Goal: Information Seeking & Learning: Learn about a topic

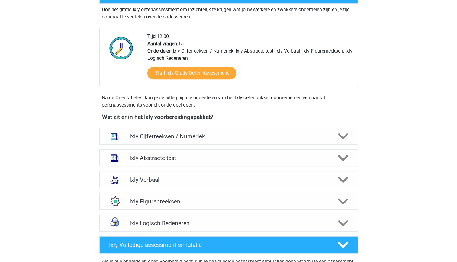
scroll to position [132, 0]
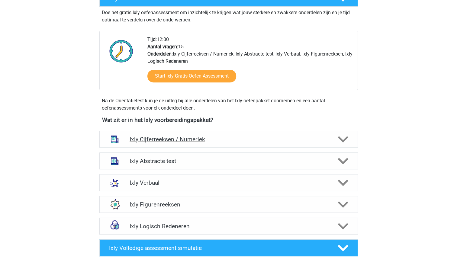
click at [328, 143] on div "Ixly Cijferreeksen / Numeriek" at bounding box center [228, 139] width 259 height 17
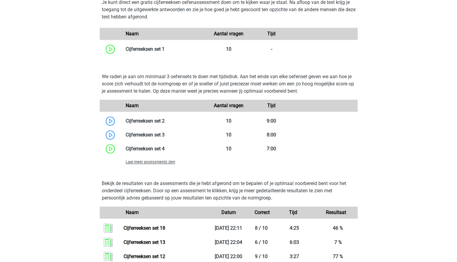
scroll to position [408, 0]
click at [151, 163] on span "Laat meer assessments zien" at bounding box center [151, 162] width 50 height 5
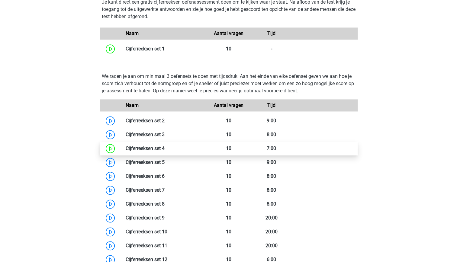
click at [165, 150] on link at bounding box center [165, 149] width 0 height 6
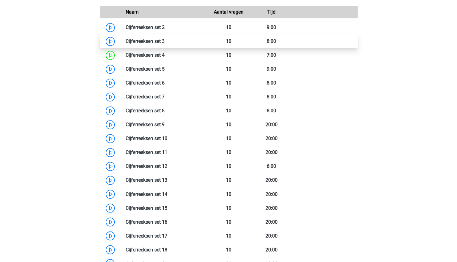
scroll to position [502, 0]
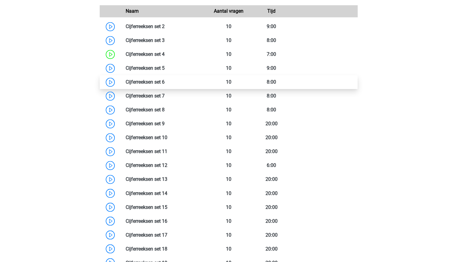
click at [165, 84] on link at bounding box center [165, 82] width 0 height 6
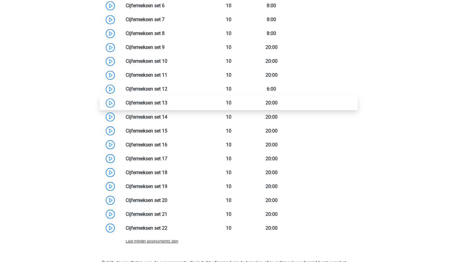
scroll to position [580, 0]
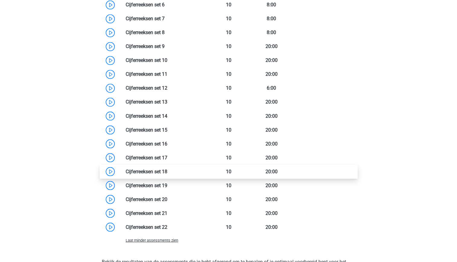
click at [167, 174] on link at bounding box center [167, 172] width 0 height 6
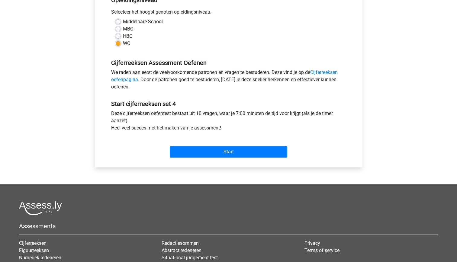
scroll to position [135, 0]
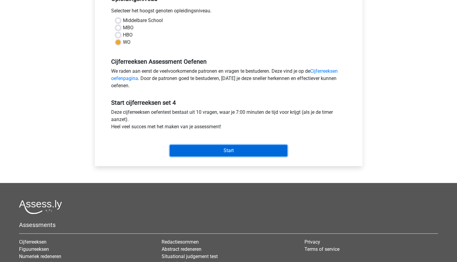
click at [222, 152] on input "Start" at bounding box center [229, 150] width 118 height 11
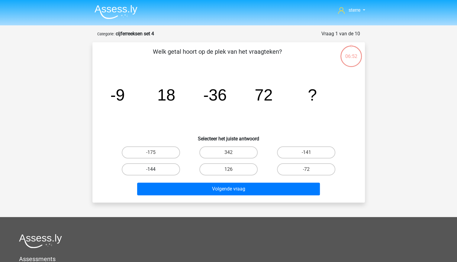
click at [170, 169] on label "-144" at bounding box center [151, 170] width 58 height 12
click at [155, 170] on input "-144" at bounding box center [153, 172] width 4 height 4
radio input "true"
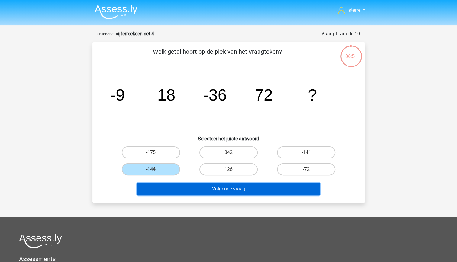
click at [200, 188] on button "Volgende vraag" at bounding box center [228, 189] width 183 height 13
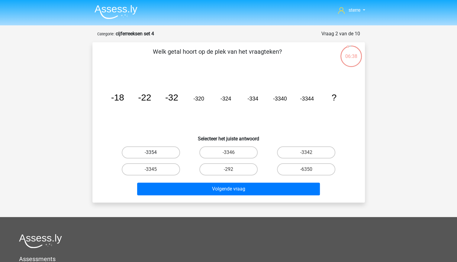
click at [164, 155] on label "-3354" at bounding box center [151, 153] width 58 height 12
click at [155, 155] on input "-3354" at bounding box center [153, 155] width 4 height 4
radio input "true"
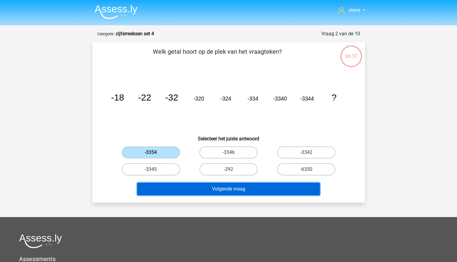
click at [204, 187] on button "Volgende vraag" at bounding box center [228, 189] width 183 height 13
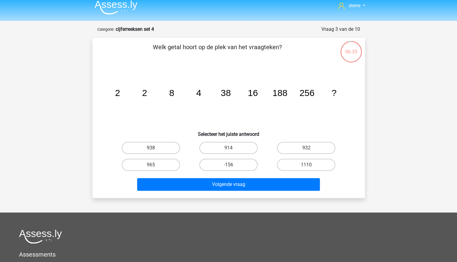
scroll to position [5, 0]
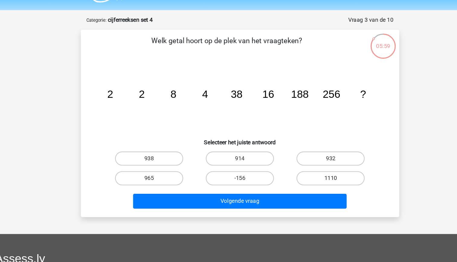
click at [303, 166] on label "1110" at bounding box center [306, 165] width 58 height 12
click at [306, 166] on input "1110" at bounding box center [308, 167] width 4 height 4
radio input "true"
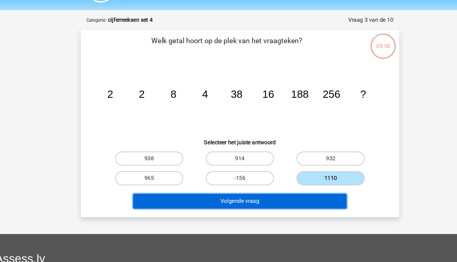
click at [296, 181] on button "Volgende vraag" at bounding box center [228, 184] width 183 height 13
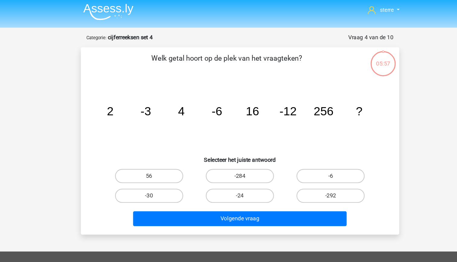
scroll to position [2, 0]
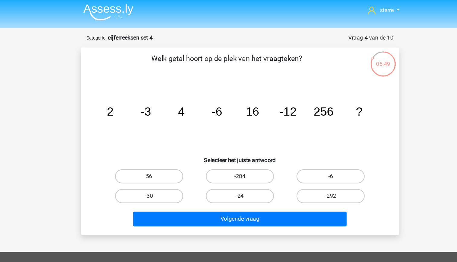
click at [217, 169] on label "-24" at bounding box center [228, 168] width 58 height 12
click at [228, 169] on input "-24" at bounding box center [230, 170] width 4 height 4
radio input "true"
click at [226, 194] on div "Volgende vraag" at bounding box center [228, 188] width 233 height 15
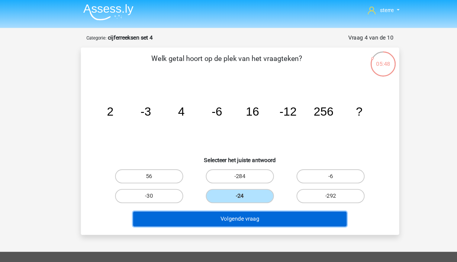
click at [225, 191] on button "Volgende vraag" at bounding box center [228, 187] width 183 height 13
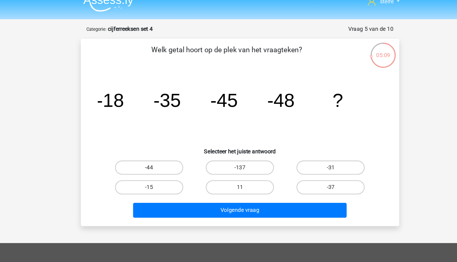
click at [164, 151] on label "-44" at bounding box center [151, 151] width 58 height 12
click at [155, 151] on input "-44" at bounding box center [153, 153] width 4 height 4
radio input "true"
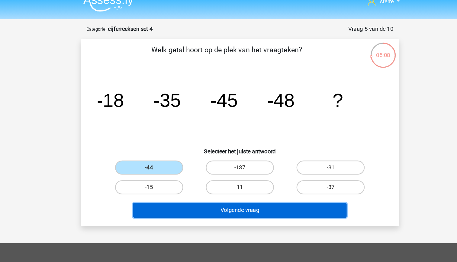
click at [230, 187] on button "Volgende vraag" at bounding box center [228, 187] width 183 height 13
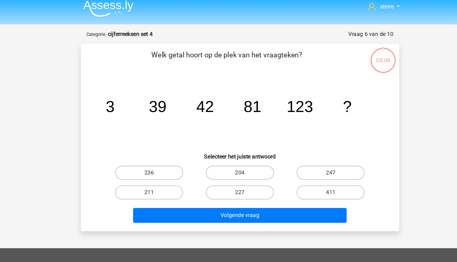
scroll to position [0, 0]
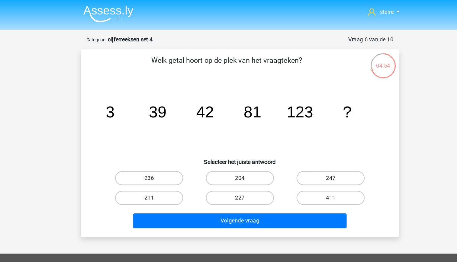
click at [282, 97] on tspan "123" at bounding box center [280, 95] width 23 height 15
drag, startPoint x: 282, startPoint y: 97, endPoint x: 242, endPoint y: 112, distance: 42.6
click at [242, 112] on icon "image/svg+xml 3 39 42 81 123 ?" at bounding box center [229, 100] width 244 height 61
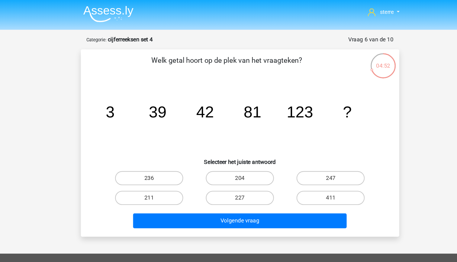
click at [235, 95] on tspan "81" at bounding box center [239, 95] width 15 height 15
drag, startPoint x: 235, startPoint y: 95, endPoint x: 217, endPoint y: 95, distance: 18.4
click at [217, 95] on icon "image/svg+xml 3 39 42 81 123 ?" at bounding box center [229, 100] width 244 height 61
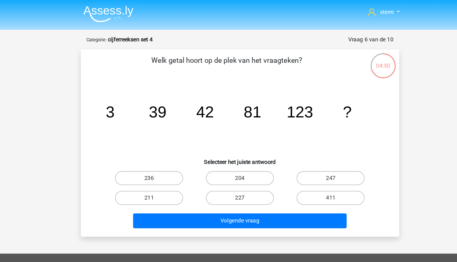
click at [163, 93] on tspan "39" at bounding box center [158, 95] width 15 height 15
click at [184, 107] on icon "image/svg+xml 3 39 42 81 123 ?" at bounding box center [229, 100] width 244 height 61
click at [241, 98] on tspan "81" at bounding box center [239, 95] width 15 height 15
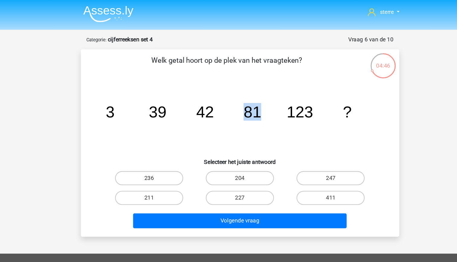
drag, startPoint x: 240, startPoint y: 98, endPoint x: 250, endPoint y: 109, distance: 14.1
click at [250, 109] on icon "image/svg+xml 3 39 42 81 123 ?" at bounding box center [229, 100] width 244 height 61
click at [269, 114] on icon "image/svg+xml 3 39 42 81 123 ?" at bounding box center [229, 100] width 244 height 61
click at [244, 99] on tspan "81" at bounding box center [239, 95] width 15 height 15
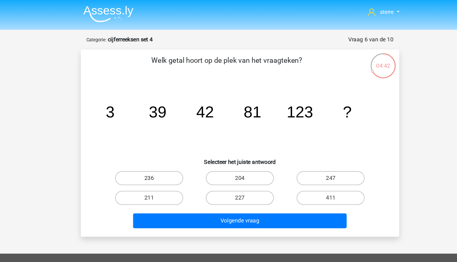
click at [235, 98] on tspan "81" at bounding box center [239, 95] width 15 height 15
drag, startPoint x: 235, startPoint y: 98, endPoint x: 224, endPoint y: 105, distance: 12.9
click at [224, 105] on icon "image/svg+xml 3 39 42 81 123 ?" at bounding box center [229, 100] width 244 height 61
click at [210, 92] on icon "image/svg+xml 3 39 42 81 123 ?" at bounding box center [229, 100] width 244 height 61
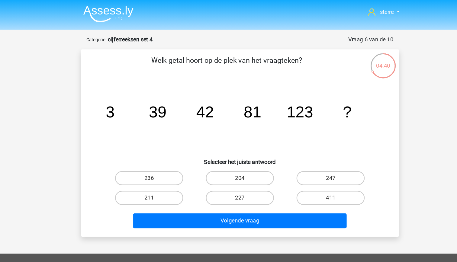
click at [210, 92] on icon "image/svg+xml 3 39 42 81 123 ?" at bounding box center [229, 100] width 244 height 61
drag, startPoint x: 210, startPoint y: 92, endPoint x: 242, endPoint y: 98, distance: 33.0
click at [242, 98] on tspan "81" at bounding box center [239, 95] width 15 height 15
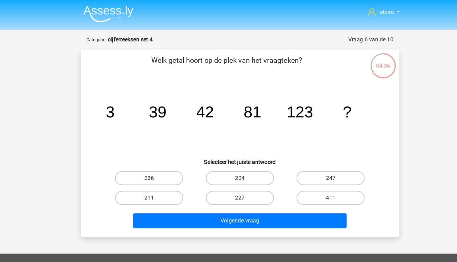
click at [279, 101] on tspan "123" at bounding box center [280, 95] width 23 height 15
drag, startPoint x: 279, startPoint y: 101, endPoint x: 244, endPoint y: 97, distance: 34.6
click at [244, 97] on tspan "81" at bounding box center [239, 95] width 15 height 15
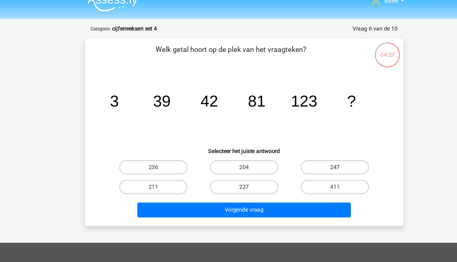
click at [292, 154] on label "247" at bounding box center [306, 153] width 58 height 12
click at [306, 154] on input "247" at bounding box center [308, 155] width 4 height 4
radio input "true"
click at [171, 150] on label "236" at bounding box center [151, 153] width 58 height 12
click at [155, 153] on input "236" at bounding box center [153, 155] width 4 height 4
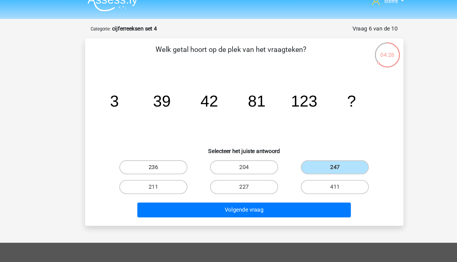
radio input "true"
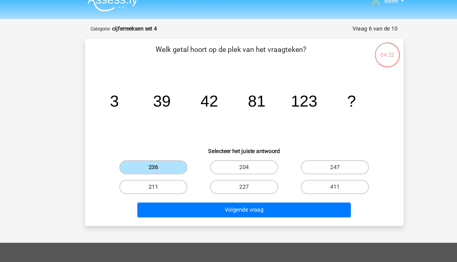
click at [158, 172] on label "211" at bounding box center [151, 170] width 58 height 12
click at [155, 172] on input "211" at bounding box center [153, 172] width 4 height 4
radio input "true"
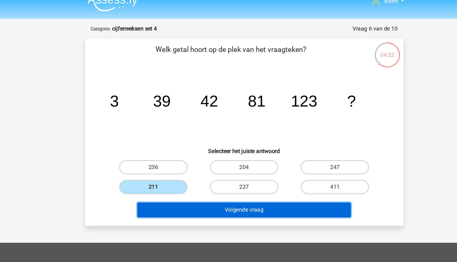
click at [201, 193] on button "Volgende vraag" at bounding box center [228, 189] width 183 height 13
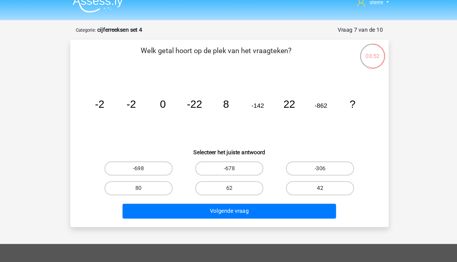
click at [305, 172] on label "42" at bounding box center [306, 170] width 58 height 12
click at [306, 172] on input "42" at bounding box center [308, 172] width 4 height 4
radio input "true"
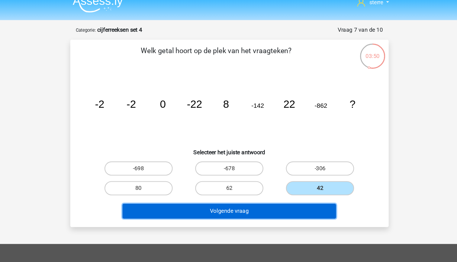
click at [276, 188] on button "Volgende vraag" at bounding box center [228, 189] width 183 height 13
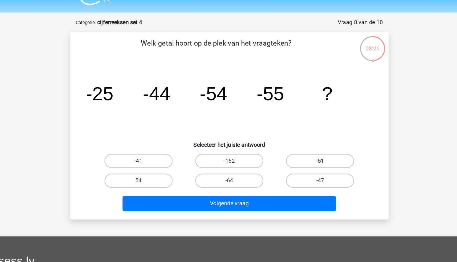
click at [167, 154] on label "-41" at bounding box center [151, 153] width 58 height 12
click at [155, 154] on input "-41" at bounding box center [153, 155] width 4 height 4
radio input "true"
click at [298, 158] on label "-51" at bounding box center [306, 153] width 58 height 12
click at [306, 157] on input "-51" at bounding box center [308, 155] width 4 height 4
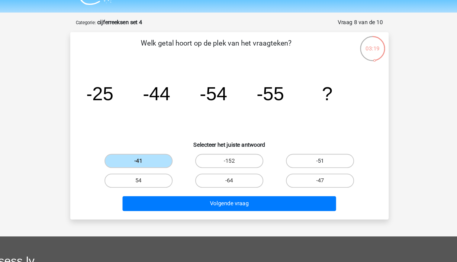
radio input "true"
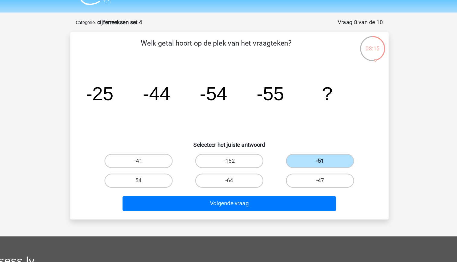
click at [287, 168] on label "-47" at bounding box center [306, 170] width 58 height 12
click at [306, 170] on input "-47" at bounding box center [308, 172] width 4 height 4
radio input "true"
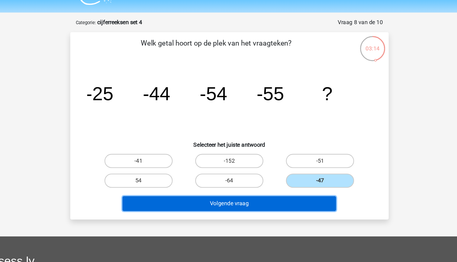
click at [266, 187] on button "Volgende vraag" at bounding box center [228, 189] width 183 height 13
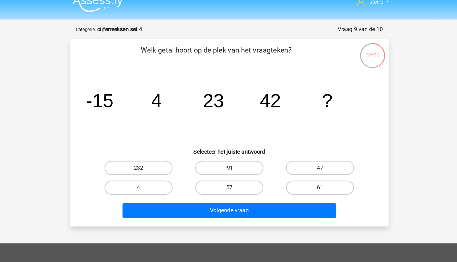
click at [302, 171] on label "61" at bounding box center [306, 170] width 58 height 12
click at [306, 171] on input "61" at bounding box center [308, 172] width 4 height 4
radio input "true"
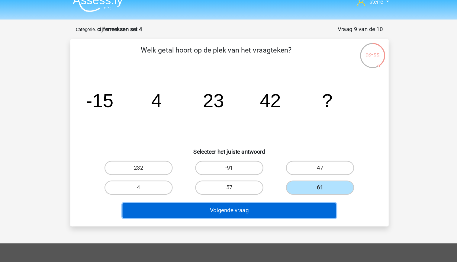
click at [285, 187] on button "Volgende vraag" at bounding box center [228, 189] width 183 height 13
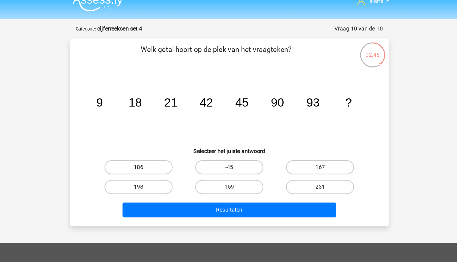
click at [160, 154] on label "186" at bounding box center [151, 153] width 58 height 12
click at [155, 154] on input "186" at bounding box center [153, 155] width 4 height 4
radio input "true"
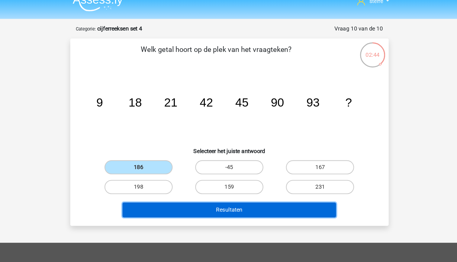
click at [227, 189] on button "Resultaten" at bounding box center [228, 189] width 183 height 13
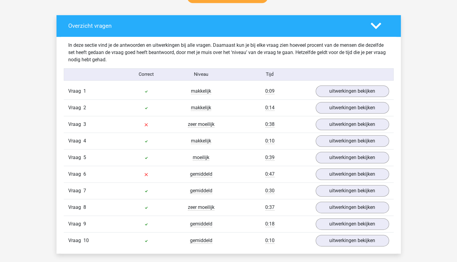
scroll to position [345, 0]
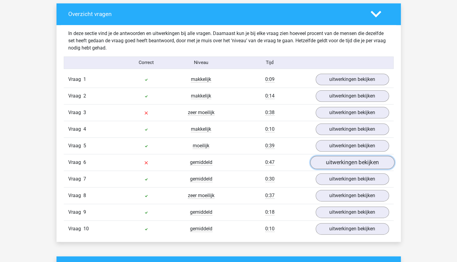
click at [335, 162] on link "uitwerkingen bekijken" at bounding box center [352, 162] width 84 height 13
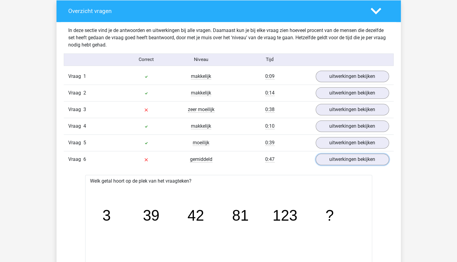
scroll to position [348, 0]
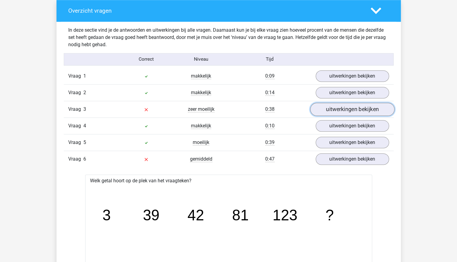
click at [346, 110] on link "uitwerkingen bekijken" at bounding box center [352, 109] width 84 height 13
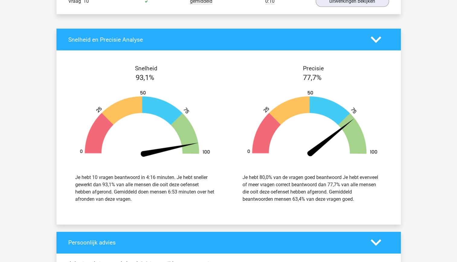
scroll to position [1183, 0]
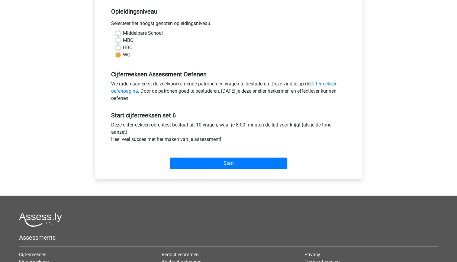
scroll to position [123, 0]
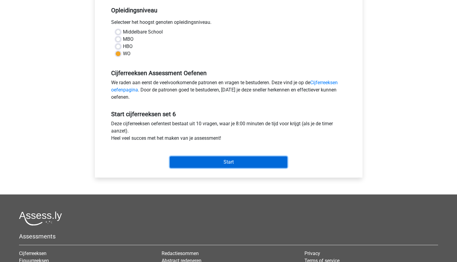
click at [225, 160] on input "Start" at bounding box center [229, 162] width 118 height 11
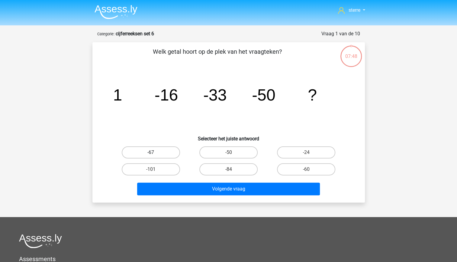
click at [166, 157] on label "-67" at bounding box center [151, 153] width 58 height 12
click at [155, 157] on input "-67" at bounding box center [153, 155] width 4 height 4
radio input "true"
click at [201, 182] on div "Volgende vraag" at bounding box center [228, 188] width 253 height 20
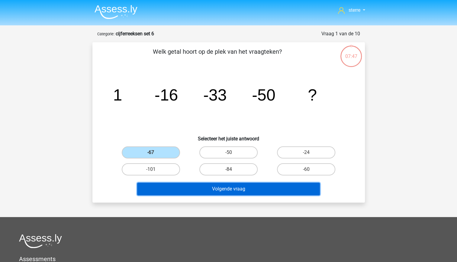
click at [201, 185] on button "Volgende vraag" at bounding box center [228, 189] width 183 height 13
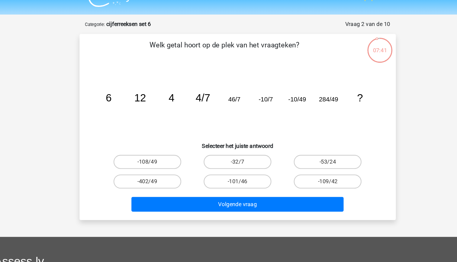
click at [172, 99] on tspan "4" at bounding box center [171, 97] width 5 height 10
click at [201, 97] on tspan "4/7" at bounding box center [199, 97] width 13 height 10
drag, startPoint x: 202, startPoint y: 97, endPoint x: 214, endPoint y: 103, distance: 13.3
click at [214, 103] on icon "image/svg+xml 6 12 4 4/7 46/7 -10/7 -10/49 284/49 ?" at bounding box center [229, 100] width 244 height 61
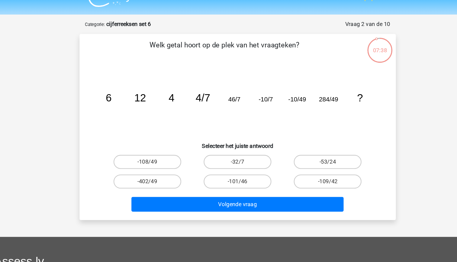
click at [223, 98] on tspan "46/7" at bounding box center [226, 99] width 11 height 6
drag, startPoint x: 223, startPoint y: 98, endPoint x: 199, endPoint y: 97, distance: 24.8
click at [199, 97] on tspan "4/7" at bounding box center [199, 97] width 13 height 10
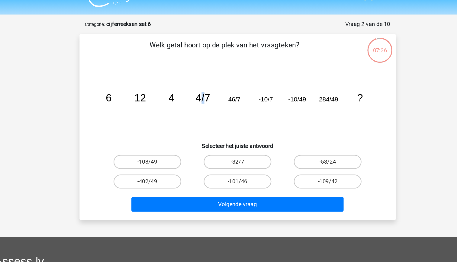
drag, startPoint x: 199, startPoint y: 97, endPoint x: 193, endPoint y: 97, distance: 5.5
click at [193, 97] on tspan "4/7" at bounding box center [199, 97] width 13 height 10
click at [222, 97] on tspan "46/7" at bounding box center [226, 99] width 11 height 6
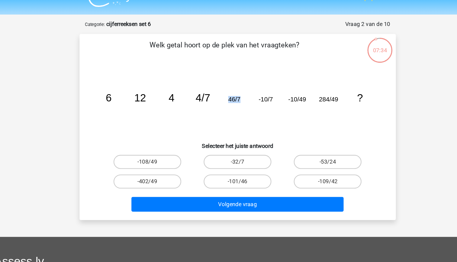
drag, startPoint x: 222, startPoint y: 97, endPoint x: 221, endPoint y: 113, distance: 16.3
click at [221, 113] on icon "image/svg+xml 6 12 4 4/7 46/7 -10/7 -10/49 284/49 ?" at bounding box center [229, 100] width 244 height 61
click at [239, 122] on icon "image/svg+xml 6 12 4 4/7 46/7 -10/7 -10/49 284/49 ?" at bounding box center [229, 100] width 244 height 61
click at [166, 172] on label "-402/49" at bounding box center [151, 170] width 58 height 12
click at [155, 172] on input "-402/49" at bounding box center [153, 172] width 4 height 4
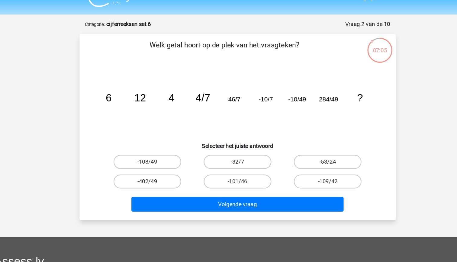
radio input "true"
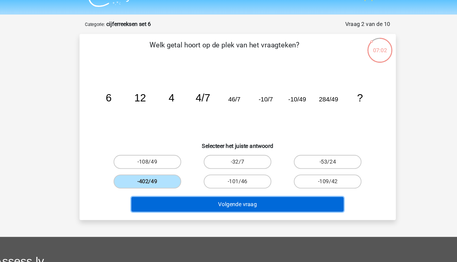
click at [207, 188] on button "Volgende vraag" at bounding box center [228, 189] width 183 height 13
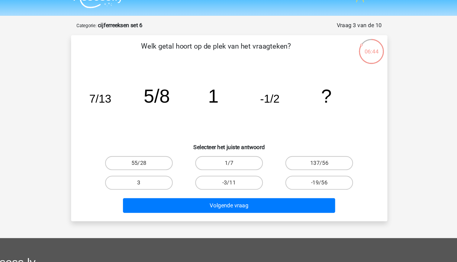
click at [261, 93] on tspan "-1/2" at bounding box center [263, 97] width 17 height 11
drag, startPoint x: 261, startPoint y: 93, endPoint x: 237, endPoint y: 108, distance: 28.6
click at [237, 108] on icon "image/svg+xml 7/13 5/8 1 -1/2 ?" at bounding box center [229, 100] width 244 height 61
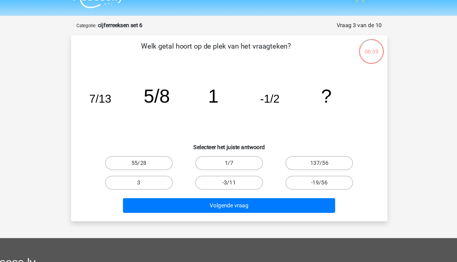
click at [250, 167] on label "-3/11" at bounding box center [228, 170] width 58 height 12
click at [232, 170] on input "-3/11" at bounding box center [230, 172] width 4 height 4
radio input "true"
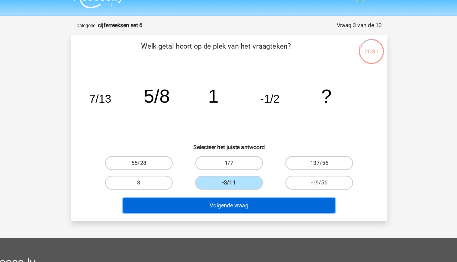
click at [260, 188] on button "Volgende vraag" at bounding box center [228, 189] width 183 height 13
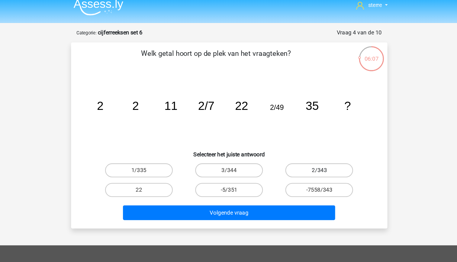
click at [296, 151] on label "2/343" at bounding box center [306, 153] width 58 height 12
click at [306, 153] on input "2/343" at bounding box center [308, 155] width 4 height 4
radio input "true"
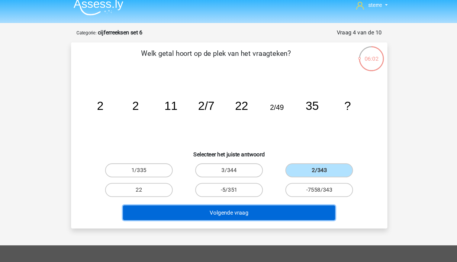
click at [255, 188] on button "Volgende vraag" at bounding box center [228, 189] width 183 height 13
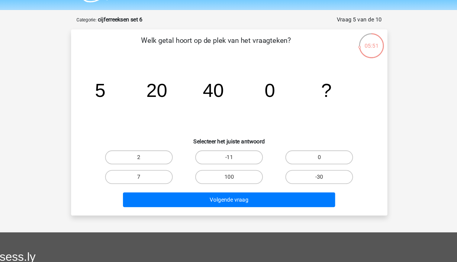
click at [269, 95] on icon "image/svg+xml 5 20 40 0 ?" at bounding box center [229, 100] width 244 height 61
drag, startPoint x: 269, startPoint y: 95, endPoint x: 237, endPoint y: 91, distance: 32.3
click at [237, 91] on icon "image/svg+xml 5 20 40 0 ?" at bounding box center [229, 100] width 244 height 61
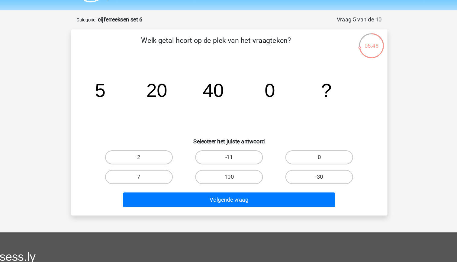
click at [300, 90] on icon "image/svg+xml 5 20 40 0 ?" at bounding box center [229, 100] width 244 height 61
drag, startPoint x: 300, startPoint y: 90, endPoint x: 287, endPoint y: 93, distance: 12.8
click at [287, 93] on icon "image/svg+xml 5 20 40 0 ?" at bounding box center [229, 100] width 244 height 61
click at [270, 79] on icon "image/svg+xml 5 20 40 0 ?" at bounding box center [229, 100] width 244 height 61
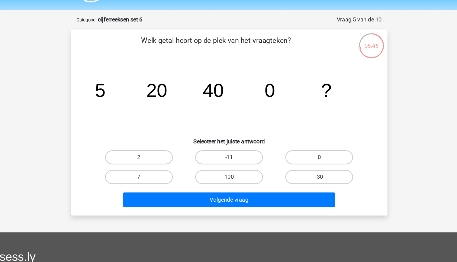
click at [270, 79] on icon "image/svg+xml 5 20 40 0 ?" at bounding box center [229, 100] width 244 height 61
click at [299, 168] on label "-30" at bounding box center [306, 170] width 58 height 12
click at [306, 170] on input "-30" at bounding box center [308, 172] width 4 height 4
radio input "true"
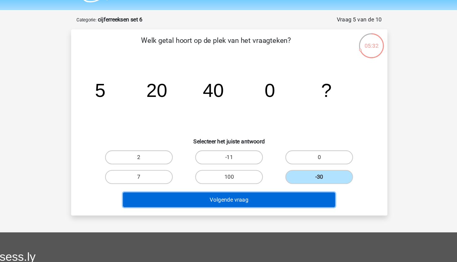
click at [290, 189] on button "Volgende vraag" at bounding box center [228, 189] width 183 height 13
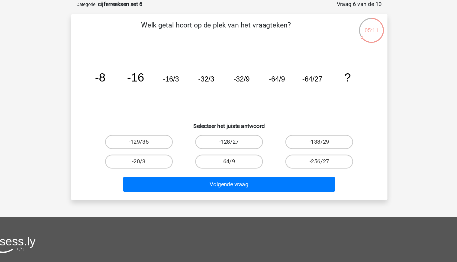
click at [250, 154] on label "-128/27" at bounding box center [228, 153] width 58 height 12
click at [232, 154] on input "-128/27" at bounding box center [230, 155] width 4 height 4
radio input "true"
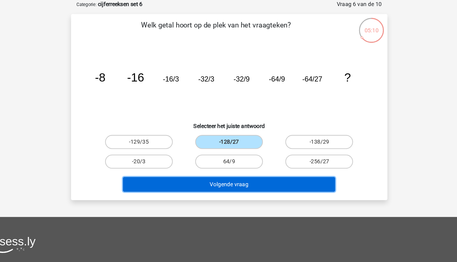
click at [262, 186] on button "Volgende vraag" at bounding box center [228, 189] width 183 height 13
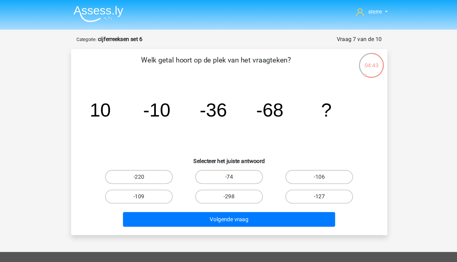
click at [286, 168] on label "-127" at bounding box center [306, 170] width 58 height 12
click at [306, 170] on input "-127" at bounding box center [308, 172] width 4 height 4
radio input "true"
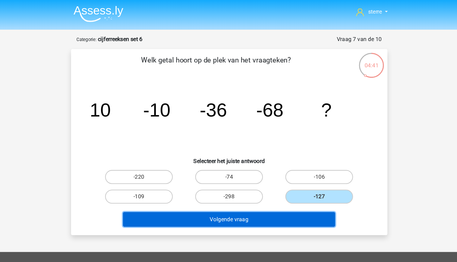
click at [266, 187] on button "Volgende vraag" at bounding box center [228, 189] width 183 height 13
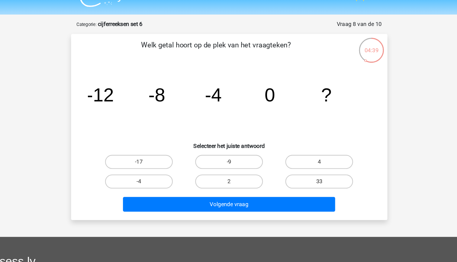
click at [164, 94] on tspan "-8" at bounding box center [166, 95] width 15 height 18
drag, startPoint x: 164, startPoint y: 94, endPoint x: 155, endPoint y: 107, distance: 15.6
click at [155, 107] on icon "image/svg+xml -12 -8 -4 0 ?" at bounding box center [229, 100] width 244 height 61
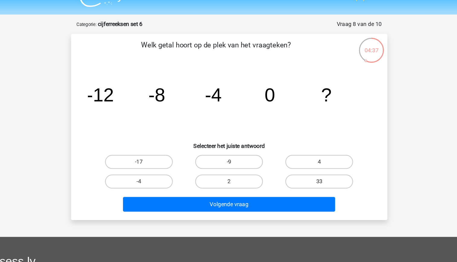
click at [119, 85] on icon "image/svg+xml -12 -8 -4 0 ?" at bounding box center [229, 100] width 244 height 61
click at [160, 171] on label "-4" at bounding box center [151, 170] width 58 height 12
click at [155, 171] on input "-4" at bounding box center [153, 172] width 4 height 4
radio input "true"
click at [308, 156] on input "4" at bounding box center [308, 155] width 4 height 4
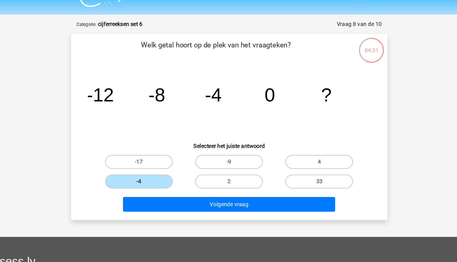
radio input "true"
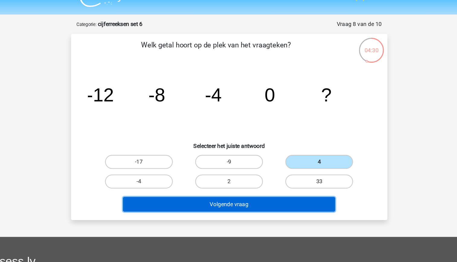
click at [277, 186] on button "Volgende vraag" at bounding box center [228, 189] width 183 height 13
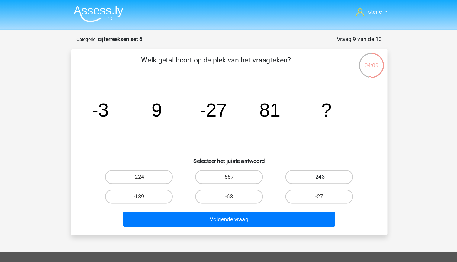
click at [304, 151] on label "-243" at bounding box center [306, 153] width 58 height 12
click at [306, 153] on input "-243" at bounding box center [308, 155] width 4 height 4
radio input "true"
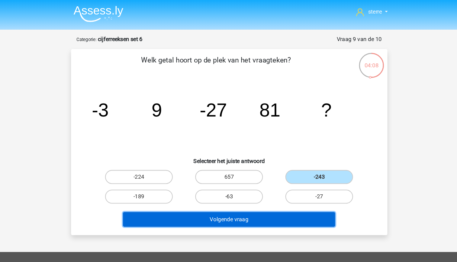
click at [282, 186] on button "Volgende vraag" at bounding box center [228, 189] width 183 height 13
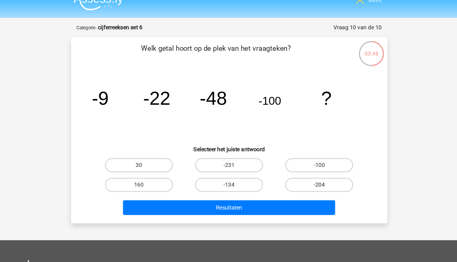
click at [304, 168] on label "-204" at bounding box center [306, 170] width 58 height 12
click at [306, 170] on input "-204" at bounding box center [308, 172] width 4 height 4
radio input "true"
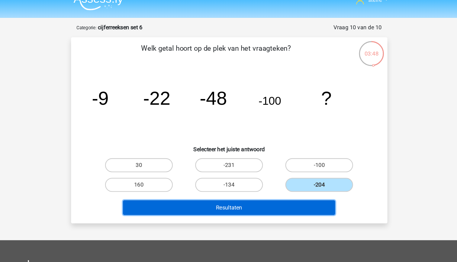
click at [286, 189] on button "Resultaten" at bounding box center [228, 189] width 183 height 13
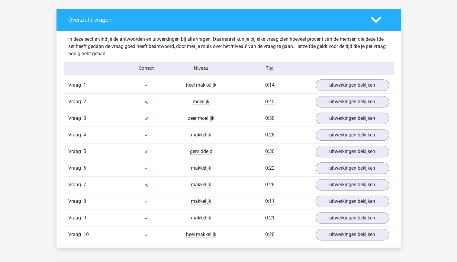
scroll to position [337, 0]
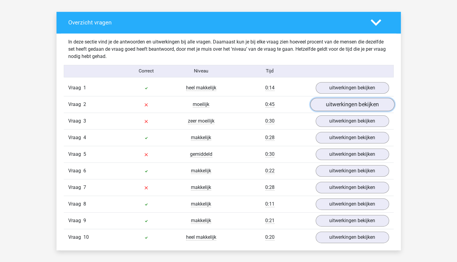
click at [345, 105] on link "uitwerkingen bekijken" at bounding box center [352, 104] width 84 height 13
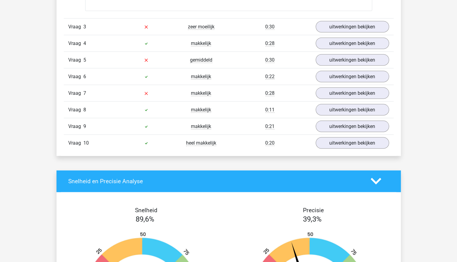
scroll to position [651, 0]
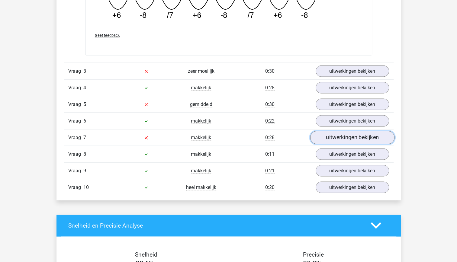
click at [344, 140] on link "uitwerkingen bekijken" at bounding box center [352, 137] width 84 height 13
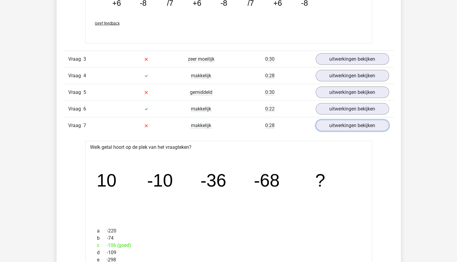
scroll to position [658, 0]
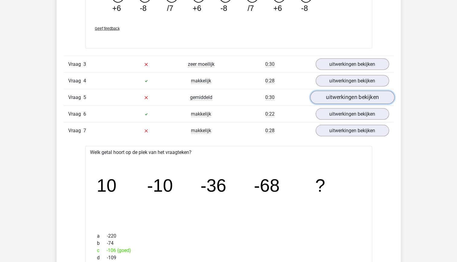
click at [350, 95] on link "uitwerkingen bekijken" at bounding box center [352, 97] width 84 height 13
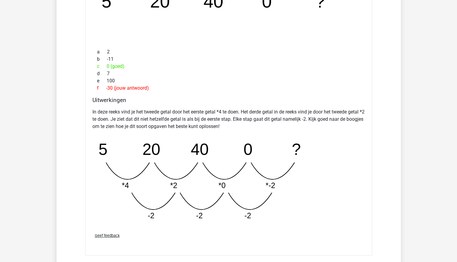
scroll to position [809, 0]
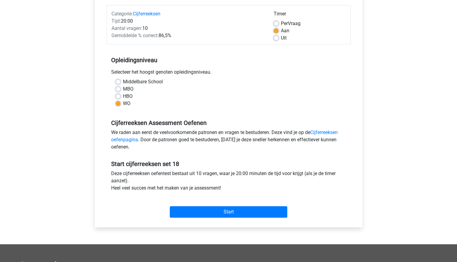
scroll to position [74, 0]
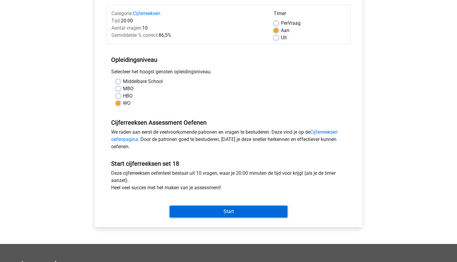
click at [231, 210] on input "Start" at bounding box center [229, 211] width 118 height 11
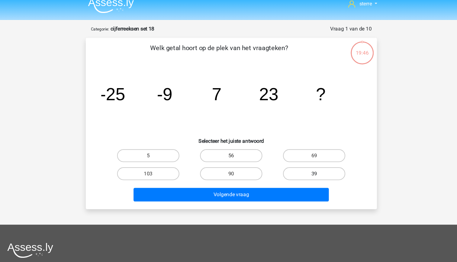
click at [293, 170] on label "39" at bounding box center [306, 170] width 58 height 12
click at [306, 170] on input "39" at bounding box center [308, 172] width 4 height 4
radio input "true"
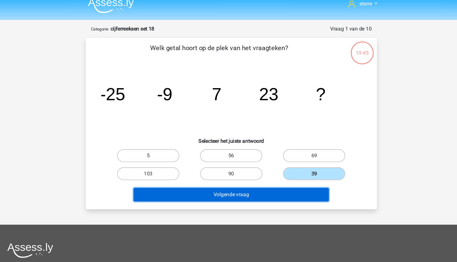
click at [283, 190] on button "Volgende vraag" at bounding box center [228, 189] width 183 height 13
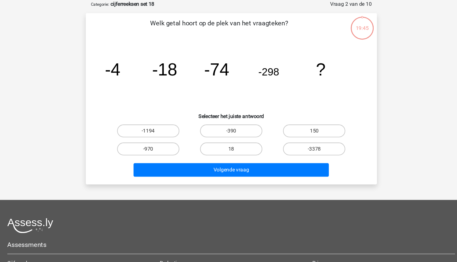
scroll to position [6, 0]
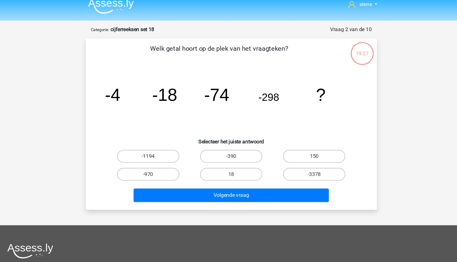
click at [266, 93] on tspan "-298" at bounding box center [264, 91] width 20 height 11
drag, startPoint x: 266, startPoint y: 93, endPoint x: 258, endPoint y: 104, distance: 13.8
click at [258, 104] on icon "image/svg+xml -4 -18 -74 -298 ?" at bounding box center [229, 94] width 244 height 61
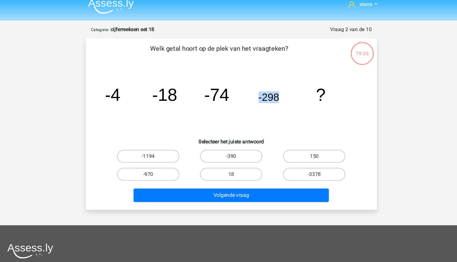
click at [241, 96] on icon "image/svg+xml -4 -18 -74 -298 ?" at bounding box center [229, 94] width 244 height 61
click at [168, 150] on label "-1194" at bounding box center [151, 146] width 58 height 12
click at [155, 150] on input "-1194" at bounding box center [153, 148] width 4 height 4
radio input "true"
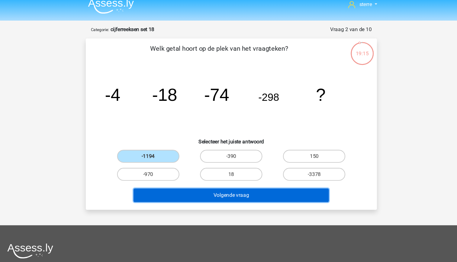
click at [228, 182] on button "Volgende vraag" at bounding box center [228, 182] width 183 height 13
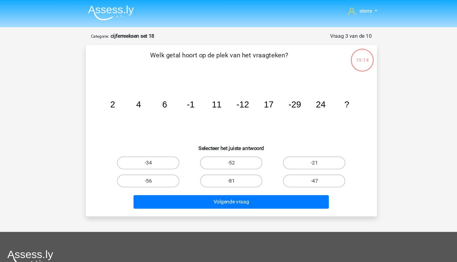
scroll to position [0, 0]
click at [193, 99] on tspan "-1" at bounding box center [190, 97] width 7 height 9
drag, startPoint x: 193, startPoint y: 99, endPoint x: 191, endPoint y: 111, distance: 11.7
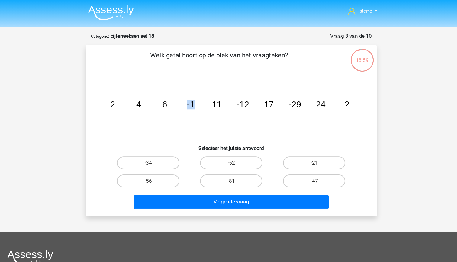
click at [191, 111] on icon "image/svg+xml 2 4 6 -1 11 -12 17 -29 24 ?" at bounding box center [229, 100] width 244 height 61
click at [174, 106] on icon "image/svg+xml 2 4 6 -1 11 -12 17 -29 24 ?" at bounding box center [229, 100] width 244 height 61
click at [215, 98] on tspan "11" at bounding box center [214, 97] width 9 height 9
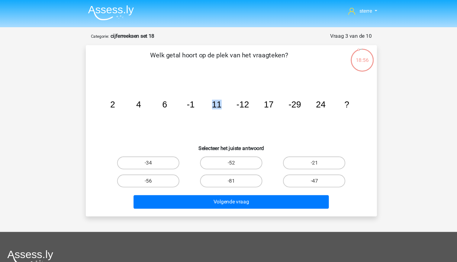
drag, startPoint x: 215, startPoint y: 98, endPoint x: 205, endPoint y: 106, distance: 13.1
click at [205, 106] on icon "image/svg+xml 2 4 6 -1 11 -12 17 -29 24 ?" at bounding box center [229, 100] width 244 height 61
click at [207, 112] on icon "image/svg+xml 2 4 6 -1 11 -12 17 -29 24 ?" at bounding box center [229, 100] width 244 height 61
click at [307, 168] on label "-47" at bounding box center [306, 170] width 58 height 12
click at [307, 170] on input "-47" at bounding box center [308, 172] width 4 height 4
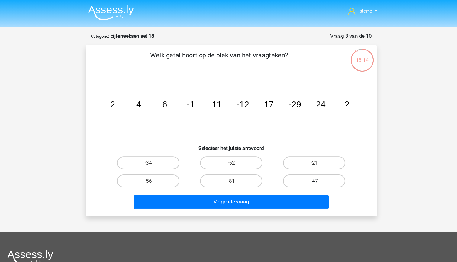
radio input "true"
click at [175, 167] on label "-56" at bounding box center [151, 170] width 58 height 12
click at [155, 170] on input "-56" at bounding box center [153, 172] width 4 height 4
radio input "true"
click at [234, 171] on label "-81" at bounding box center [228, 170] width 58 height 12
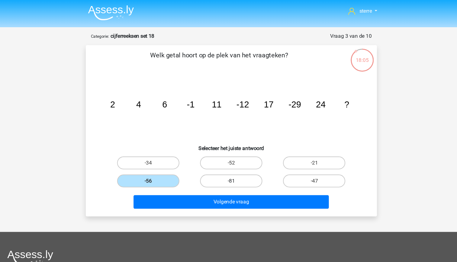
click at [232, 171] on input "-81" at bounding box center [230, 172] width 4 height 4
radio input "true"
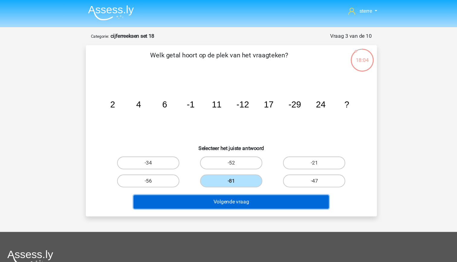
click at [244, 191] on button "Volgende vraag" at bounding box center [228, 189] width 183 height 13
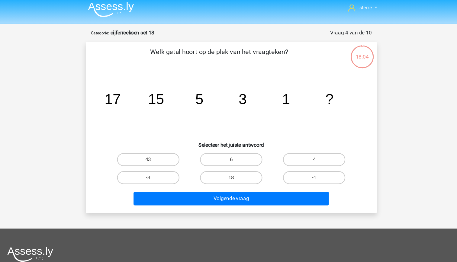
scroll to position [2, 0]
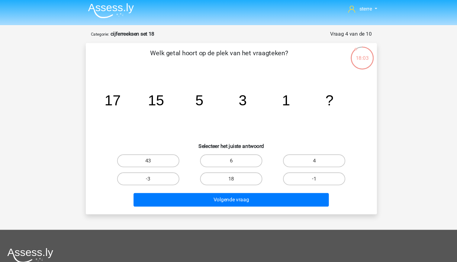
click at [129, 100] on icon "image/svg+xml 17 15 5 3 1 ?" at bounding box center [229, 98] width 244 height 61
click at [295, 170] on label "-1" at bounding box center [306, 167] width 58 height 12
click at [306, 170] on input "-1" at bounding box center [308, 169] width 4 height 4
radio input "true"
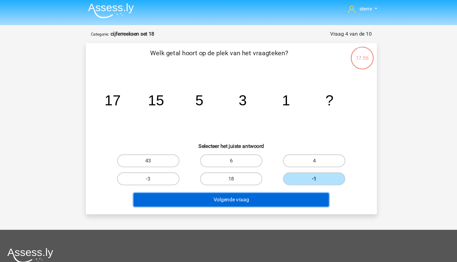
click at [290, 188] on button "Volgende vraag" at bounding box center [228, 187] width 183 height 13
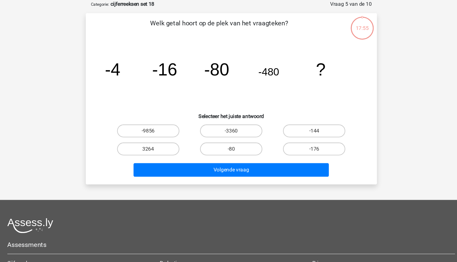
scroll to position [0, 0]
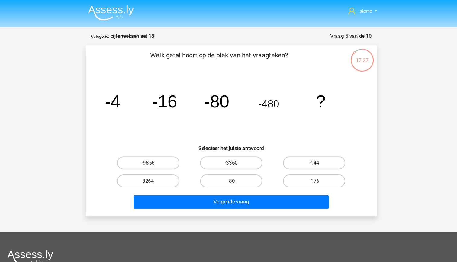
click at [239, 152] on label "-3360" at bounding box center [228, 153] width 58 height 12
click at [232, 153] on input "-3360" at bounding box center [230, 155] width 4 height 4
radio input "true"
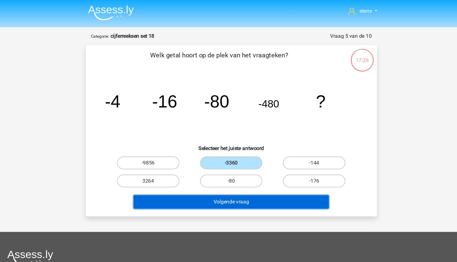
click at [249, 187] on button "Volgende vraag" at bounding box center [228, 189] width 183 height 13
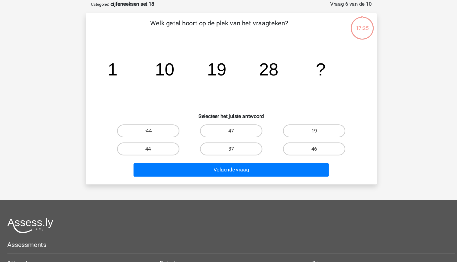
scroll to position [10, 0]
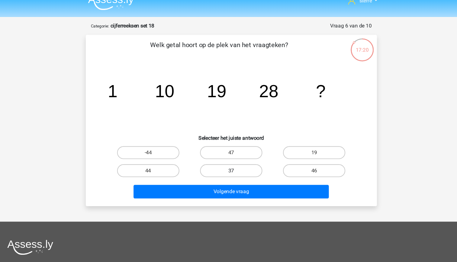
click at [236, 158] on label "37" at bounding box center [228, 160] width 58 height 12
click at [232, 160] on input "37" at bounding box center [230, 162] width 4 height 4
radio input "true"
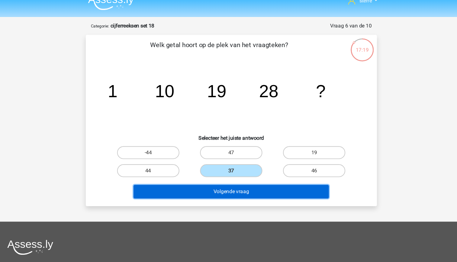
click at [247, 182] on button "Volgende vraag" at bounding box center [228, 179] width 183 height 13
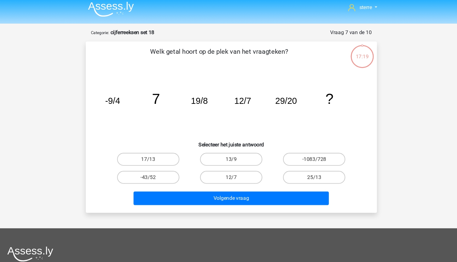
scroll to position [2, 0]
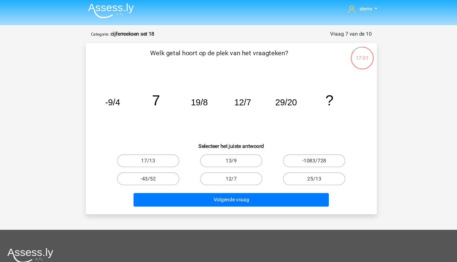
click at [247, 97] on tspan "12/7" at bounding box center [240, 95] width 16 height 9
drag, startPoint x: 247, startPoint y: 97, endPoint x: 247, endPoint y: 107, distance: 10.0
click at [247, 107] on icon "image/svg+xml -9/4 7 19/8 12/7 29/20 ?" at bounding box center [229, 98] width 244 height 61
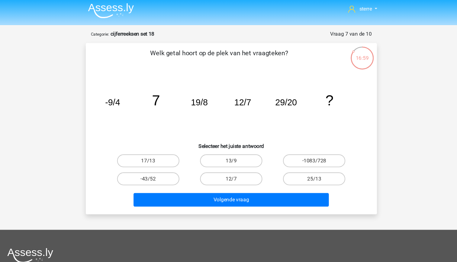
click at [212, 101] on icon "image/svg+xml -9/4 7 19/8 12/7 29/20 ?" at bounding box center [229, 98] width 244 height 61
click at [277, 95] on tspan "29/20" at bounding box center [280, 95] width 20 height 9
drag, startPoint x: 277, startPoint y: 95, endPoint x: 278, endPoint y: 111, distance: 16.1
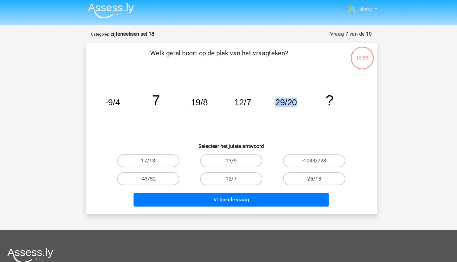
click at [278, 111] on icon "image/svg+xml -9/4 7 19/8 12/7 29/20 ?" at bounding box center [229, 98] width 244 height 61
click at [235, 107] on icon "image/svg+xml -9/4 7 19/8 12/7 29/20 ?" at bounding box center [229, 98] width 244 height 61
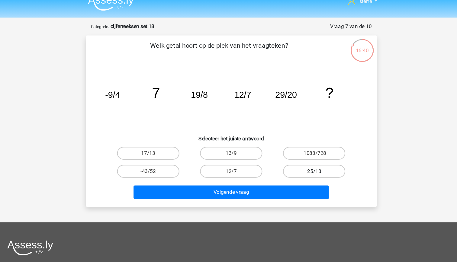
click at [303, 167] on label "25/13" at bounding box center [306, 167] width 58 height 12
click at [306, 167] on input "25/13" at bounding box center [308, 169] width 4 height 4
radio input "true"
click at [165, 152] on label "17/13" at bounding box center [151, 150] width 58 height 12
click at [155, 152] on input "17/13" at bounding box center [153, 153] width 4 height 4
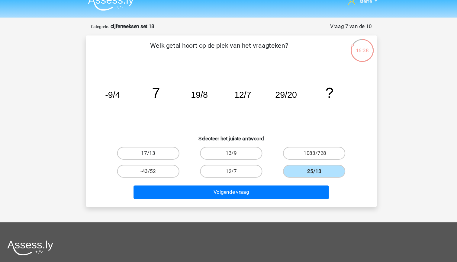
radio input "true"
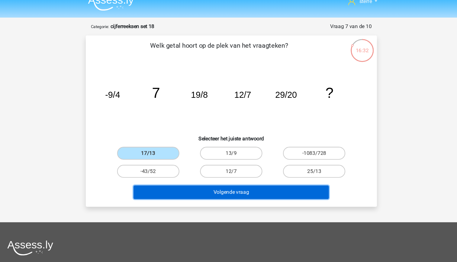
click at [228, 186] on button "Volgende vraag" at bounding box center [228, 187] width 183 height 13
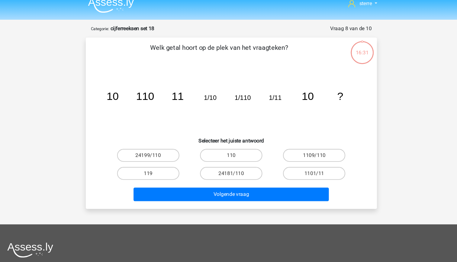
scroll to position [6, 0]
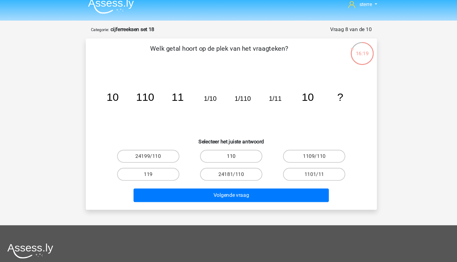
click at [223, 146] on label "110" at bounding box center [228, 146] width 58 height 12
click at [228, 146] on input "110" at bounding box center [230, 148] width 4 height 4
radio input "true"
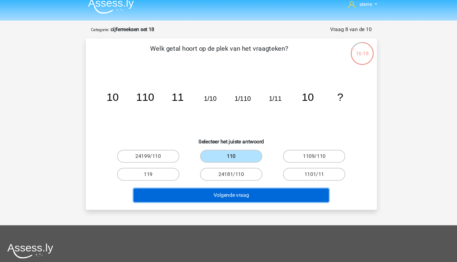
click at [233, 180] on button "Volgende vraag" at bounding box center [228, 182] width 183 height 13
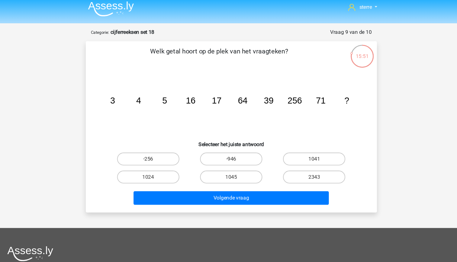
scroll to position [2, 0]
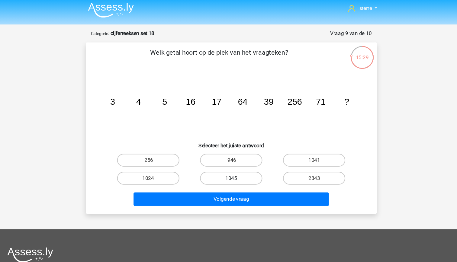
click at [247, 168] on label "1045" at bounding box center [228, 167] width 58 height 12
click at [232, 168] on input "1045" at bounding box center [230, 169] width 4 height 4
radio input "true"
click at [151, 167] on input "1024" at bounding box center [153, 169] width 4 height 4
radio input "true"
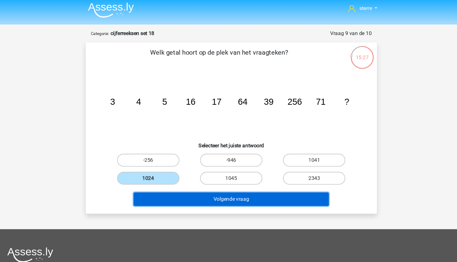
click at [214, 185] on button "Volgende vraag" at bounding box center [228, 186] width 183 height 13
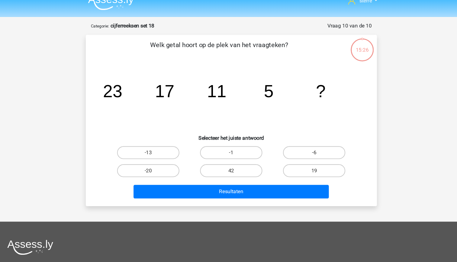
scroll to position [8, 0]
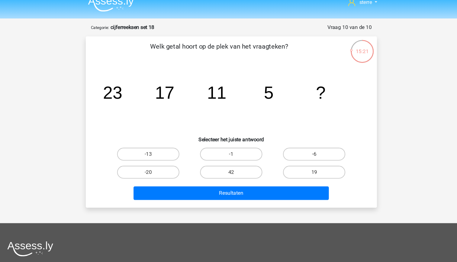
click at [229, 145] on input "-1" at bounding box center [230, 146] width 4 height 4
radio input "true"
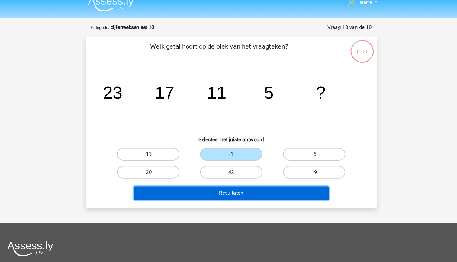
click at [245, 179] on button "Resultaten" at bounding box center [228, 181] width 183 height 13
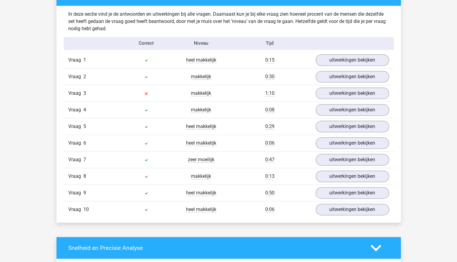
scroll to position [350, 0]
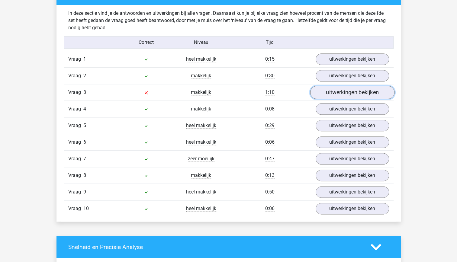
click at [358, 86] on link "uitwerkingen bekijken" at bounding box center [352, 92] width 84 height 13
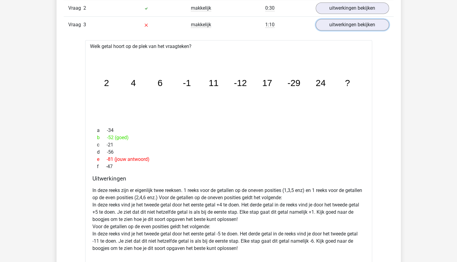
scroll to position [419, 0]
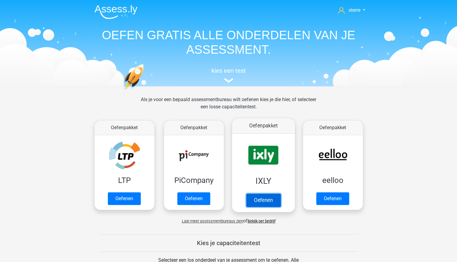
click at [268, 194] on link "Oefenen" at bounding box center [263, 200] width 34 height 13
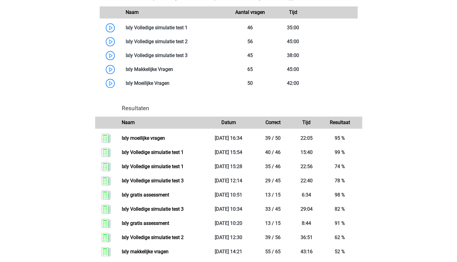
scroll to position [406, 0]
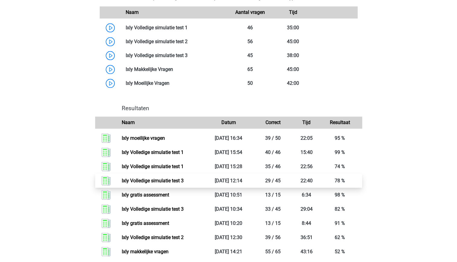
click at [184, 178] on link "Ixly Volledige simulatie test 3" at bounding box center [153, 181] width 62 height 6
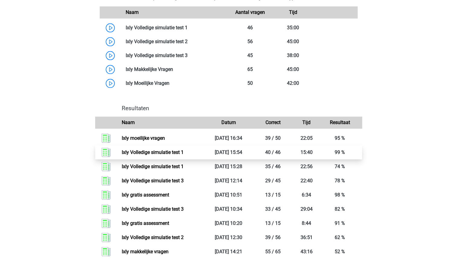
click at [170, 151] on link "Ixly Volledige simulatie test 1" at bounding box center [153, 153] width 62 height 6
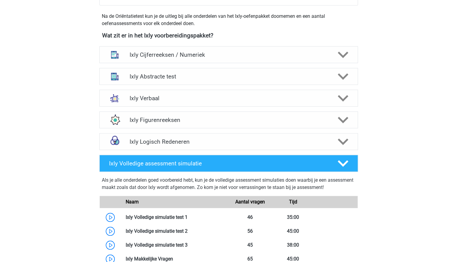
scroll to position [216, 0]
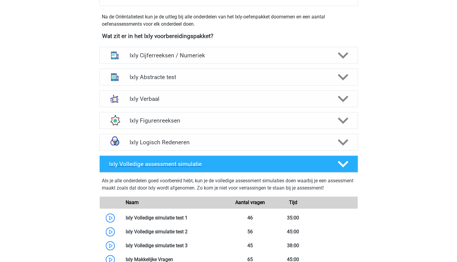
click at [241, 163] on h4 "Ixly Volledige assessment simulatie" at bounding box center [218, 164] width 219 height 7
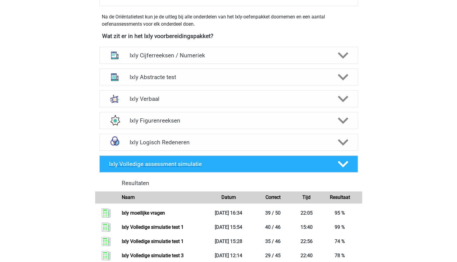
click at [241, 163] on h4 "Ixly Volledige assessment simulatie" at bounding box center [218, 164] width 219 height 7
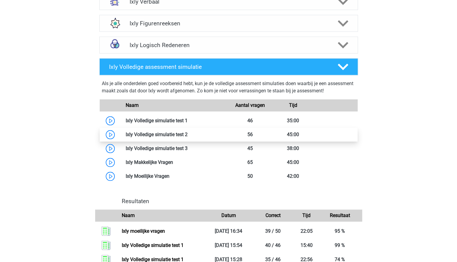
scroll to position [315, 0]
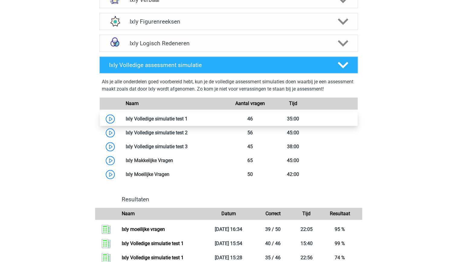
click at [188, 116] on link at bounding box center [188, 119] width 0 height 6
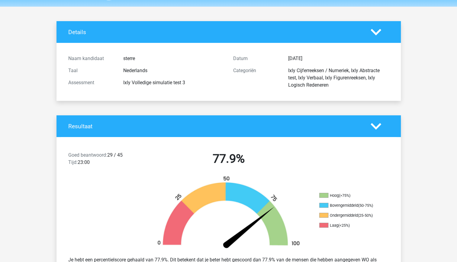
scroll to position [14, 0]
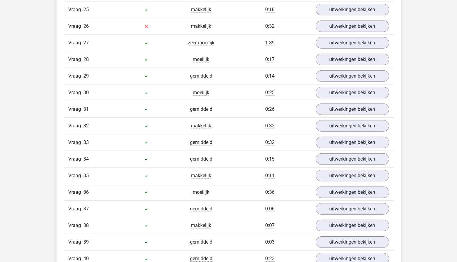
scroll to position [968, 0]
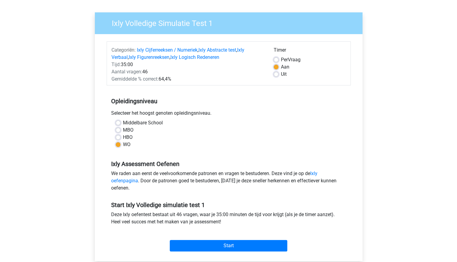
scroll to position [37, 0]
click at [229, 245] on input "Start" at bounding box center [229, 245] width 118 height 11
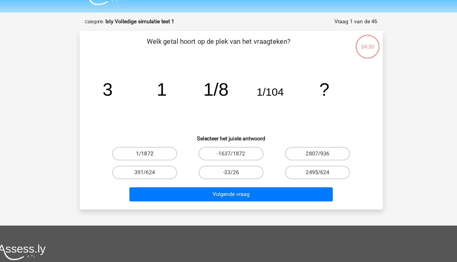
click at [168, 154] on label "1/1872" at bounding box center [151, 153] width 58 height 12
click at [155, 154] on input "1/1872" at bounding box center [153, 155] width 4 height 4
radio input "true"
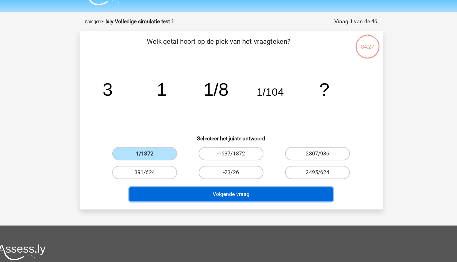
click at [236, 187] on button "Volgende vraag" at bounding box center [228, 189] width 183 height 13
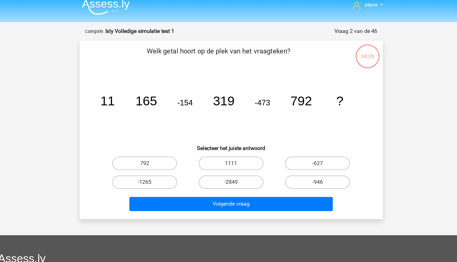
scroll to position [4, 0]
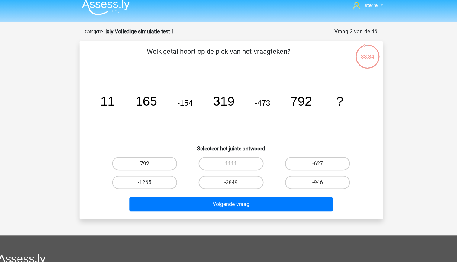
click at [155, 167] on label "-1265" at bounding box center [151, 166] width 58 height 12
click at [155, 167] on input "-1265" at bounding box center [153, 168] width 4 height 4
radio input "true"
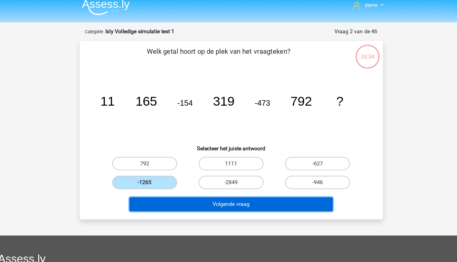
click at [193, 186] on button "Volgende vraag" at bounding box center [228, 185] width 183 height 13
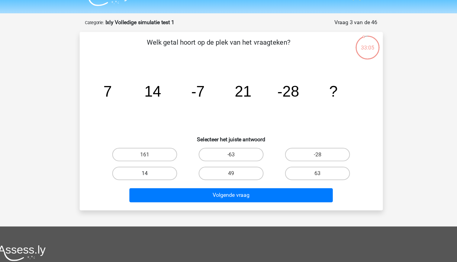
click at [164, 169] on label "14" at bounding box center [151, 166] width 58 height 12
click at [155, 169] on input "14" at bounding box center [153, 168] width 4 height 4
radio input "true"
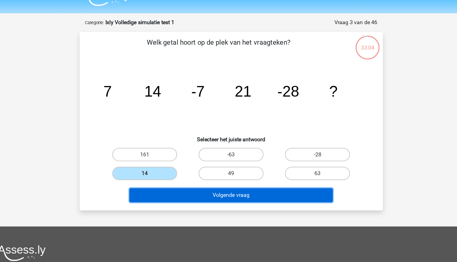
click at [236, 185] on button "Volgende vraag" at bounding box center [228, 185] width 183 height 13
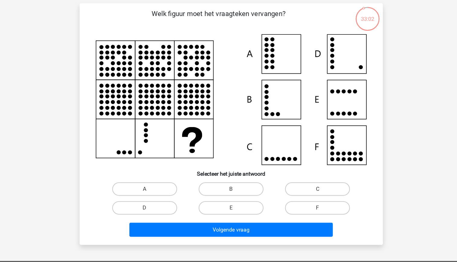
scroll to position [14, 0]
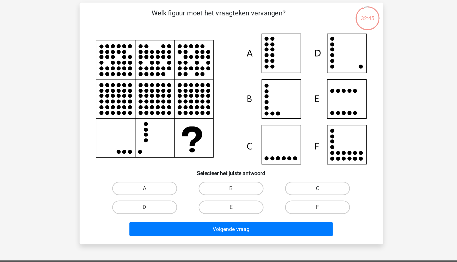
click at [302, 194] on label "C" at bounding box center [306, 196] width 58 height 12
click at [306, 196] on input "C" at bounding box center [308, 198] width 4 height 4
radio input "true"
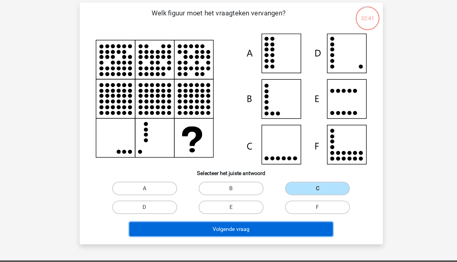
click at [268, 235] on button "Volgende vraag" at bounding box center [228, 232] width 183 height 13
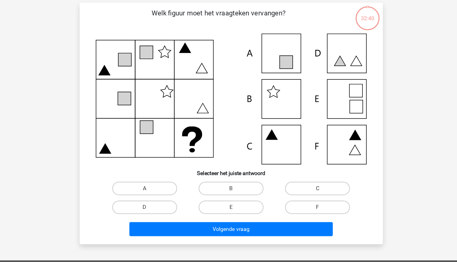
scroll to position [14, 0]
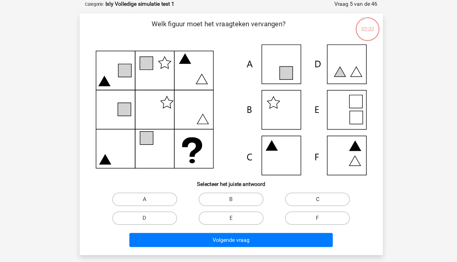
click at [318, 199] on label "C" at bounding box center [306, 195] width 58 height 12
click at [310, 199] on input "C" at bounding box center [308, 198] width 4 height 4
radio input "true"
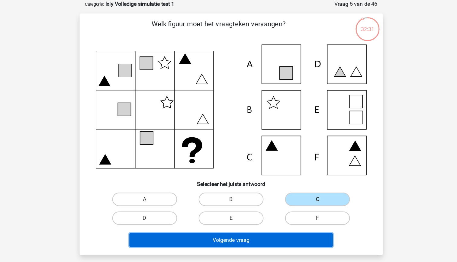
click at [290, 228] on button "Volgende vraag" at bounding box center [228, 232] width 183 height 13
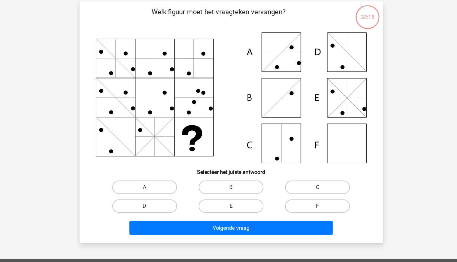
scroll to position [15, 0]
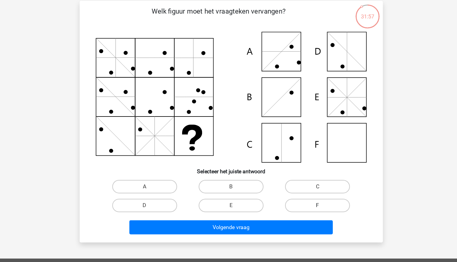
click at [287, 210] on label "F" at bounding box center [306, 211] width 58 height 12
click at [306, 211] on input "F" at bounding box center [308, 213] width 4 height 4
radio input "true"
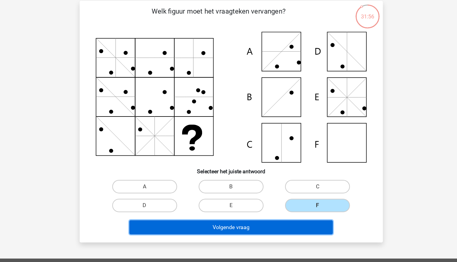
click at [277, 228] on button "Volgende vraag" at bounding box center [228, 231] width 183 height 13
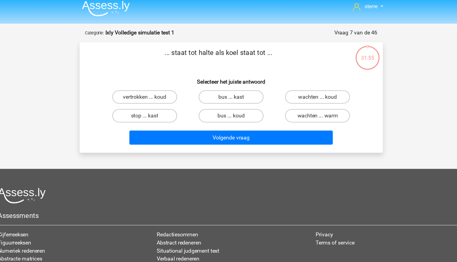
scroll to position [4, 0]
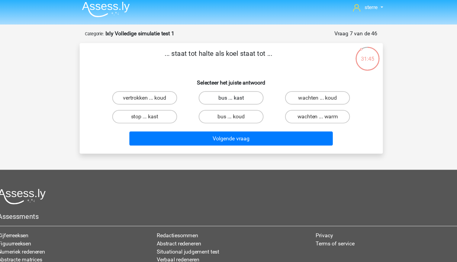
click at [229, 85] on label "bus ... kast" at bounding box center [228, 88] width 58 height 12
click at [229, 88] on input "bus ... kast" at bounding box center [230, 90] width 4 height 4
radio input "true"
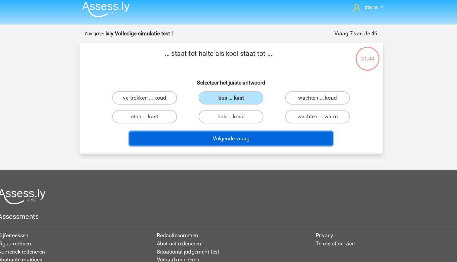
click at [248, 123] on button "Volgende vraag" at bounding box center [228, 124] width 183 height 13
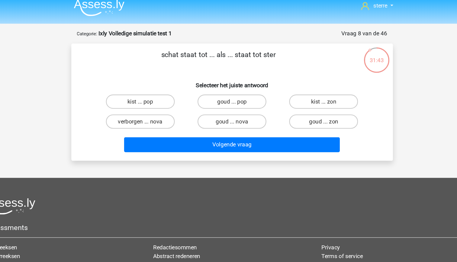
scroll to position [1, 0]
click at [165, 87] on label "kist ... pop" at bounding box center [151, 90] width 58 height 12
click at [155, 90] on input "kist ... pop" at bounding box center [153, 92] width 4 height 4
radio input "true"
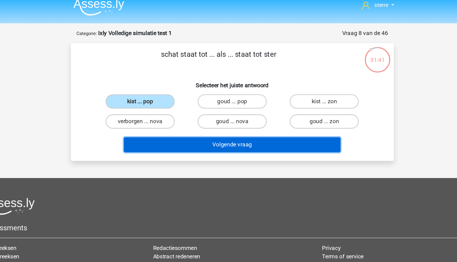
click at [232, 129] on button "Volgende vraag" at bounding box center [228, 127] width 183 height 13
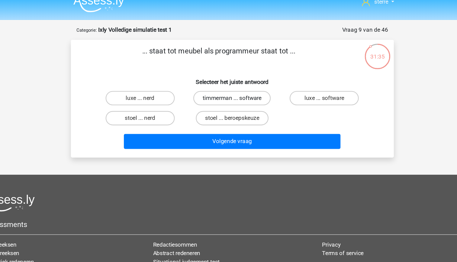
click at [223, 91] on label "timmerman ... software" at bounding box center [228, 90] width 65 height 12
click at [228, 91] on input "timmerman ... software" at bounding box center [230, 92] width 4 height 4
radio input "true"
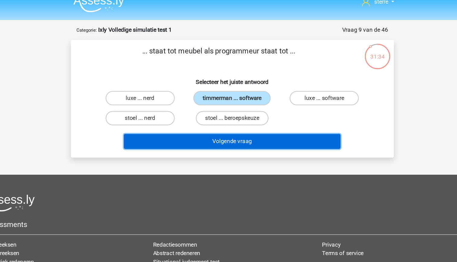
click at [238, 128] on button "Volgende vraag" at bounding box center [228, 127] width 183 height 13
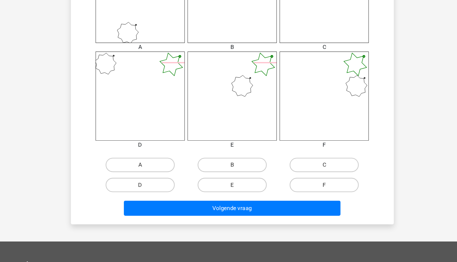
scroll to position [252, 0]
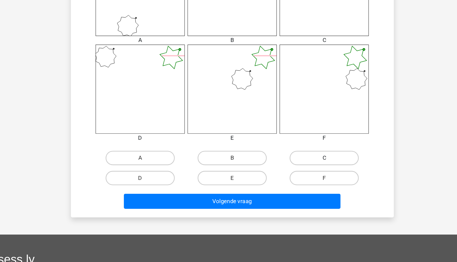
click at [310, 176] on label "C" at bounding box center [306, 174] width 58 height 12
click at [310, 176] on input "C" at bounding box center [308, 176] width 4 height 4
radio input "true"
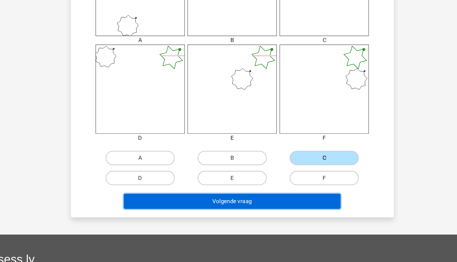
click at [279, 211] on button "Volgende vraag" at bounding box center [228, 211] width 183 height 13
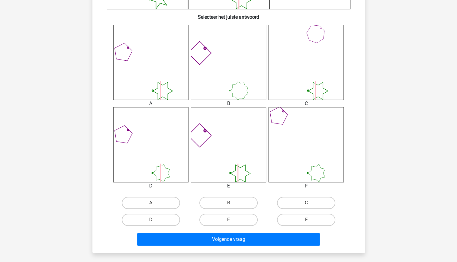
scroll to position [224, 0]
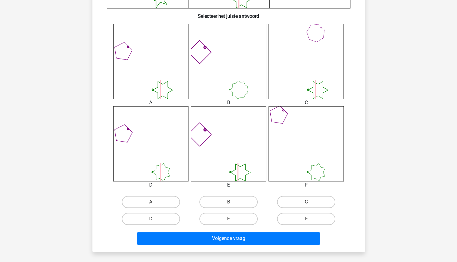
click at [239, 228] on div "E" at bounding box center [229, 219] width 78 height 17
click at [236, 224] on label "E" at bounding box center [228, 219] width 58 height 12
click at [232, 223] on input "E" at bounding box center [230, 221] width 4 height 4
radio input "true"
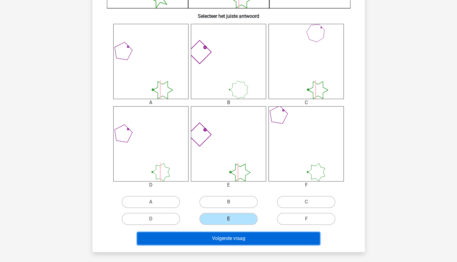
click at [241, 239] on button "Volgende vraag" at bounding box center [228, 238] width 183 height 13
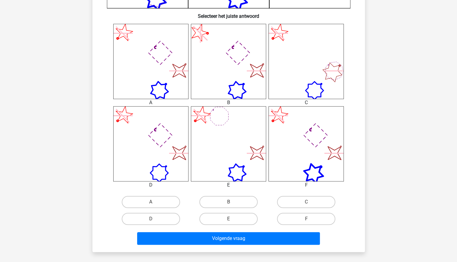
scroll to position [225, 0]
click at [236, 221] on label "E" at bounding box center [228, 219] width 58 height 12
click at [232, 221] on input "E" at bounding box center [230, 221] width 4 height 4
radio input "true"
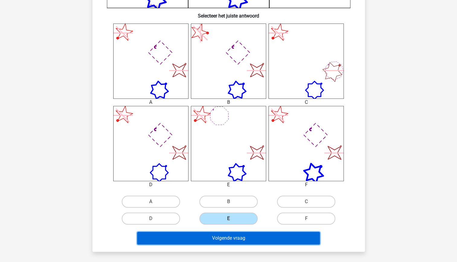
click at [237, 242] on button "Volgende vraag" at bounding box center [228, 238] width 183 height 13
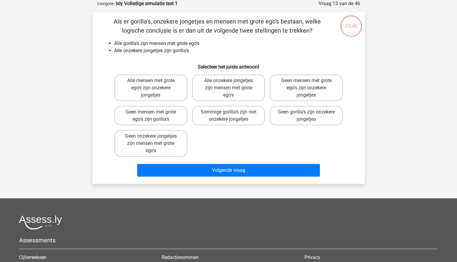
scroll to position [30, 0]
click at [227, 90] on label "Alle onzekere jongetjes zijn mensen met grote ego's" at bounding box center [228, 88] width 73 height 27
click at [228, 85] on input "Alle onzekere jongetjes zijn mensen met grote ego's" at bounding box center [230, 83] width 4 height 4
radio input "true"
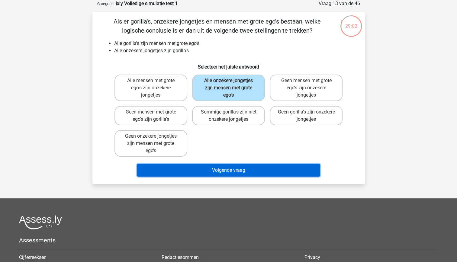
click at [248, 172] on button "Volgende vraag" at bounding box center [228, 170] width 183 height 13
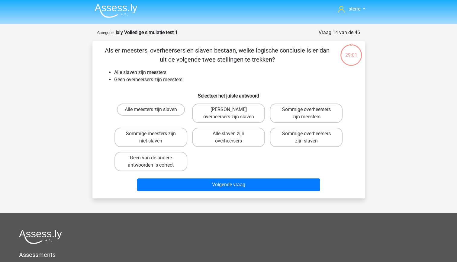
scroll to position [0, 0]
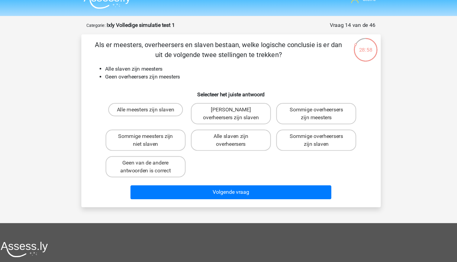
click at [162, 81] on li "Geen overheersers zijn meesters" at bounding box center [234, 80] width 241 height 7
drag, startPoint x: 162, startPoint y: 81, endPoint x: 144, endPoint y: 72, distance: 20.3
click at [144, 72] on li "Alle slaven zijn meesters" at bounding box center [234, 73] width 241 height 7
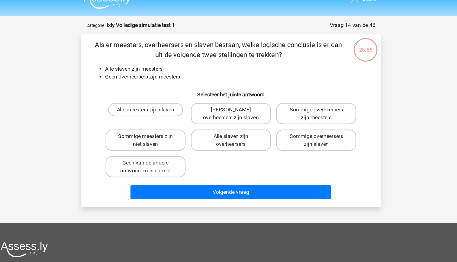
click at [144, 72] on li "Alle slaven zijn meesters" at bounding box center [234, 73] width 241 height 7
drag, startPoint x: 144, startPoint y: 72, endPoint x: 150, endPoint y: 87, distance: 16.3
click at [150, 87] on div "Als er meesters, overheersers en slaven bestaan, welke logische conclusie is er…" at bounding box center [229, 121] width 268 height 148
click at [136, 75] on li "Alle slaven zijn meesters" at bounding box center [234, 73] width 241 height 7
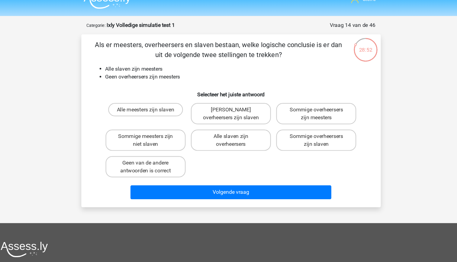
click at [140, 91] on h6 "Selecteer het juiste antwoord" at bounding box center [228, 94] width 253 height 11
click at [239, 113] on label "Geen overheersers zijn slaven" at bounding box center [228, 114] width 73 height 19
click at [232, 113] on input "Geen overheersers zijn slaven" at bounding box center [230, 113] width 4 height 4
radio input "true"
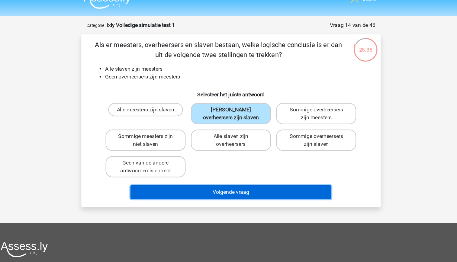
click at [262, 187] on button "Volgende vraag" at bounding box center [228, 186] width 183 height 13
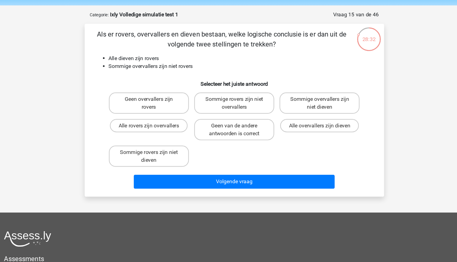
scroll to position [7, 0]
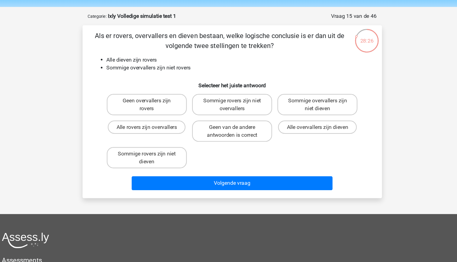
click at [167, 75] on li "Sommige overvallers zijn niet rovers" at bounding box center [234, 74] width 241 height 7
drag, startPoint x: 166, startPoint y: 75, endPoint x: 160, endPoint y: 80, distance: 8.4
click at [160, 80] on div "Als er rovers, overvallers en dieven bestaan, welke logische conclusie is er da…" at bounding box center [229, 114] width 268 height 148
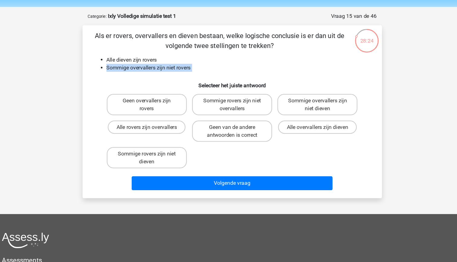
click at [141, 80] on div "Als er rovers, overvallers en dieven bestaan, welke logische conclusie is er da…" at bounding box center [229, 114] width 268 height 148
click at [159, 76] on li "Sommige overvallers zijn niet rovers" at bounding box center [234, 74] width 241 height 7
click at [156, 89] on h6 "Selecteer het juiste antwoord" at bounding box center [228, 88] width 253 height 11
click at [294, 111] on label "Sommige overvallers zijn niet dieven" at bounding box center [306, 107] width 73 height 19
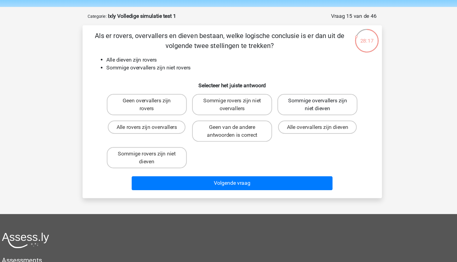
click at [306, 108] on input "Sommige overvallers zijn niet dieven" at bounding box center [308, 106] width 4 height 4
radio input "true"
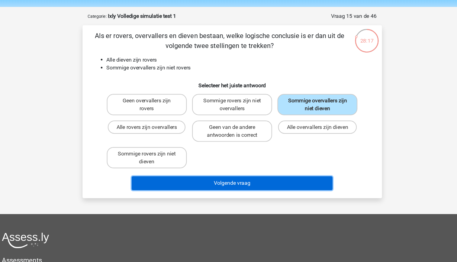
click at [273, 177] on button "Volgende vraag" at bounding box center [228, 179] width 183 height 13
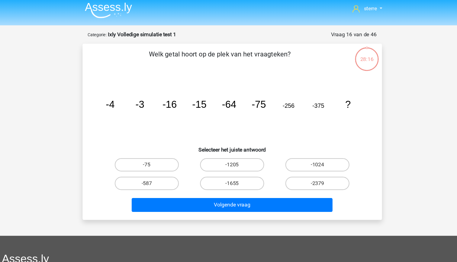
scroll to position [2, 0]
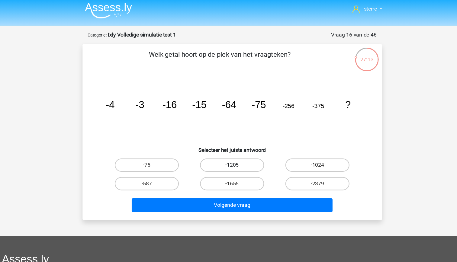
click at [241, 149] on label "-1205" at bounding box center [228, 150] width 58 height 12
click at [232, 151] on input "-1205" at bounding box center [230, 153] width 4 height 4
radio input "true"
click at [249, 169] on label "-1655" at bounding box center [228, 167] width 58 height 12
click at [232, 169] on input "-1655" at bounding box center [230, 169] width 4 height 4
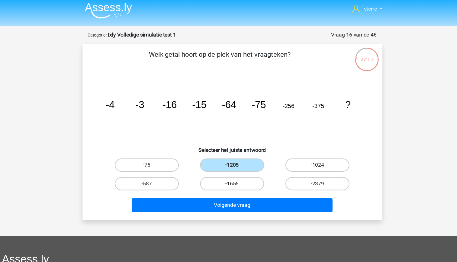
radio input "true"
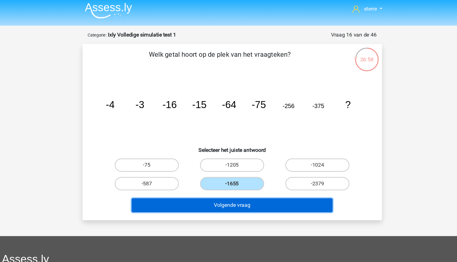
click at [275, 187] on button "Volgende vraag" at bounding box center [228, 187] width 183 height 13
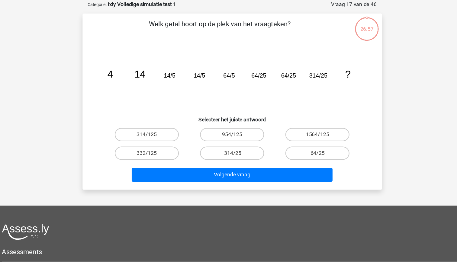
scroll to position [0, 0]
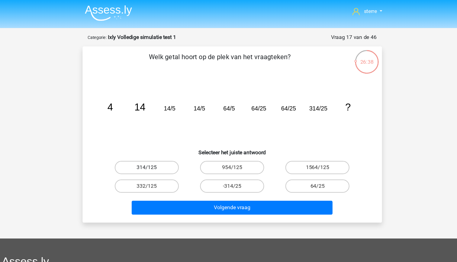
click at [167, 157] on label "314/125" at bounding box center [151, 153] width 58 height 12
click at [155, 157] on input "314/125" at bounding box center [153, 155] width 4 height 4
radio input "true"
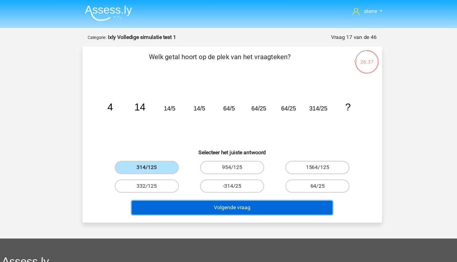
click at [223, 187] on button "Volgende vraag" at bounding box center [228, 189] width 183 height 13
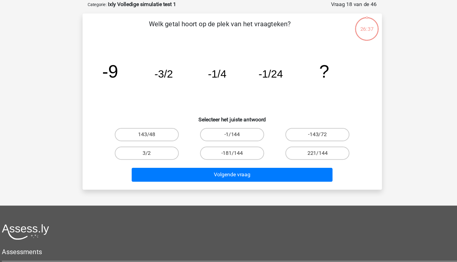
scroll to position [7, 0]
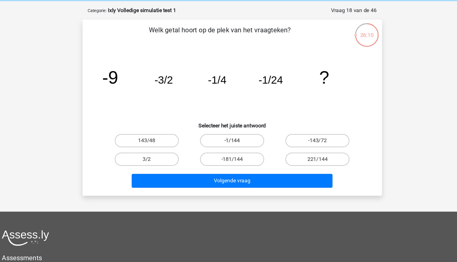
click at [243, 147] on label "-1/144" at bounding box center [228, 146] width 58 height 12
click at [232, 147] on input "-1/144" at bounding box center [230, 148] width 4 height 4
radio input "true"
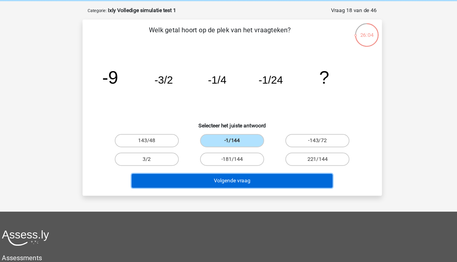
click at [239, 181] on button "Volgende vraag" at bounding box center [228, 182] width 183 height 13
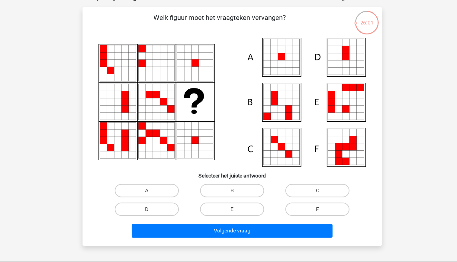
scroll to position [13, 0]
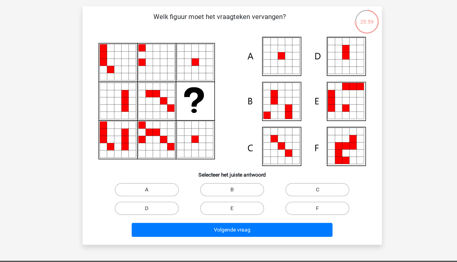
click at [167, 197] on label "A" at bounding box center [151, 196] width 58 height 12
click at [155, 197] on input "A" at bounding box center [153, 198] width 4 height 4
radio input "true"
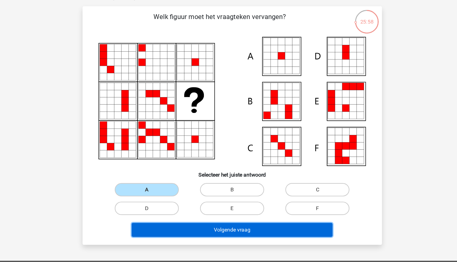
click at [238, 230] on button "Volgende vraag" at bounding box center [228, 232] width 183 height 13
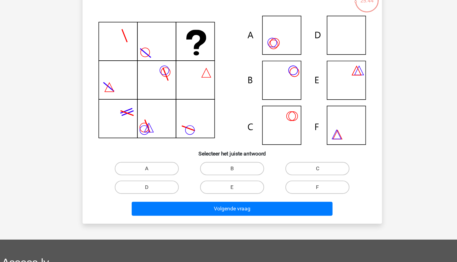
scroll to position [34, 0]
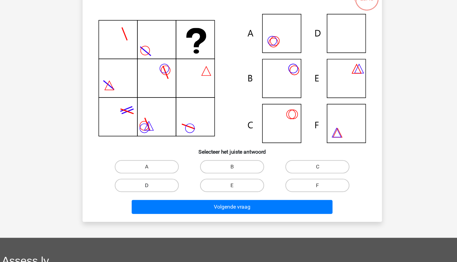
click at [150, 187] on label "D" at bounding box center [151, 192] width 58 height 12
click at [151, 192] on input "D" at bounding box center [153, 194] width 4 height 4
radio input "true"
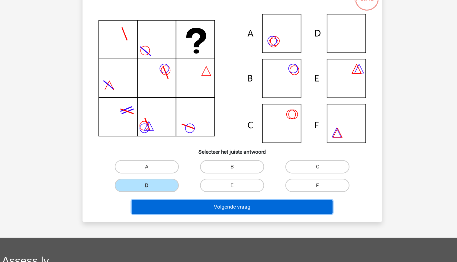
click at [210, 212] on button "Volgende vraag" at bounding box center [228, 212] width 183 height 13
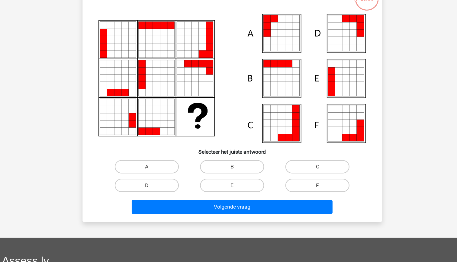
scroll to position [34, 0]
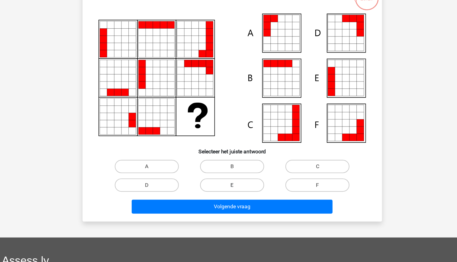
click at [241, 193] on label "E" at bounding box center [228, 192] width 58 height 12
click at [232, 193] on input "E" at bounding box center [230, 194] width 4 height 4
radio input "true"
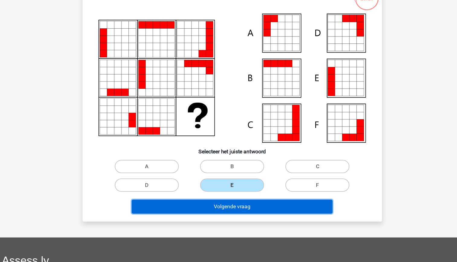
click at [253, 208] on button "Volgende vraag" at bounding box center [228, 211] width 183 height 13
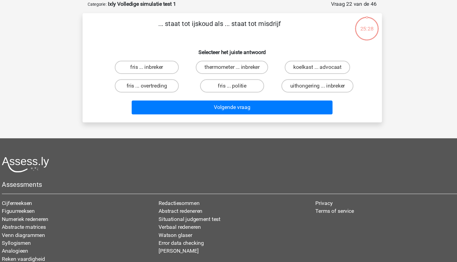
scroll to position [7, 0]
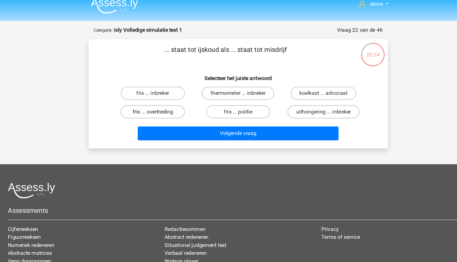
click at [171, 101] on label "fris ... overtreding" at bounding box center [151, 102] width 58 height 12
click at [155, 102] on input "fris ... overtreding" at bounding box center [153, 104] width 4 height 4
radio input "true"
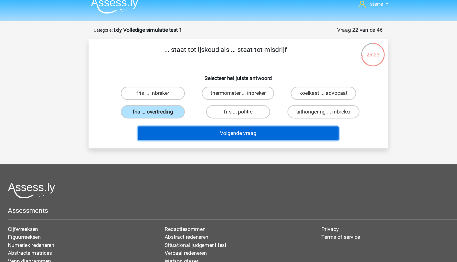
click at [218, 118] on button "Volgende vraag" at bounding box center [228, 121] width 183 height 13
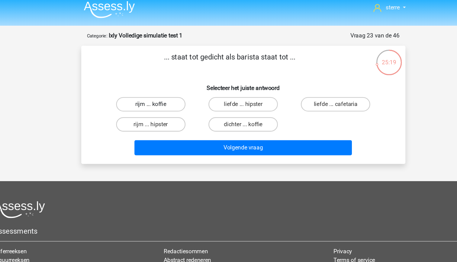
scroll to position [4, 0]
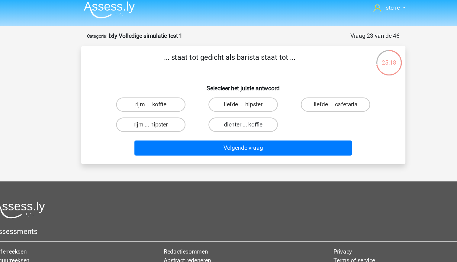
click at [224, 109] on label "dichter ... koffie" at bounding box center [228, 105] width 58 height 12
click at [228, 109] on input "dichter ... koffie" at bounding box center [230, 107] width 4 height 4
radio input "true"
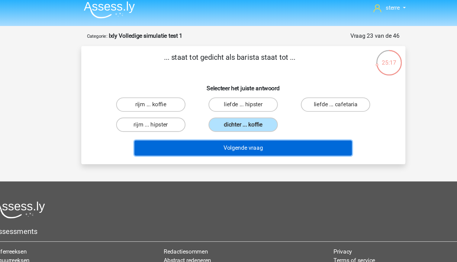
click at [232, 129] on button "Volgende vraag" at bounding box center [228, 124] width 183 height 13
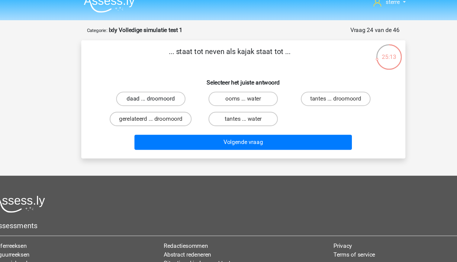
click at [165, 87] on label "daad ... droomoord" at bounding box center [151, 88] width 58 height 12
click at [155, 88] on input "daad ... droomoord" at bounding box center [153, 90] width 4 height 4
radio input "true"
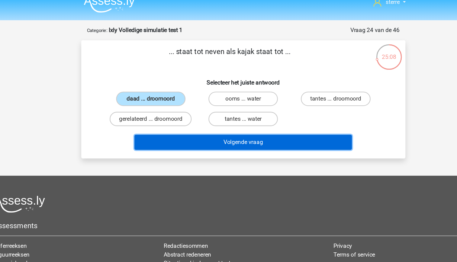
click at [241, 124] on button "Volgende vraag" at bounding box center [228, 124] width 183 height 13
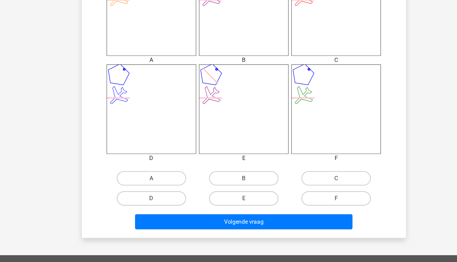
scroll to position [237, 0]
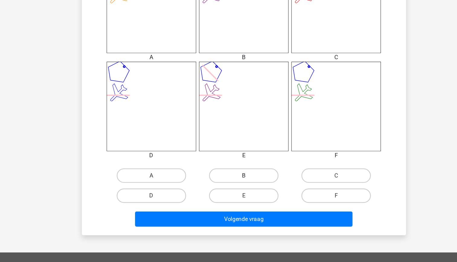
click at [232, 188] on label "B" at bounding box center [228, 189] width 58 height 12
click at [232, 189] on input "B" at bounding box center [230, 191] width 4 height 4
radio input "true"
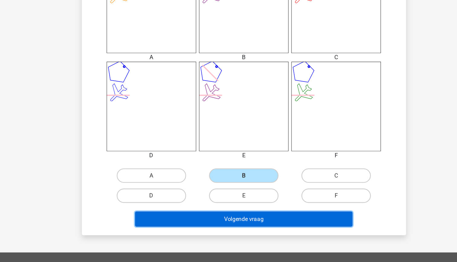
click at [243, 228] on button "Volgende vraag" at bounding box center [228, 226] width 183 height 13
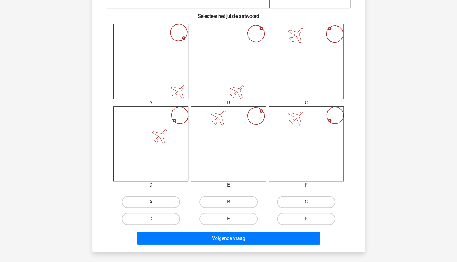
scroll to position [225, 0]
click at [297, 205] on label "C" at bounding box center [306, 202] width 58 height 12
click at [306, 205] on input "C" at bounding box center [308, 204] width 4 height 4
radio input "true"
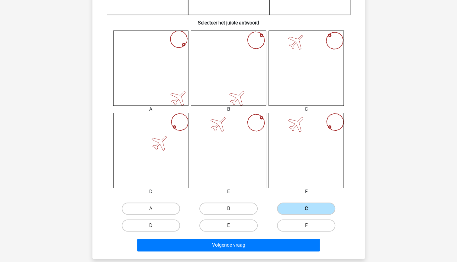
scroll to position [218, 0]
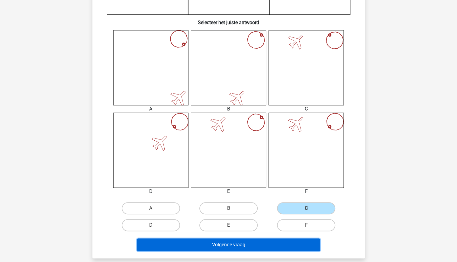
click at [272, 243] on button "Volgende vraag" at bounding box center [228, 245] width 183 height 13
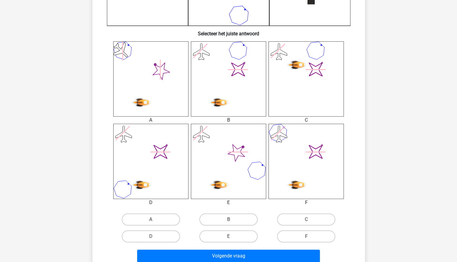
scroll to position [214, 0]
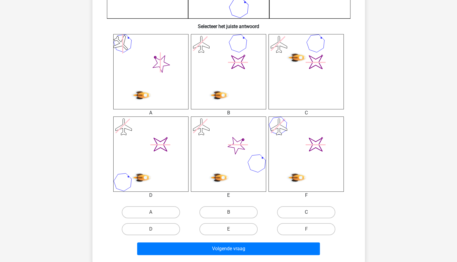
click at [294, 215] on label "C" at bounding box center [306, 212] width 58 height 12
click at [306, 215] on input "C" at bounding box center [308, 214] width 4 height 4
radio input "true"
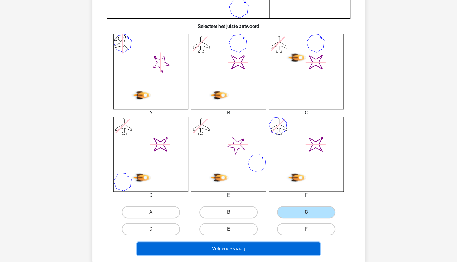
click at [273, 248] on button "Volgende vraag" at bounding box center [228, 249] width 183 height 13
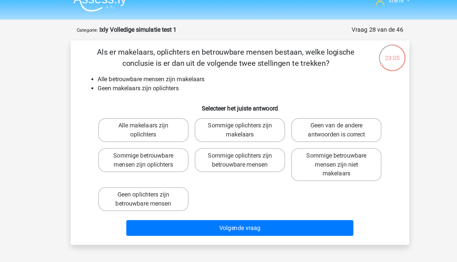
scroll to position [9, 0]
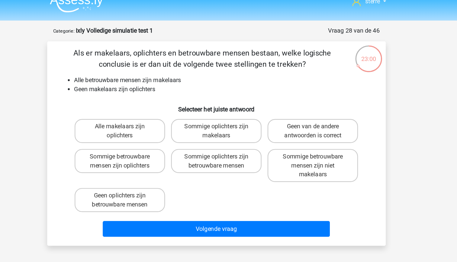
click at [212, 70] on li "Geen makelaars zijn oplichters" at bounding box center [234, 71] width 241 height 7
click at [181, 63] on li "Alle betrouwbare mensen zijn makelaars" at bounding box center [234, 64] width 241 height 7
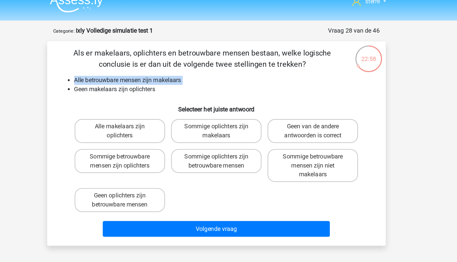
click at [181, 63] on li "Alle betrouwbare mensen zijn makelaars" at bounding box center [234, 64] width 241 height 7
drag, startPoint x: 181, startPoint y: 63, endPoint x: 186, endPoint y: 74, distance: 11.9
click at [186, 74] on li "Geen makelaars zijn oplichters" at bounding box center [234, 71] width 241 height 7
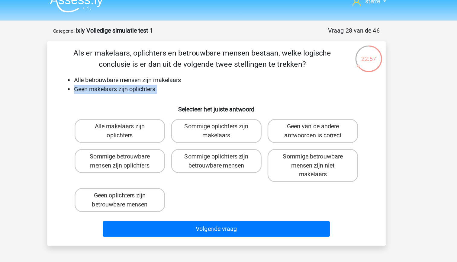
click at [186, 74] on li "Geen makelaars zijn oplichters" at bounding box center [234, 71] width 241 height 7
drag, startPoint x: 186, startPoint y: 74, endPoint x: 173, endPoint y: 68, distance: 14.5
click at [173, 68] on li "Alle betrouwbare mensen zijn makelaars" at bounding box center [234, 64] width 241 height 7
click at [171, 66] on li "Alle betrouwbare mensen zijn makelaars" at bounding box center [234, 64] width 241 height 7
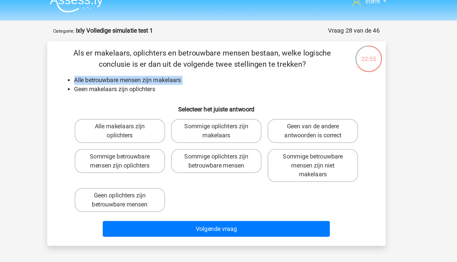
click at [171, 66] on li "Alle betrouwbare mensen zijn makelaars" at bounding box center [234, 64] width 241 height 7
drag, startPoint x: 171, startPoint y: 66, endPoint x: 178, endPoint y: 72, distance: 9.0
click at [178, 72] on li "Geen makelaars zijn oplichters" at bounding box center [234, 71] width 241 height 7
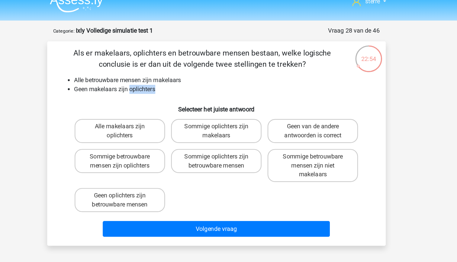
click at [178, 72] on li "Geen makelaars zijn oplichters" at bounding box center [234, 71] width 241 height 7
drag, startPoint x: 178, startPoint y: 72, endPoint x: 183, endPoint y: 73, distance: 4.8
click at [183, 73] on li "Geen makelaars zijn oplichters" at bounding box center [234, 71] width 241 height 7
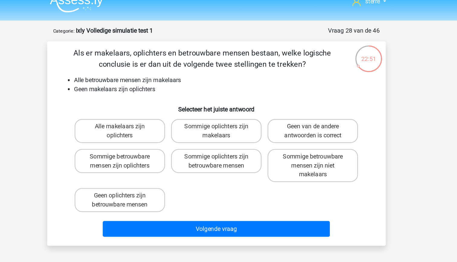
click at [211, 159] on div "Alle makelaars zijn oplichters Sommige oplichters zijn makelaars Geen van de an…" at bounding box center [228, 133] width 233 height 80
click at [173, 158] on label "Geen oplichters zijn betrouwbare mensen" at bounding box center [151, 160] width 73 height 19
click at [155, 158] on input "Geen oplichters zijn betrouwbare mensen" at bounding box center [153, 159] width 4 height 4
radio input "true"
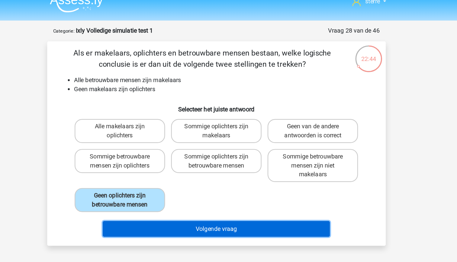
click at [225, 181] on button "Volgende vraag" at bounding box center [228, 184] width 183 height 13
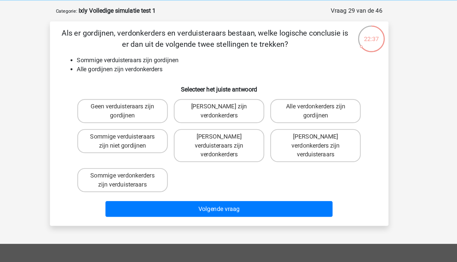
click at [171, 71] on li "Alle gordijnen zijn verdonkerders" at bounding box center [234, 71] width 241 height 7
click at [149, 75] on li "Alle gordijnen zijn verdonkerders" at bounding box center [234, 71] width 241 height 7
click at [154, 73] on li "Alle gordijnen zijn verdonkerders" at bounding box center [234, 71] width 241 height 7
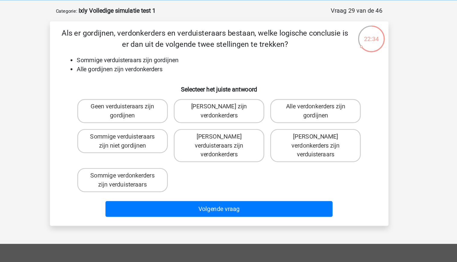
click at [154, 73] on li "Alle gordijnen zijn verdonkerders" at bounding box center [234, 71] width 241 height 7
drag, startPoint x: 154, startPoint y: 73, endPoint x: 154, endPoint y: 81, distance: 7.6
click at [154, 81] on h6 "Selecteer het juiste antwoord" at bounding box center [228, 85] width 253 height 11
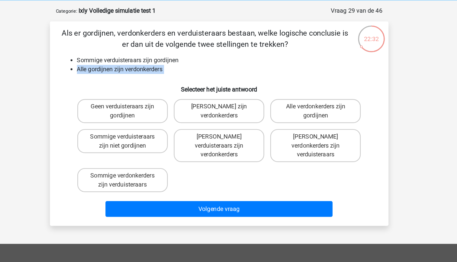
drag, startPoint x: 154, startPoint y: 81, endPoint x: 154, endPoint y: 87, distance: 6.7
click at [154, 87] on h6 "Selecteer het juiste antwoord" at bounding box center [228, 85] width 253 height 11
click at [171, 86] on h6 "Selecteer het juiste antwoord" at bounding box center [228, 85] width 253 height 11
click at [179, 154] on label "Sommige verdonkerders zijn verduisteraars" at bounding box center [151, 160] width 73 height 19
click at [155, 157] on input "Sommige verdonkerders zijn verduisteraars" at bounding box center [153, 159] width 4 height 4
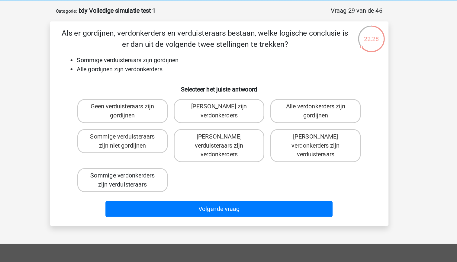
radio input "true"
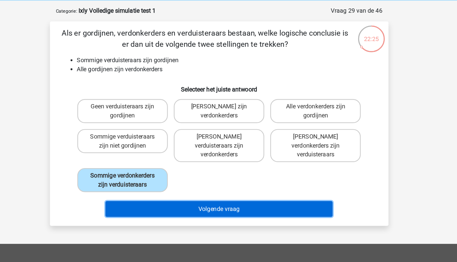
click at [242, 178] on button "Volgende vraag" at bounding box center [228, 184] width 183 height 13
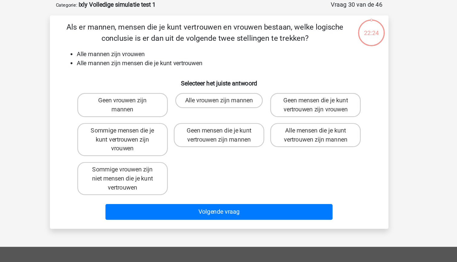
scroll to position [8, 0]
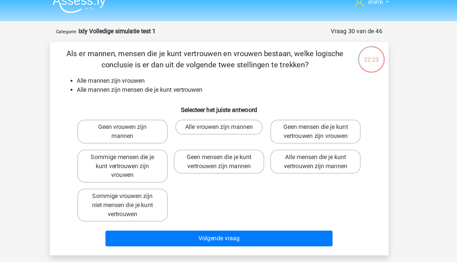
click at [139, 67] on li "Alle mannen zijn vrouwen" at bounding box center [234, 65] width 241 height 7
drag, startPoint x: 139, startPoint y: 67, endPoint x: 145, endPoint y: 74, distance: 9.4
click at [145, 74] on li "Alle mannen zijn mensen die je kunt vertrouwen" at bounding box center [234, 72] width 241 height 7
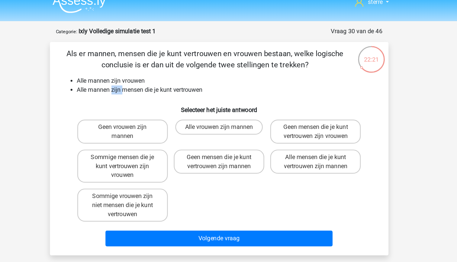
click at [145, 74] on li "Alle mannen zijn mensen die je kunt vertrouwen" at bounding box center [234, 72] width 241 height 7
drag, startPoint x: 145, startPoint y: 74, endPoint x: 137, endPoint y: 82, distance: 11.3
click at [137, 82] on h6 "Selecteer het juiste antwoord" at bounding box center [228, 86] width 253 height 11
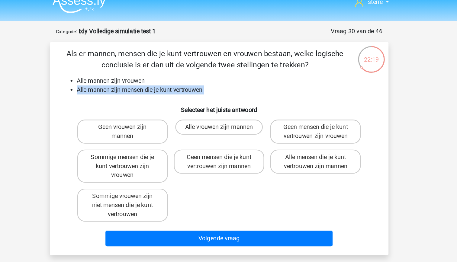
click at [120, 80] on div "Als er mannen, mensen die je kunt vertrouwen en vrouwen bestaan, welke logische…" at bounding box center [229, 120] width 268 height 162
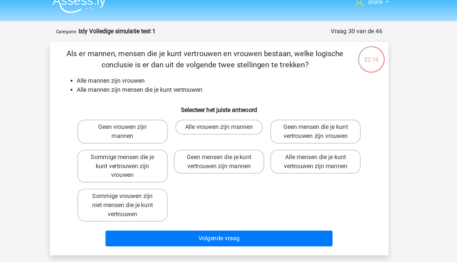
click at [138, 73] on li "Alle mannen zijn mensen die je kunt vertrouwen" at bounding box center [234, 72] width 241 height 7
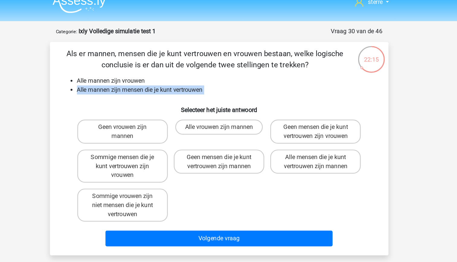
drag, startPoint x: 138, startPoint y: 73, endPoint x: 142, endPoint y: 79, distance: 8.0
click at [142, 79] on div "Als er mannen, mensen die je kunt vertrouwen en vrouwen bestaan, welke logische…" at bounding box center [229, 120] width 268 height 162
click at [146, 85] on h6 "Selecteer het juiste antwoord" at bounding box center [228, 86] width 253 height 11
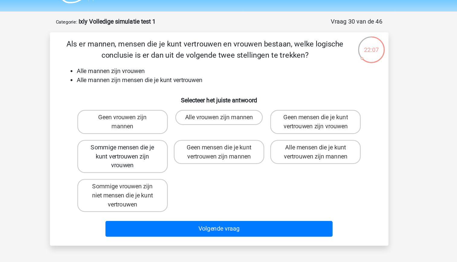
click at [168, 144] on label "Sommige mensen die je kunt vertrouwen zijn vrouwen" at bounding box center [151, 134] width 73 height 27
click at [155, 131] on input "Sommige mensen die je kunt vertrouwen zijn vrouwen" at bounding box center [153, 129] width 4 height 4
radio input "true"
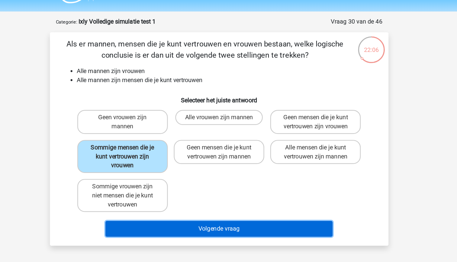
click at [231, 195] on button "Volgende vraag" at bounding box center [228, 192] width 183 height 13
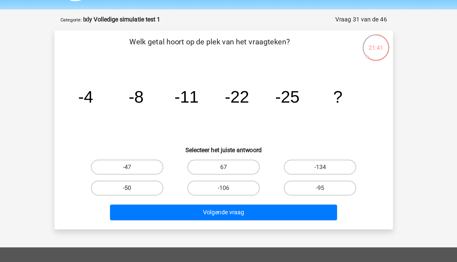
click at [161, 162] on label "-50" at bounding box center [151, 161] width 58 height 12
click at [155, 162] on input "-50" at bounding box center [153, 163] width 4 height 4
radio input "true"
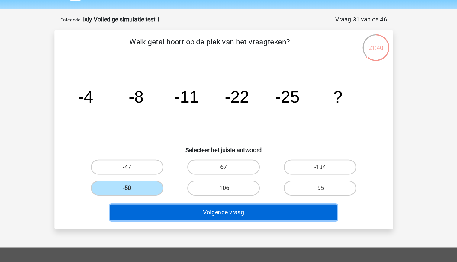
click at [197, 181] on button "Volgende vraag" at bounding box center [228, 180] width 183 height 13
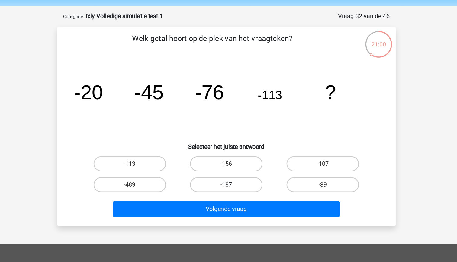
click at [243, 164] on label "-187" at bounding box center [228, 161] width 58 height 12
click at [232, 164] on input "-187" at bounding box center [230, 163] width 4 height 4
radio input "true"
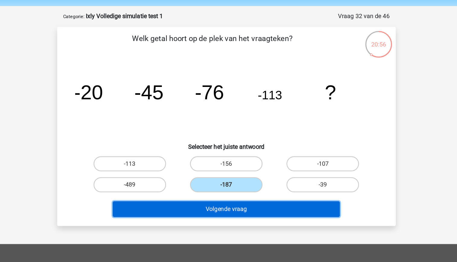
click at [256, 182] on button "Volgende vraag" at bounding box center [228, 180] width 183 height 13
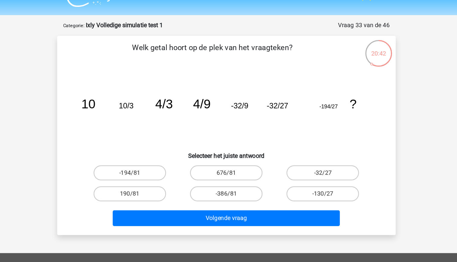
click at [306, 92] on tspan "-194/27" at bounding box center [310, 90] width 15 height 5
drag, startPoint x: 306, startPoint y: 92, endPoint x: 296, endPoint y: 105, distance: 15.6
click at [296, 105] on icon "image/svg+xml 10 10/3 4/3 4/9 -32/9 -32/27 -194/27 ?" at bounding box center [229, 92] width 244 height 61
click at [308, 92] on tspan "-194/27" at bounding box center [310, 90] width 15 height 5
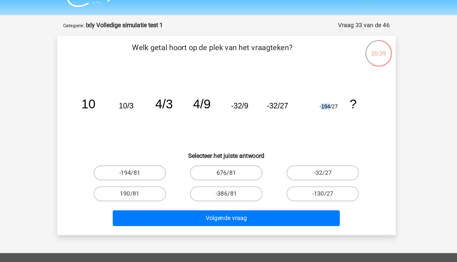
click at [308, 92] on tspan "-194/27" at bounding box center [310, 90] width 15 height 5
drag, startPoint x: 308, startPoint y: 92, endPoint x: 309, endPoint y: 99, distance: 7.1
click at [309, 99] on icon "image/svg+xml 10 10/3 4/3 4/9 -32/9 -32/27 -194/27 ?" at bounding box center [229, 92] width 244 height 61
click at [329, 99] on icon "image/svg+xml 10 10/3 4/3 4/9 -32/9 -32/27 -194/27 ?" at bounding box center [229, 92] width 244 height 61
click at [171, 147] on label "-194/81" at bounding box center [151, 144] width 58 height 12
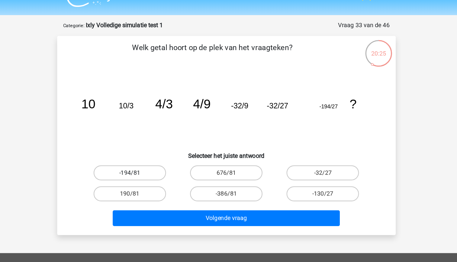
click at [155, 147] on input "-194/81" at bounding box center [153, 146] width 4 height 4
radio input "true"
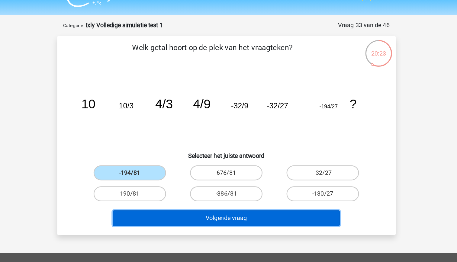
click at [226, 180] on button "Volgende vraag" at bounding box center [228, 180] width 183 height 13
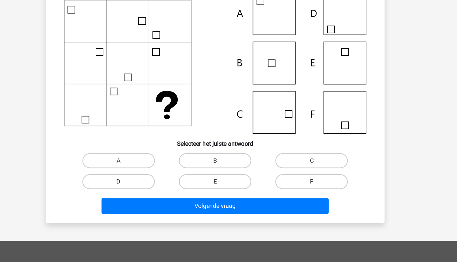
scroll to position [25, 0]
click at [309, 179] on label "C" at bounding box center [306, 180] width 58 height 12
click at [309, 180] on input "C" at bounding box center [308, 182] width 4 height 4
radio input "true"
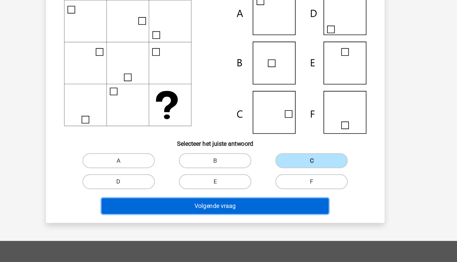
click at [260, 220] on button "Volgende vraag" at bounding box center [228, 217] width 183 height 13
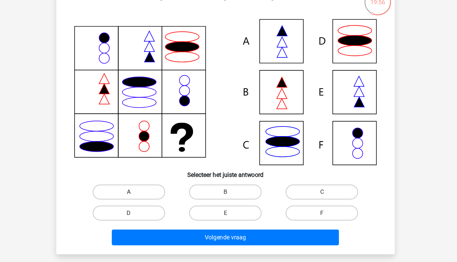
click at [159, 185] on label "A" at bounding box center [151, 184] width 58 height 12
click at [155, 185] on input "A" at bounding box center [153, 186] width 4 height 4
radio input "true"
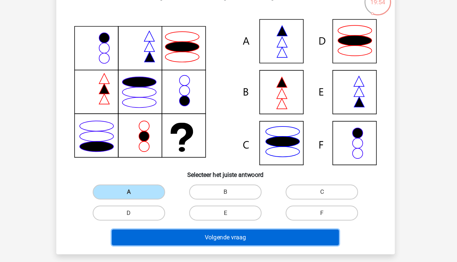
click at [221, 224] on button "Volgende vraag" at bounding box center [228, 220] width 183 height 13
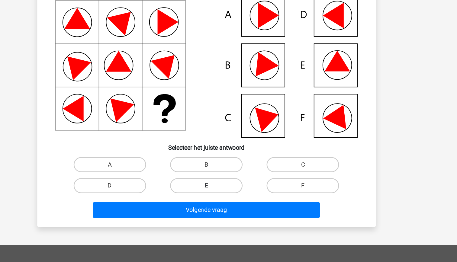
click at [236, 200] on label "E" at bounding box center [228, 200] width 58 height 12
click at [232, 200] on input "E" at bounding box center [230, 202] width 4 height 4
radio input "true"
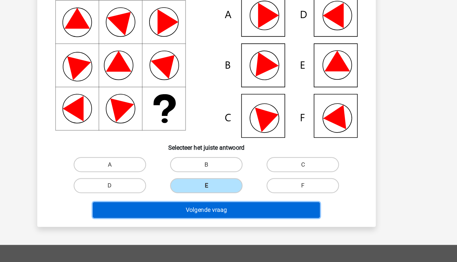
click at [244, 218] on button "Volgende vraag" at bounding box center [228, 219] width 183 height 13
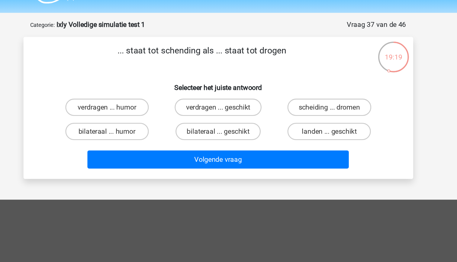
scroll to position [10, 0]
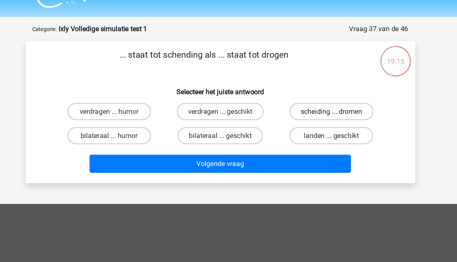
click at [304, 80] on label "scheiding ... dromen" at bounding box center [306, 82] width 59 height 12
click at [306, 82] on input "scheiding ... dromen" at bounding box center [308, 84] width 4 height 4
radio input "true"
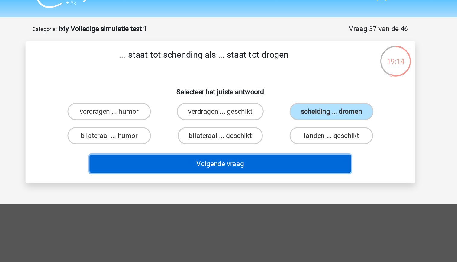
click at [257, 116] on button "Volgende vraag" at bounding box center [228, 118] width 183 height 13
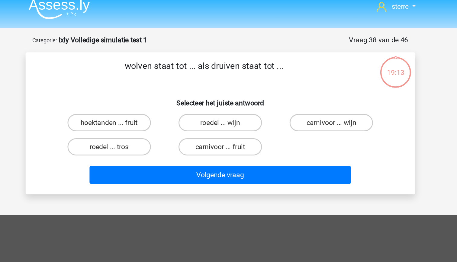
scroll to position [5, 0]
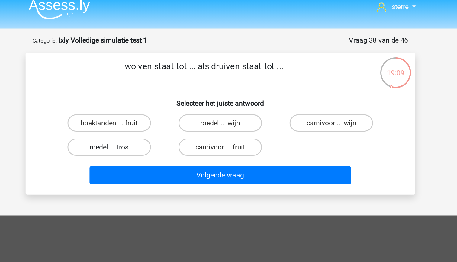
click at [170, 104] on label "roedel ... tros" at bounding box center [151, 103] width 58 height 12
click at [155, 104] on input "roedel ... tros" at bounding box center [153, 105] width 4 height 4
radio input "true"
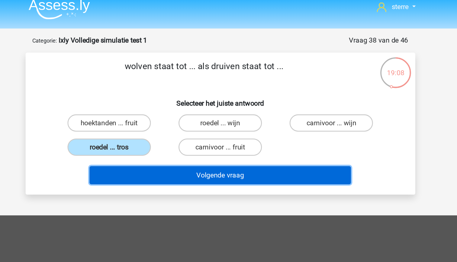
click at [245, 125] on button "Volgende vraag" at bounding box center [228, 122] width 183 height 13
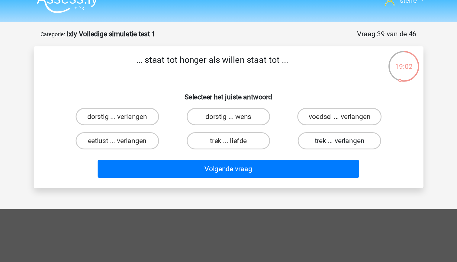
click at [291, 104] on label "trek ... verlangen" at bounding box center [306, 103] width 58 height 12
click at [306, 104] on input "trek ... verlangen" at bounding box center [308, 105] width 4 height 4
radio input "true"
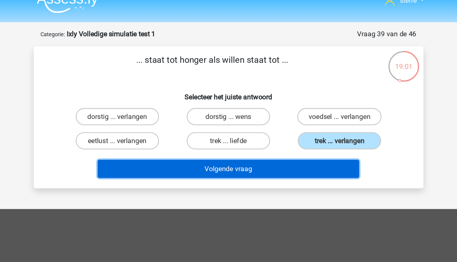
click at [281, 128] on button "Volgende vraag" at bounding box center [228, 122] width 183 height 13
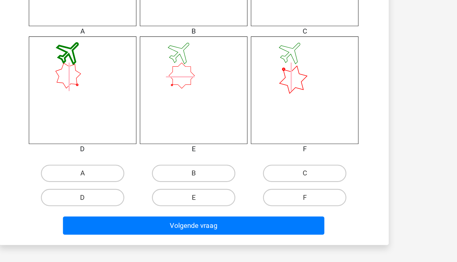
scroll to position [228, 0]
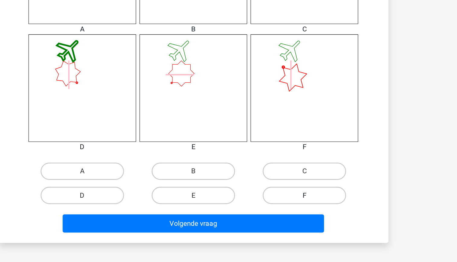
click at [304, 214] on label "F" at bounding box center [306, 215] width 58 height 12
click at [306, 215] on input "F" at bounding box center [308, 217] width 4 height 4
radio input "true"
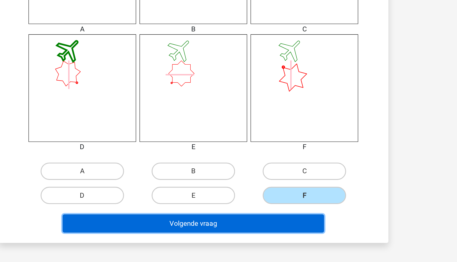
click at [293, 238] on button "Volgende vraag" at bounding box center [228, 235] width 183 height 13
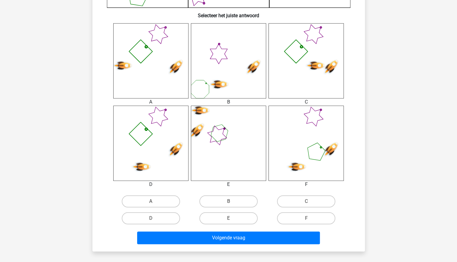
scroll to position [227, 0]
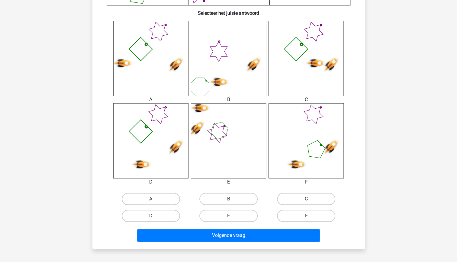
click at [166, 215] on label "D" at bounding box center [151, 216] width 58 height 12
click at [155, 216] on input "D" at bounding box center [153, 218] width 4 height 4
radio input "true"
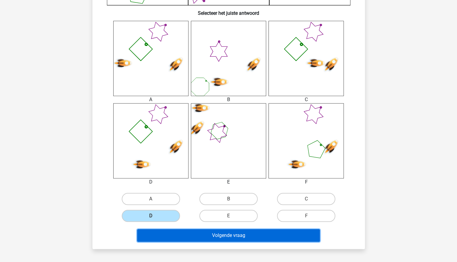
click at [211, 235] on button "Volgende vraag" at bounding box center [228, 235] width 183 height 13
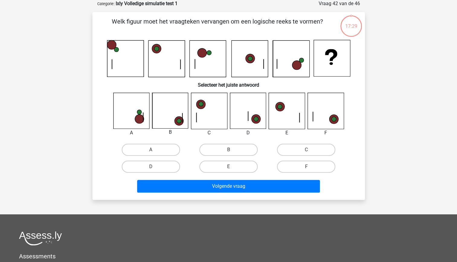
scroll to position [30, 0]
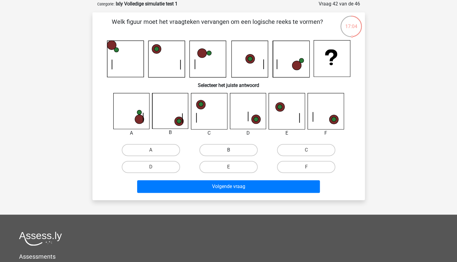
click at [228, 151] on label "B" at bounding box center [228, 150] width 58 height 12
click at [228, 151] on input "B" at bounding box center [230, 152] width 4 height 4
radio input "true"
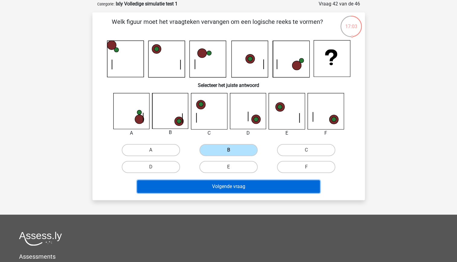
click at [243, 186] on button "Volgende vraag" at bounding box center [228, 186] width 183 height 13
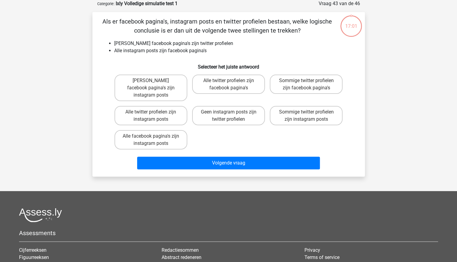
scroll to position [0, 0]
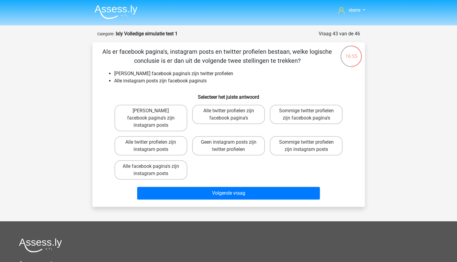
click at [196, 81] on li "Alle instagram posts zijn facebook pagina's" at bounding box center [234, 80] width 241 height 7
drag, startPoint x: 196, startPoint y: 81, endPoint x: 165, endPoint y: 89, distance: 31.4
click at [165, 89] on div "Als er facebook pagina's, instagram posts en twitter profielen bestaan, welke l…" at bounding box center [229, 124] width 268 height 155
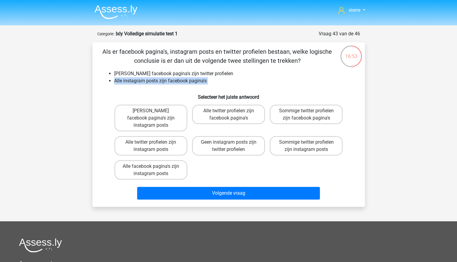
click at [135, 95] on h6 "Selecteer het juiste antwoord" at bounding box center [228, 94] width 253 height 11
click at [138, 81] on li "Alle instagram posts zijn facebook pagina's" at bounding box center [234, 80] width 241 height 7
drag, startPoint x: 138, startPoint y: 81, endPoint x: 151, endPoint y: 91, distance: 15.9
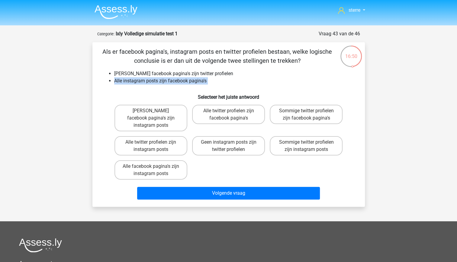
click at [151, 91] on h6 "Selecteer het juiste antwoord" at bounding box center [228, 94] width 253 height 11
click at [163, 93] on h6 "Selecteer het juiste antwoord" at bounding box center [228, 94] width 253 height 11
click at [166, 82] on li "Alle instagram posts zijn facebook pagina's" at bounding box center [234, 80] width 241 height 7
click at [167, 90] on h6 "Selecteer het juiste antwoord" at bounding box center [228, 94] width 253 height 11
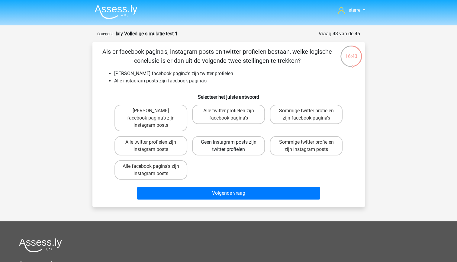
click at [239, 145] on label "Geen instagram posts zijn twitter profielen" at bounding box center [228, 145] width 73 height 19
click at [232, 145] on input "Geen instagram posts zijn twitter profielen" at bounding box center [230, 144] width 4 height 4
radio input "true"
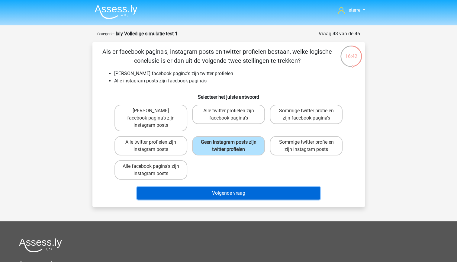
click at [262, 187] on button "Volgende vraag" at bounding box center [228, 193] width 183 height 13
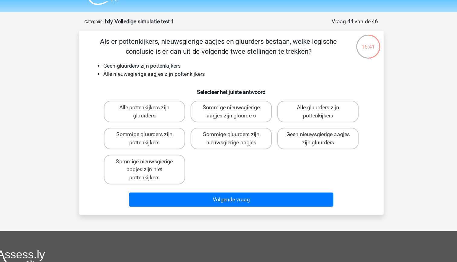
scroll to position [6, 0]
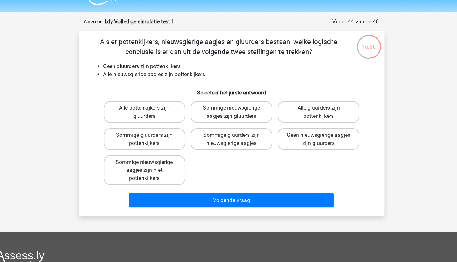
click at [206, 77] on li "Alle nieuwsgierige aagjes zijn pottenkijkers" at bounding box center [234, 74] width 241 height 7
drag, startPoint x: 206, startPoint y: 77, endPoint x: 174, endPoint y: 73, distance: 32.1
click at [174, 73] on li "Alle nieuwsgierige aagjes zijn pottenkijkers" at bounding box center [234, 74] width 241 height 7
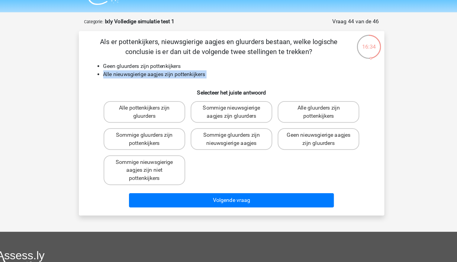
click at [192, 73] on li "Alle nieuwsgierige aagjes zijn pottenkijkers" at bounding box center [234, 74] width 241 height 7
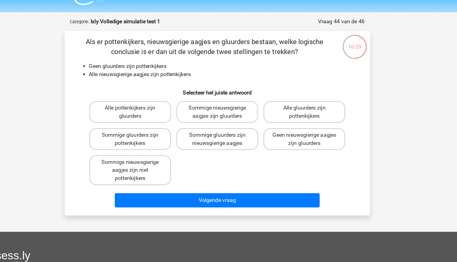
click at [310, 132] on input "Geen nieuwsgierige aagjes zijn gluurders" at bounding box center [308, 131] width 4 height 4
radio input "true"
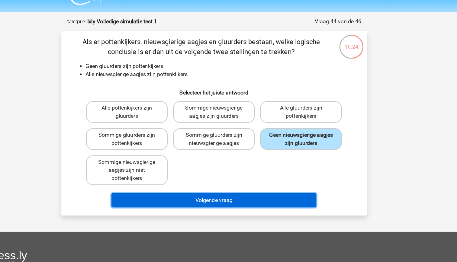
click at [271, 189] on button "Volgende vraag" at bounding box center [228, 187] width 183 height 13
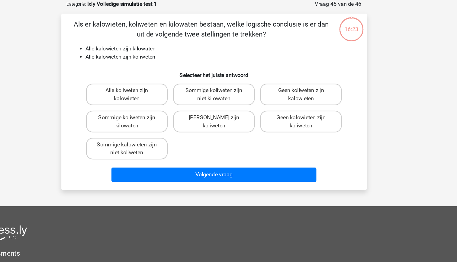
scroll to position [4, 0]
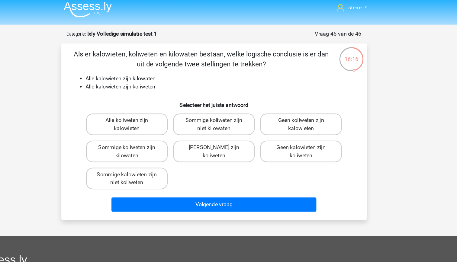
click at [175, 78] on li "Alle kalowieten zijn koliweten" at bounding box center [234, 77] width 241 height 7
drag, startPoint x: 175, startPoint y: 78, endPoint x: 178, endPoint y: 87, distance: 9.5
click at [178, 87] on h6 "Selecteer het juiste antwoord" at bounding box center [228, 91] width 253 height 11
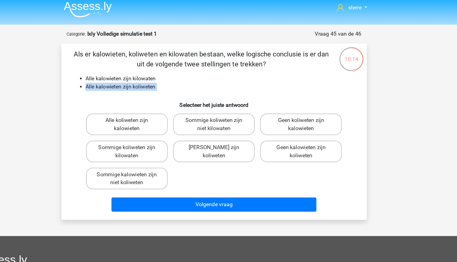
click at [168, 82] on div "Als er kalowieten, koliweten en kilowaten bestaan, welke logische conclusie is …" at bounding box center [229, 118] width 268 height 148
click at [179, 138] on label "Sommige koliweten zijn kilowaten" at bounding box center [151, 134] width 73 height 19
click at [155, 135] on input "Sommige koliweten zijn kilowaten" at bounding box center [153, 133] width 4 height 4
radio input "true"
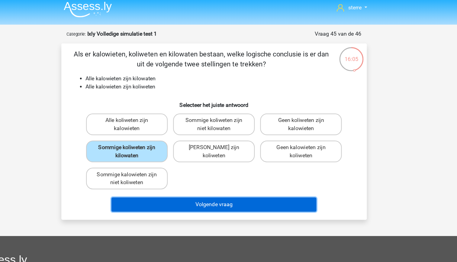
click at [244, 185] on button "Volgende vraag" at bounding box center [228, 182] width 183 height 13
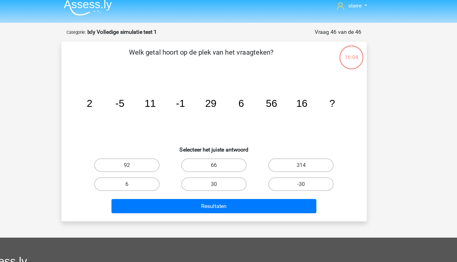
scroll to position [0, 0]
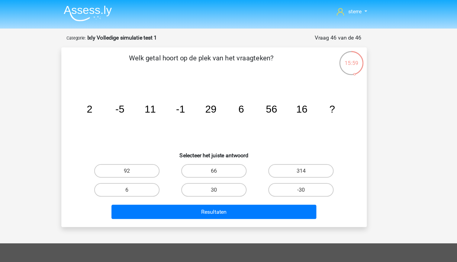
click at [148, 99] on tspan "-5" at bounding box center [145, 97] width 8 height 10
drag, startPoint x: 148, startPoint y: 99, endPoint x: 155, endPoint y: 110, distance: 13.2
click at [155, 110] on icon "image/svg+xml 2 -5 11 -1 29 6 56 16 ?" at bounding box center [229, 100] width 244 height 61
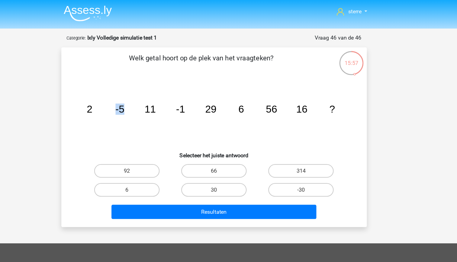
click at [166, 128] on icon "image/svg+xml 2 -5 11 -1 29 6 56 16 ?" at bounding box center [229, 100] width 244 height 61
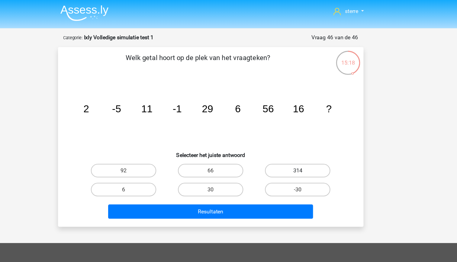
click at [298, 154] on label "314" at bounding box center [306, 153] width 58 height 12
click at [306, 154] on input "314" at bounding box center [308, 155] width 4 height 4
radio input "true"
click at [247, 156] on label "66" at bounding box center [228, 153] width 58 height 12
click at [232, 156] on input "66" at bounding box center [230, 155] width 4 height 4
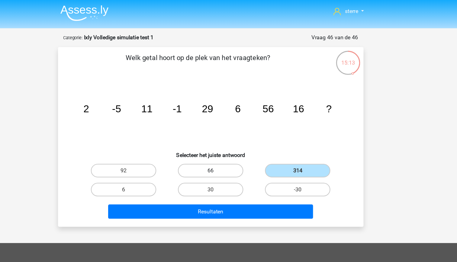
radio input "true"
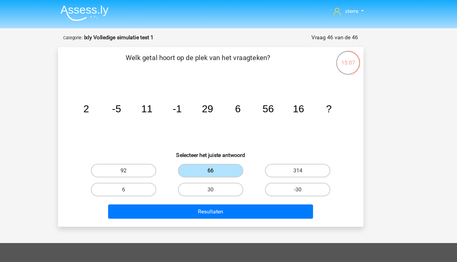
click at [172, 154] on label "92" at bounding box center [151, 153] width 58 height 12
click at [155, 154] on input "92" at bounding box center [153, 155] width 4 height 4
radio input "true"
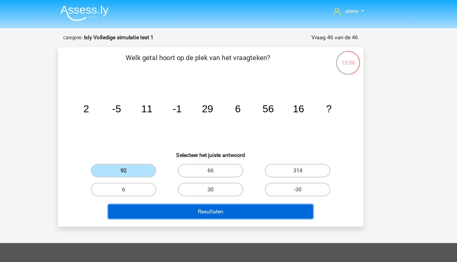
click at [246, 188] on button "Resultaten" at bounding box center [228, 189] width 183 height 13
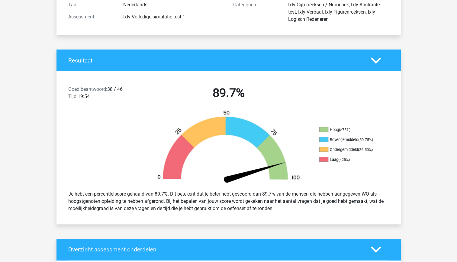
scroll to position [85, 0]
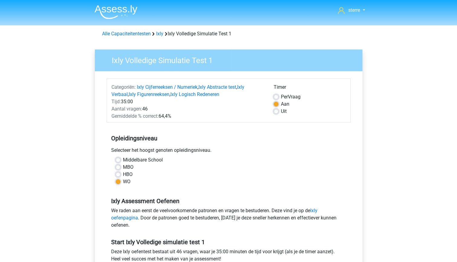
scroll to position [37, 0]
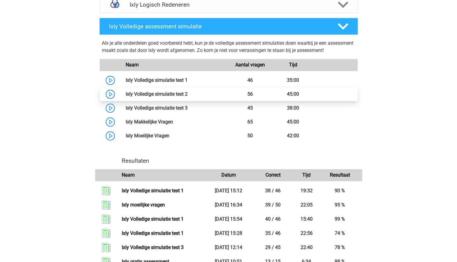
scroll to position [361, 0]
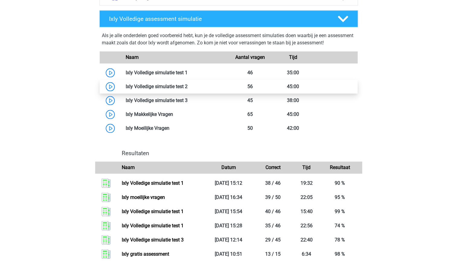
click at [188, 89] on link at bounding box center [188, 87] width 0 height 6
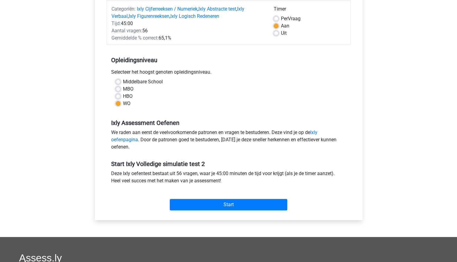
scroll to position [79, 0]
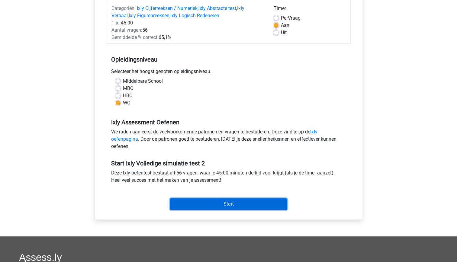
click at [236, 206] on input "Start" at bounding box center [229, 204] width 118 height 11
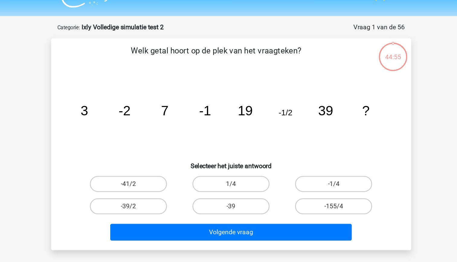
click at [212, 98] on tspan "-1" at bounding box center [208, 97] width 9 height 11
drag, startPoint x: 212, startPoint y: 98, endPoint x: 222, endPoint y: 112, distance: 16.9
click at [222, 112] on icon "image/svg+xml 3 -2 7 -1 19 -1/2 39 ?" at bounding box center [229, 100] width 244 height 61
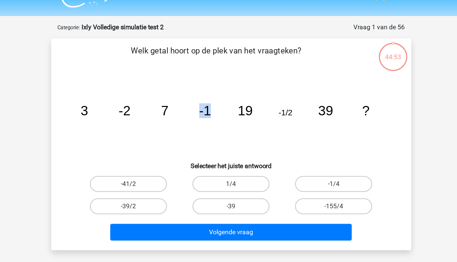
click at [234, 111] on icon "image/svg+xml 3 -2 7 -1 19 -1/2 39 ?" at bounding box center [229, 100] width 244 height 61
click at [246, 98] on icon "image/svg+xml 3 -2 7 -1 19 -1/2 39 ?" at bounding box center [229, 100] width 244 height 61
drag, startPoint x: 246, startPoint y: 98, endPoint x: 228, endPoint y: 118, distance: 26.8
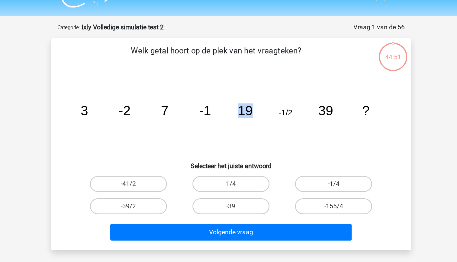
click at [228, 118] on icon "image/svg+xml 3 -2 7 -1 19 -1/2 39 ?" at bounding box center [229, 100] width 244 height 61
click at [209, 83] on icon "image/svg+xml 3 -2 7 -1 19 -1/2 39 ?" at bounding box center [229, 100] width 244 height 61
click at [240, 99] on tspan "19" at bounding box center [239, 97] width 11 height 11
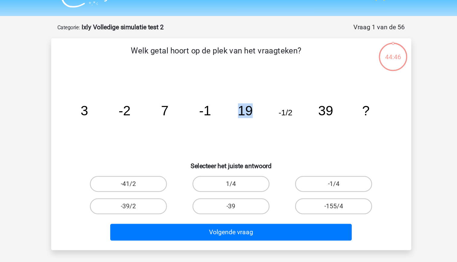
drag, startPoint x: 240, startPoint y: 99, endPoint x: 243, endPoint y: 116, distance: 17.1
click at [243, 116] on icon "image/svg+xml 3 -2 7 -1 19 -1/2 39 ?" at bounding box center [229, 100] width 244 height 61
click at [214, 109] on icon "image/svg+xml 3 -2 7 -1 19 -1/2 39 ?" at bounding box center [229, 100] width 244 height 61
click at [299, 153] on label "-1/4" at bounding box center [306, 153] width 58 height 12
click at [306, 153] on input "-1/4" at bounding box center [308, 155] width 4 height 4
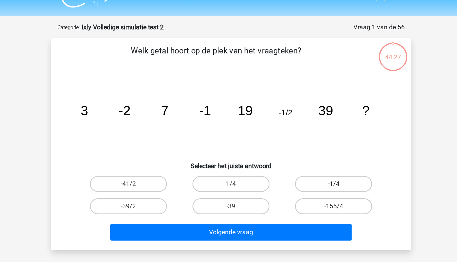
radio input "true"
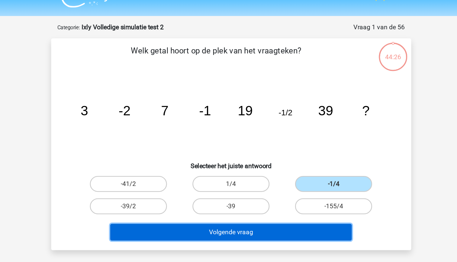
click at [274, 190] on button "Volgende vraag" at bounding box center [228, 189] width 183 height 13
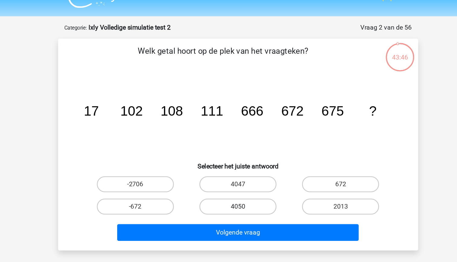
click at [222, 173] on label "4050" at bounding box center [228, 170] width 58 height 12
click at [228, 173] on input "4050" at bounding box center [230, 172] width 4 height 4
radio input "true"
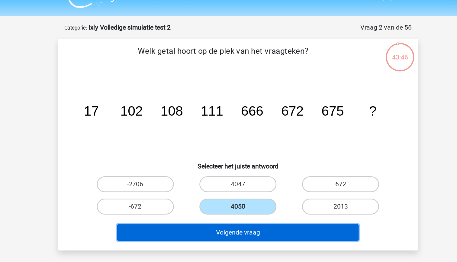
click at [227, 189] on button "Volgende vraag" at bounding box center [228, 189] width 183 height 13
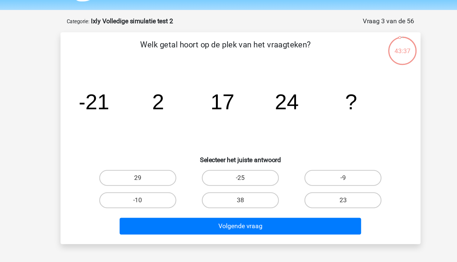
click at [216, 96] on tspan "17" at bounding box center [215, 95] width 18 height 18
drag, startPoint x: 216, startPoint y: 96, endPoint x: 240, endPoint y: 107, distance: 26.0
click at [240, 107] on icon "image/svg+xml -21 2 17 24 ?" at bounding box center [229, 100] width 244 height 61
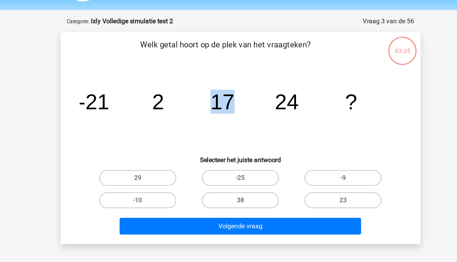
click at [240, 107] on icon "image/svg+xml -21 2 17 24 ?" at bounding box center [229, 100] width 244 height 61
drag, startPoint x: 240, startPoint y: 107, endPoint x: 200, endPoint y: 87, distance: 44.1
click at [200, 87] on icon "image/svg+xml -21 2 17 24 ?" at bounding box center [229, 100] width 244 height 61
click at [190, 81] on icon "image/svg+xml -21 2 17 24 ?" at bounding box center [229, 100] width 244 height 61
click at [281, 166] on label "23" at bounding box center [306, 170] width 58 height 12
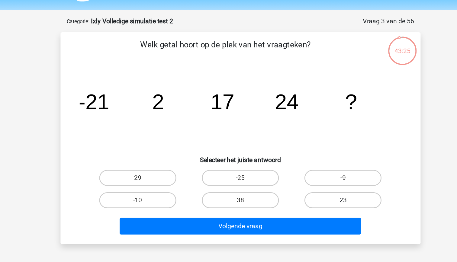
click at [306, 170] on input "23" at bounding box center [308, 172] width 4 height 4
radio input "true"
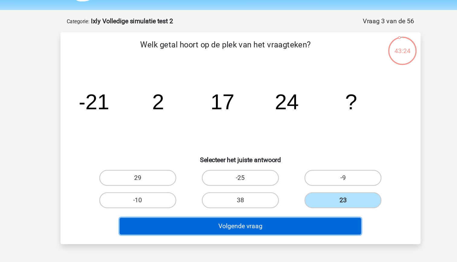
click at [278, 189] on button "Volgende vraag" at bounding box center [228, 189] width 183 height 13
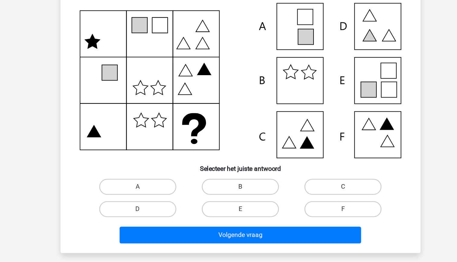
scroll to position [5, 0]
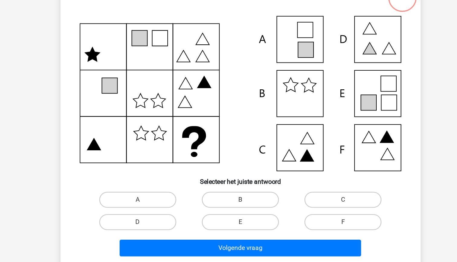
click at [309, 206] on input "C" at bounding box center [308, 207] width 4 height 4
radio input "true"
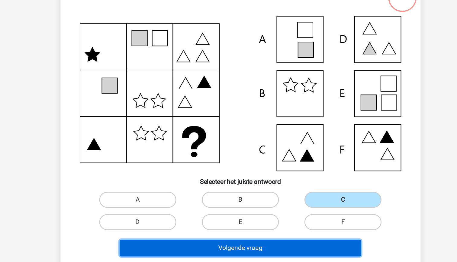
click at [244, 239] on button "Volgende vraag" at bounding box center [228, 241] width 183 height 13
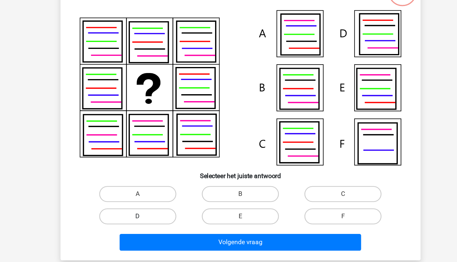
click at [170, 225] on label "D" at bounding box center [151, 221] width 58 height 12
click at [155, 225] on input "D" at bounding box center [153, 224] width 4 height 4
radio input "true"
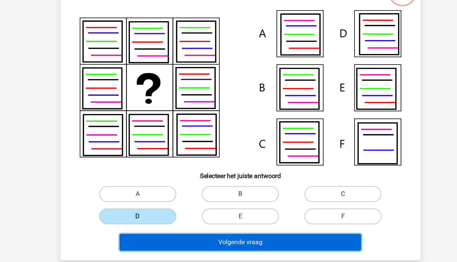
click at [201, 244] on button "Volgende vraag" at bounding box center [228, 241] width 183 height 13
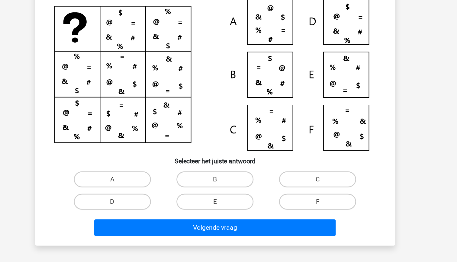
scroll to position [8, 0]
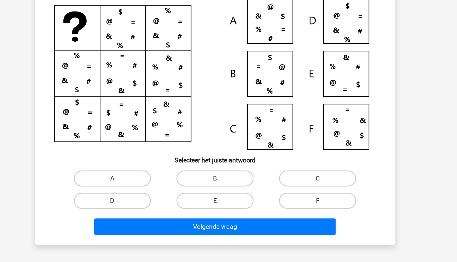
click at [158, 201] on label "A" at bounding box center [151, 199] width 58 height 12
click at [155, 201] on input "A" at bounding box center [153, 201] width 4 height 4
radio input "true"
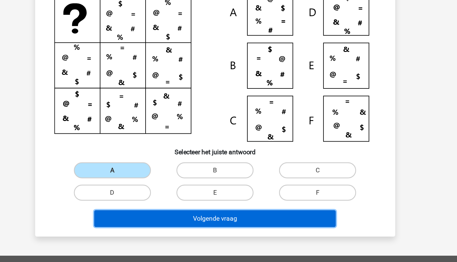
click at [219, 229] on button "Volgende vraag" at bounding box center [228, 229] width 183 height 13
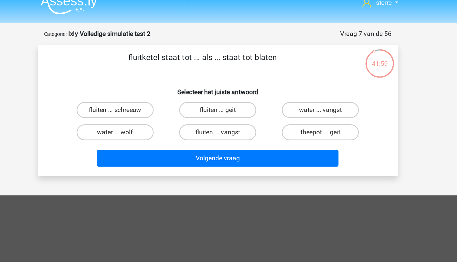
scroll to position [8, 0]
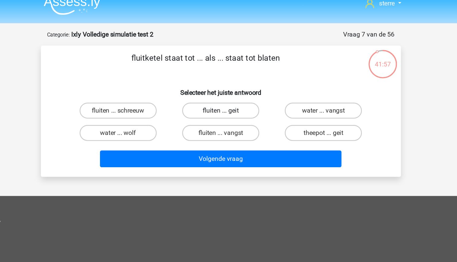
click at [237, 89] on label "fluiten ... geit" at bounding box center [228, 84] width 58 height 12
click at [232, 88] on input "fluiten ... geit" at bounding box center [230, 86] width 4 height 4
radio input "true"
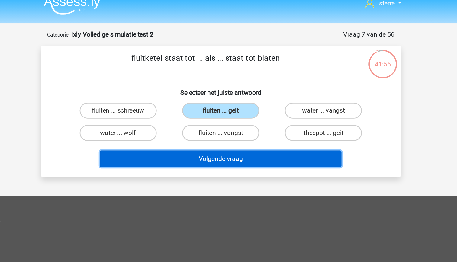
click at [251, 119] on button "Volgende vraag" at bounding box center [228, 120] width 183 height 13
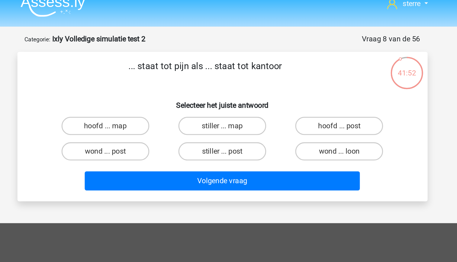
click at [211, 43] on p "... staat tot pijn als ... staat tot kantoor" at bounding box center [217, 48] width 231 height 18
click at [189, 50] on p "... staat tot pijn als ... staat tot kantoor" at bounding box center [217, 48] width 231 height 18
click at [296, 86] on label "hoofd ... post" at bounding box center [306, 84] width 58 height 12
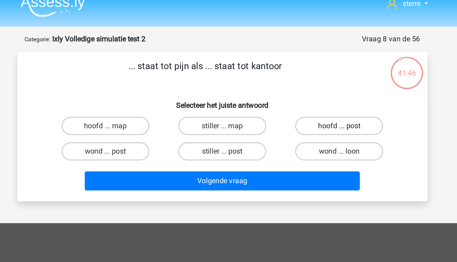
click at [306, 86] on input "hoofd ... post" at bounding box center [308, 86] width 4 height 4
radio input "true"
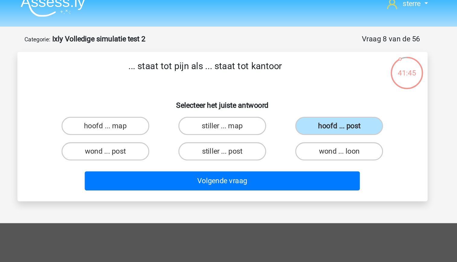
click at [272, 127] on div "Volgende vraag" at bounding box center [228, 121] width 233 height 15
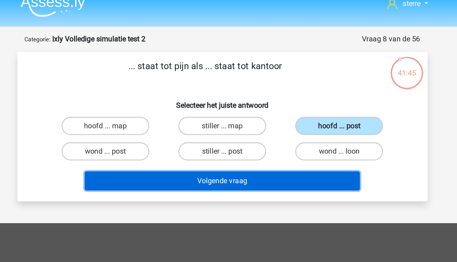
click at [267, 122] on button "Volgende vraag" at bounding box center [228, 120] width 183 height 13
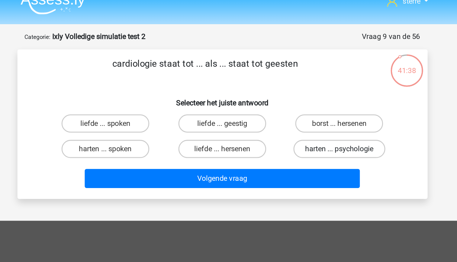
click at [293, 97] on label "harten ... psychologie" at bounding box center [306, 101] width 61 height 12
click at [306, 101] on input "harten ... psychologie" at bounding box center [308, 103] width 4 height 4
radio input "true"
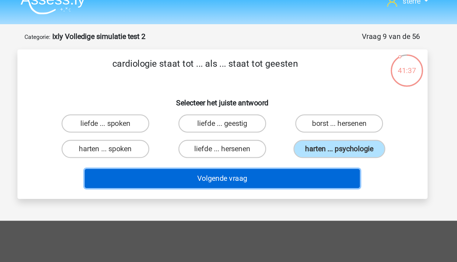
click at [291, 122] on button "Volgende vraag" at bounding box center [228, 120] width 183 height 13
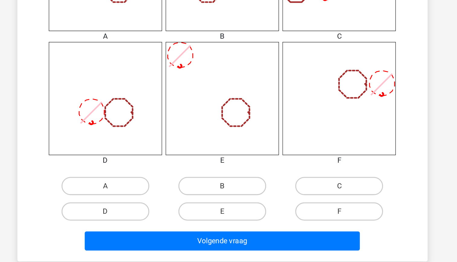
scroll to position [216, 0]
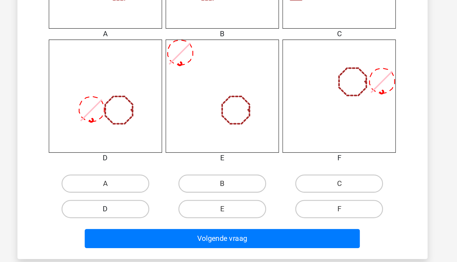
click at [166, 230] on label "D" at bounding box center [151, 227] width 58 height 12
click at [155, 230] on input "D" at bounding box center [153, 229] width 4 height 4
radio input "true"
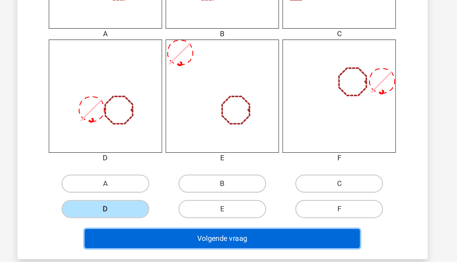
click at [242, 247] on button "Volgende vraag" at bounding box center [228, 246] width 183 height 13
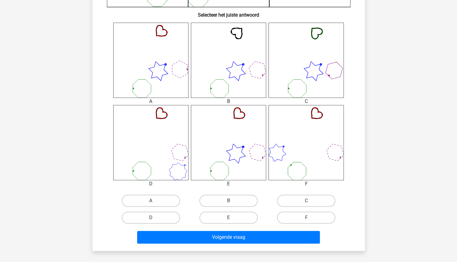
scroll to position [227, 0]
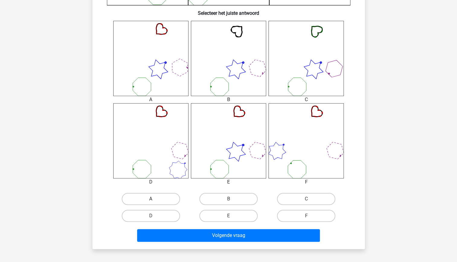
click at [168, 198] on label "A" at bounding box center [151, 199] width 58 height 12
click at [155, 199] on input "A" at bounding box center [153, 201] width 4 height 4
radio input "true"
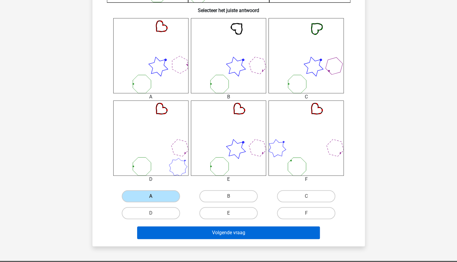
scroll to position [230, 0]
click at [242, 234] on button "Volgende vraag" at bounding box center [228, 232] width 183 height 13
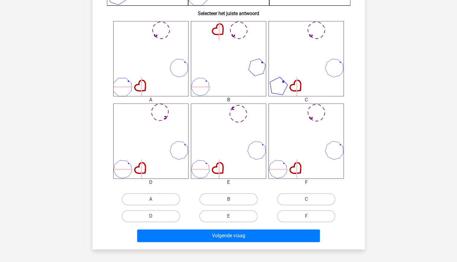
scroll to position [228, 0]
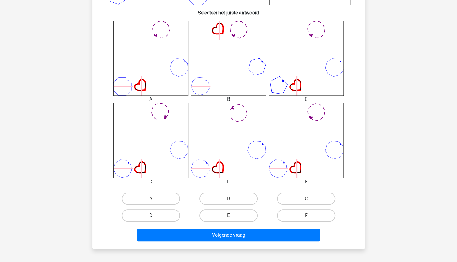
click at [165, 214] on label "D" at bounding box center [151, 216] width 58 height 12
click at [155, 216] on input "D" at bounding box center [153, 218] width 4 height 4
radio input "true"
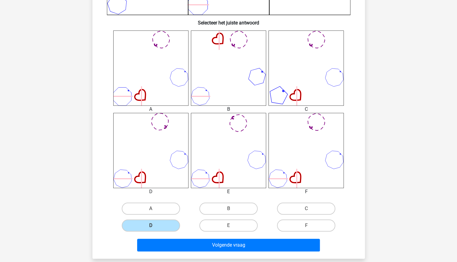
scroll to position [220, 0]
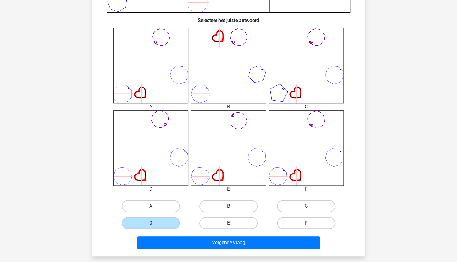
click at [298, 226] on label "F" at bounding box center [306, 223] width 58 height 12
click at [306, 226] on input "F" at bounding box center [308, 225] width 4 height 4
radio input "true"
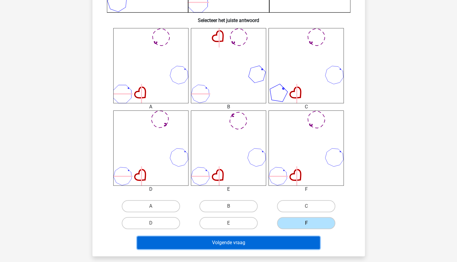
click at [286, 244] on button "Volgende vraag" at bounding box center [228, 243] width 183 height 13
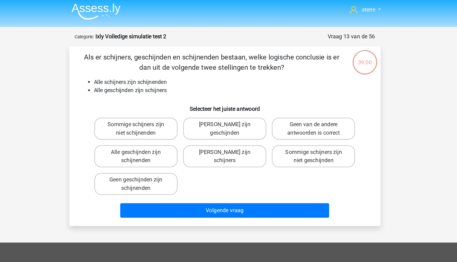
scroll to position [0, 0]
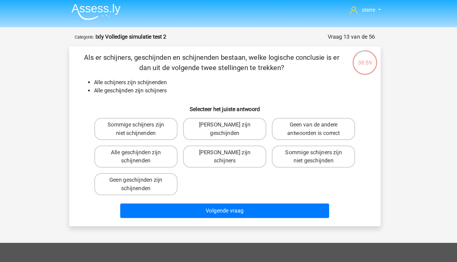
click at [194, 64] on p "Als er schijners, geschijnden en schijnenden bestaan, welke logische conclusie …" at bounding box center [217, 56] width 231 height 18
drag, startPoint x: 194, startPoint y: 64, endPoint x: 199, endPoint y: 82, distance: 19.1
click at [199, 82] on li "Alle geschijnden zijn schijners" at bounding box center [234, 80] width 241 height 7
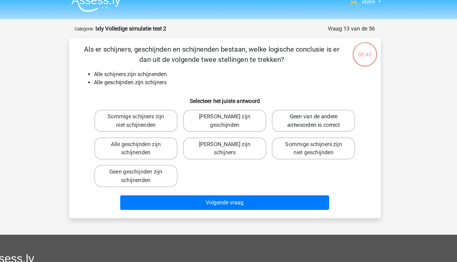
click at [319, 115] on label "Geen van de andere antwoorden is correct" at bounding box center [306, 114] width 73 height 19
click at [310, 115] on input "Geen van de andere antwoorden is correct" at bounding box center [308, 113] width 4 height 4
radio input "true"
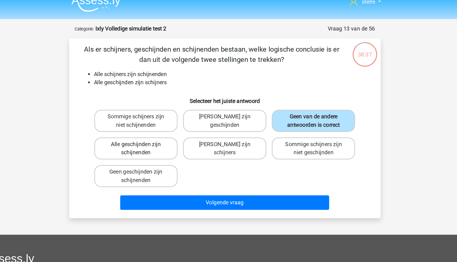
click at [165, 139] on label "Alle geschijnden zijn schijnenden" at bounding box center [151, 138] width 73 height 19
click at [155, 139] on input "Alle geschijnden zijn schijnenden" at bounding box center [153, 137] width 4 height 4
radio input "true"
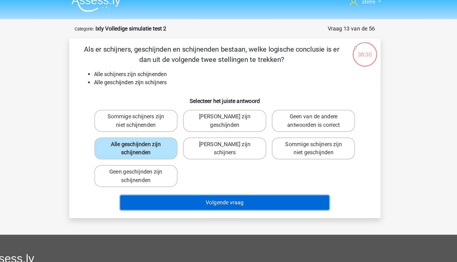
click at [215, 185] on button "Volgende vraag" at bounding box center [228, 186] width 183 height 13
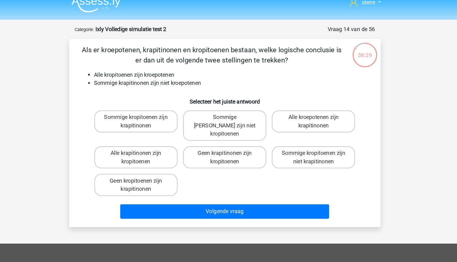
click at [152, 77] on li "Sommige krapitinonen zijn niet kroepotenen" at bounding box center [234, 80] width 241 height 7
drag, startPoint x: 152, startPoint y: 77, endPoint x: 147, endPoint y: 78, distance: 4.5
click at [147, 78] on li "Sommige krapitinonen zijn niet kroepotenen" at bounding box center [234, 80] width 241 height 7
click at [144, 71] on li "Alle kropitoenen zijn kroepotenen" at bounding box center [234, 73] width 241 height 7
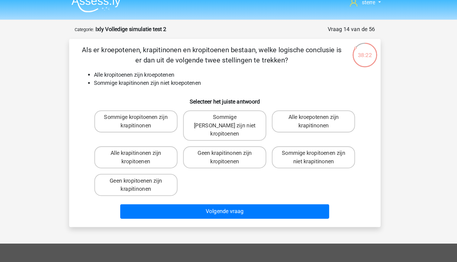
click at [162, 82] on li "Sommige krapitinonen zijn niet kroepotenen" at bounding box center [234, 80] width 241 height 7
drag, startPoint x: 162, startPoint y: 82, endPoint x: 149, endPoint y: 89, distance: 14.9
click at [149, 89] on h6 "Selecteer het juiste antwoord" at bounding box center [228, 94] width 253 height 11
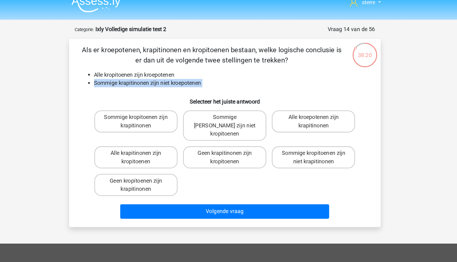
click at [137, 82] on li "Sommige krapitinonen zijn niet kroepotenen" at bounding box center [234, 80] width 241 height 7
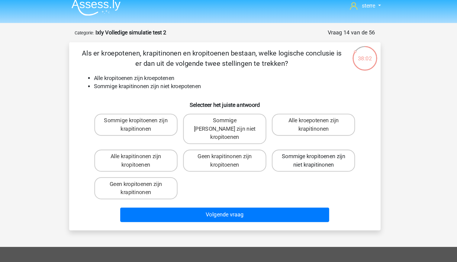
click at [306, 141] on label "Sommige kropitoenen zijn niet krapitinonen" at bounding box center [306, 145] width 73 height 19
click at [306, 142] on input "Sommige kropitoenen zijn niet krapitinonen" at bounding box center [308, 144] width 4 height 4
radio input "true"
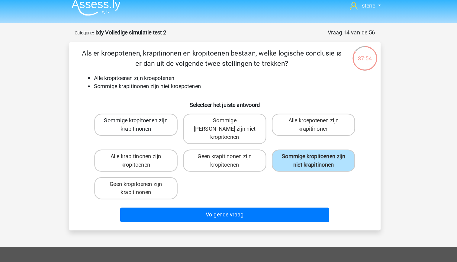
click at [169, 114] on label "Sommige kropitoenen zijn krapitinonen" at bounding box center [151, 114] width 73 height 19
click at [155, 114] on input "Sommige kropitoenen zijn krapitinonen" at bounding box center [153, 113] width 4 height 4
radio input "true"
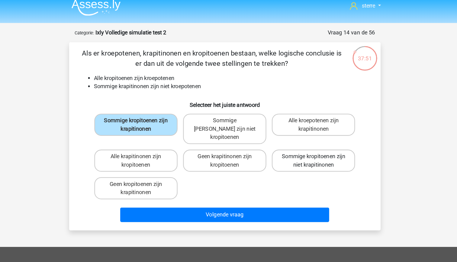
click at [303, 141] on label "Sommige kropitoenen zijn niet krapitinonen" at bounding box center [306, 145] width 73 height 19
click at [306, 142] on input "Sommige kropitoenen zijn niet krapitinonen" at bounding box center [308, 144] width 4 height 4
radio input "true"
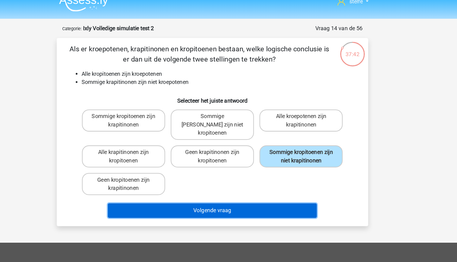
click at [264, 187] on button "Volgende vraag" at bounding box center [228, 193] width 183 height 13
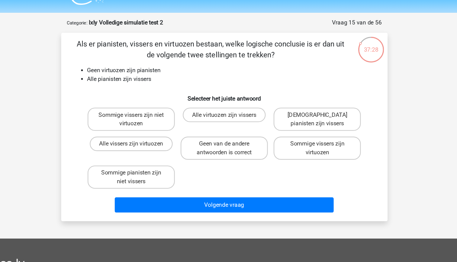
click at [183, 79] on li "Alle pianisten zijn vissers" at bounding box center [234, 80] width 241 height 7
drag, startPoint x: 183, startPoint y: 79, endPoint x: 155, endPoint y: 73, distance: 28.7
click at [155, 73] on li "Geen virtuozen zijn pianisten" at bounding box center [234, 73] width 241 height 7
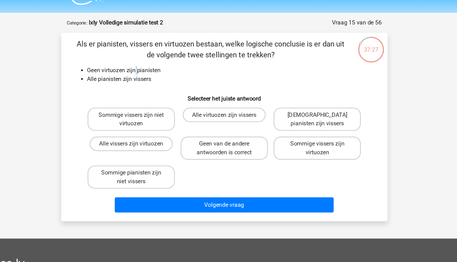
click at [155, 73] on li "Geen virtuozen zijn pianisten" at bounding box center [234, 73] width 241 height 7
drag, startPoint x: 155, startPoint y: 73, endPoint x: 162, endPoint y: 85, distance: 13.4
click at [162, 85] on div "Als er pianisten, vissers en virtuozen bestaan, welke logische conclusie is er …" at bounding box center [229, 121] width 268 height 148
click at [144, 73] on li "Geen virtuozen zijn pianisten" at bounding box center [234, 73] width 241 height 7
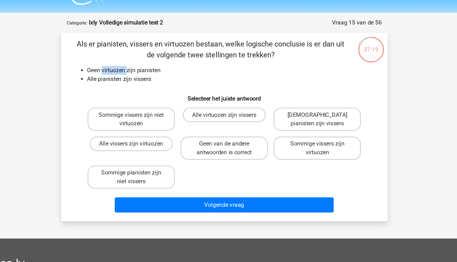
click at [144, 73] on li "Geen virtuozen zijn pianisten" at bounding box center [234, 73] width 241 height 7
drag, startPoint x: 144, startPoint y: 73, endPoint x: 161, endPoint y: 82, distance: 19.2
click at [161, 82] on li "Alle pianisten zijn vissers" at bounding box center [234, 80] width 241 height 7
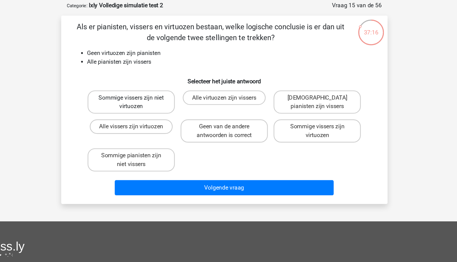
click at [170, 121] on label "Sommige vissers zijn niet virtuozen" at bounding box center [151, 114] width 73 height 19
click at [155, 115] on input "Sommige vissers zijn niet virtuozen" at bounding box center [153, 113] width 4 height 4
radio input "true"
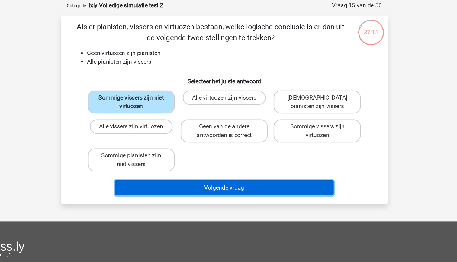
click at [230, 189] on button "Volgende vraag" at bounding box center [228, 186] width 183 height 13
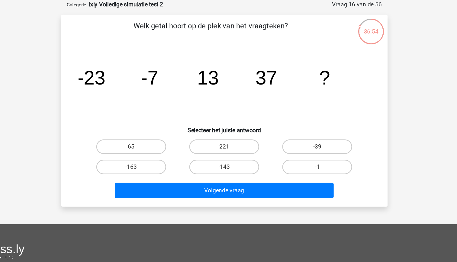
click at [222, 94] on tspan "13" at bounding box center [215, 95] width 18 height 18
drag, startPoint x: 222, startPoint y: 94, endPoint x: 206, endPoint y: 108, distance: 21.4
click at [206, 108] on icon "image/svg+xml -23 -7 13 37 ?" at bounding box center [229, 100] width 244 height 61
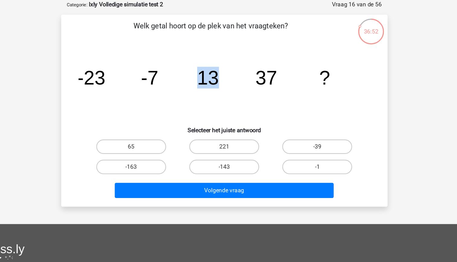
click at [193, 96] on icon "image/svg+xml -23 -7 13 37 ?" at bounding box center [229, 100] width 244 height 61
click at [156, 157] on label "65" at bounding box center [151, 152] width 58 height 12
click at [155, 156] on input "65" at bounding box center [153, 154] width 4 height 4
radio input "true"
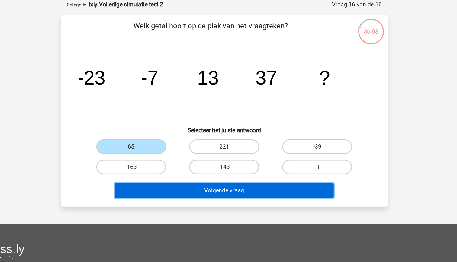
click at [233, 190] on button "Volgende vraag" at bounding box center [228, 189] width 183 height 13
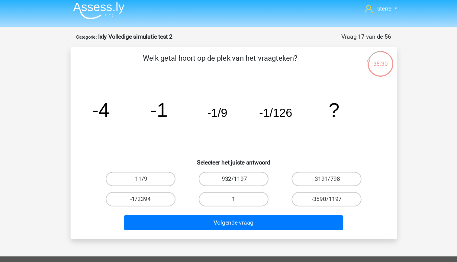
click at [239, 155] on label "-932/1197" at bounding box center [228, 152] width 58 height 12
click at [232, 155] on input "-932/1197" at bounding box center [230, 154] width 4 height 4
radio input "true"
click at [156, 170] on label "-1/2394" at bounding box center [151, 169] width 58 height 12
click at [155, 170] on input "-1/2394" at bounding box center [153, 171] width 4 height 4
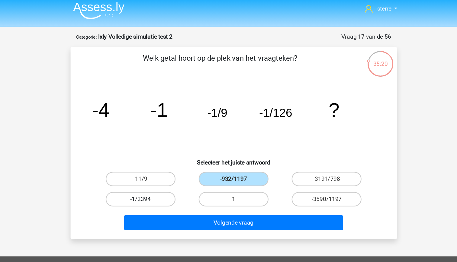
radio input "true"
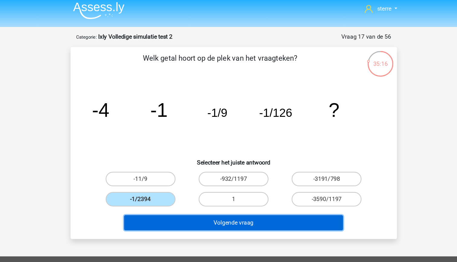
click at [212, 189] on button "Volgende vraag" at bounding box center [228, 189] width 183 height 13
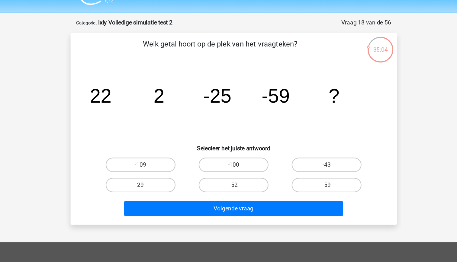
click at [220, 97] on tspan "-25" at bounding box center [215, 95] width 24 height 18
drag, startPoint x: 220, startPoint y: 97, endPoint x: 240, endPoint y: 102, distance: 20.6
click at [240, 102] on icon "image/svg+xml 22 2 -25 -59 ?" at bounding box center [229, 100] width 244 height 61
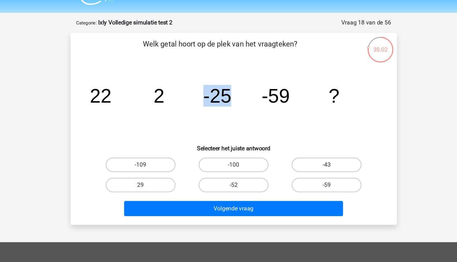
click at [246, 103] on icon "image/svg+xml 22 2 -25 -59 ?" at bounding box center [229, 100] width 244 height 61
click at [270, 99] on tspan "-59" at bounding box center [264, 95] width 24 height 18
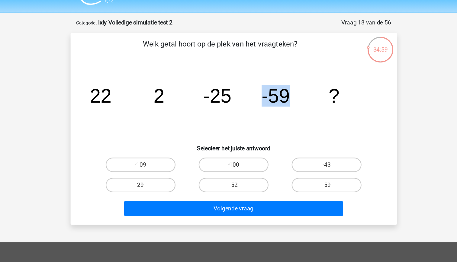
drag, startPoint x: 270, startPoint y: 99, endPoint x: 243, endPoint y: 109, distance: 29.2
click at [243, 109] on icon "image/svg+xml 22 2 -25 -59 ?" at bounding box center [229, 100] width 244 height 61
drag, startPoint x: 243, startPoint y: 109, endPoint x: 221, endPoint y: 97, distance: 25.3
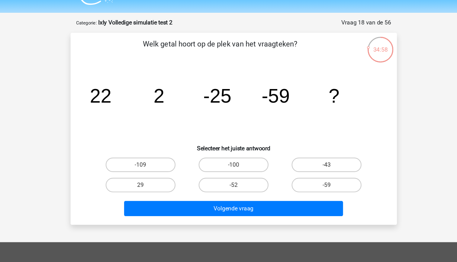
click at [221, 97] on tspan "-25" at bounding box center [215, 95] width 24 height 18
click at [232, 155] on label "-100" at bounding box center [228, 152] width 58 height 12
click at [232, 155] on input "-100" at bounding box center [230, 154] width 4 height 4
radio input "true"
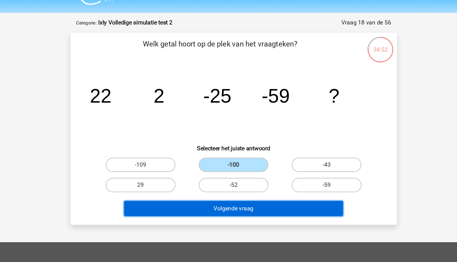
click at [243, 190] on button "Volgende vraag" at bounding box center [228, 189] width 183 height 13
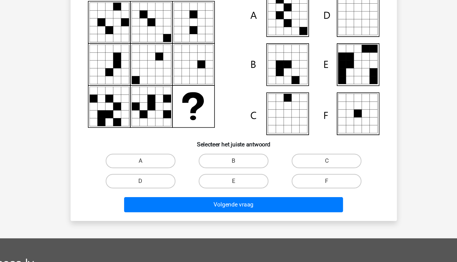
scroll to position [32, 0]
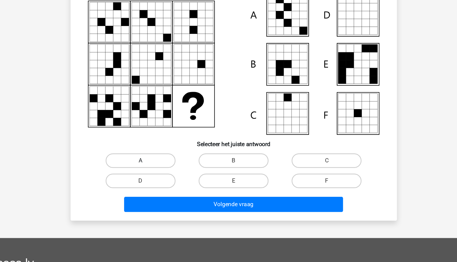
click at [155, 180] on label "A" at bounding box center [151, 177] width 58 height 12
click at [155, 180] on input "A" at bounding box center [153, 179] width 4 height 4
radio input "true"
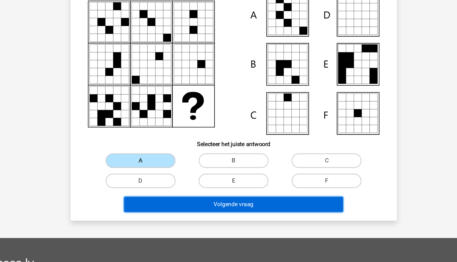
click at [216, 209] on button "Volgende vraag" at bounding box center [228, 214] width 183 height 13
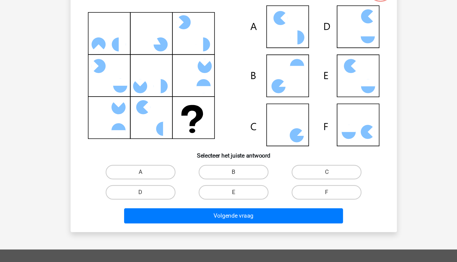
scroll to position [30, 0]
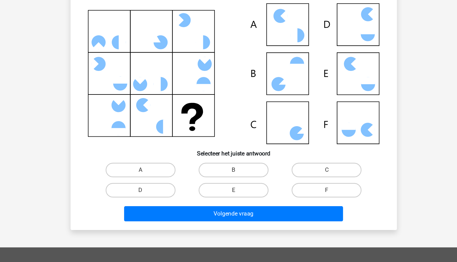
click at [307, 180] on input "C" at bounding box center [308, 181] width 4 height 4
radio input "true"
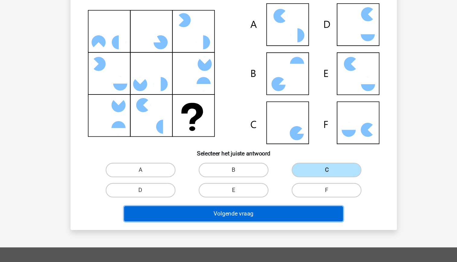
click at [267, 217] on button "Volgende vraag" at bounding box center [228, 215] width 183 height 13
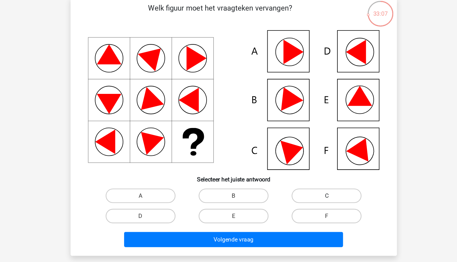
click at [303, 177] on label "C" at bounding box center [306, 178] width 58 height 12
click at [306, 178] on input "C" at bounding box center [308, 180] width 4 height 4
radio input "true"
click at [232, 198] on input "E" at bounding box center [230, 197] width 4 height 4
radio input "true"
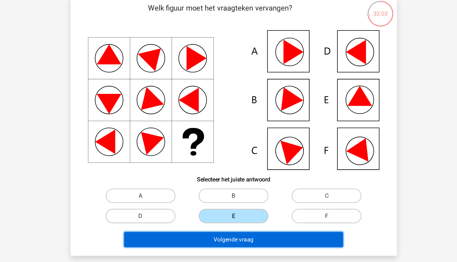
click at [240, 209] on button "Volgende vraag" at bounding box center [228, 215] width 183 height 13
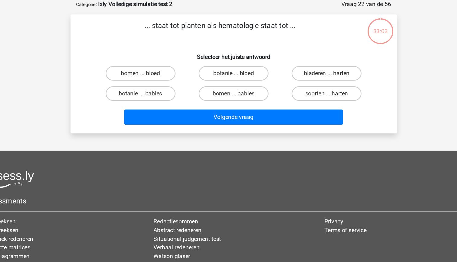
scroll to position [0, 0]
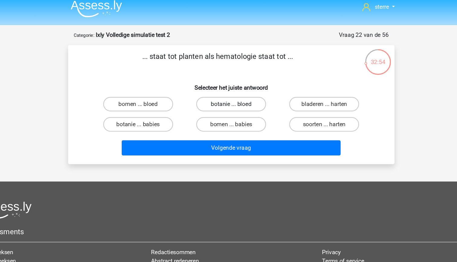
click at [218, 94] on label "botanie ... bloed" at bounding box center [228, 92] width 58 height 12
click at [228, 94] on input "botanie ... bloed" at bounding box center [230, 94] width 4 height 4
radio input "true"
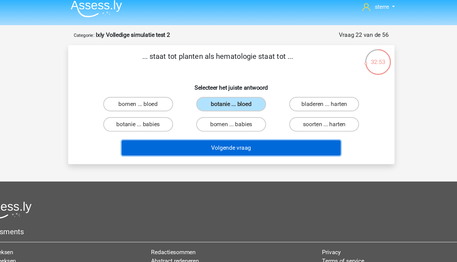
click at [235, 128] on button "Volgende vraag" at bounding box center [228, 128] width 183 height 13
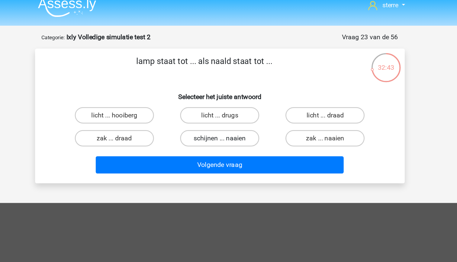
click at [239, 111] on label "schijnen ... naaien" at bounding box center [228, 108] width 58 height 12
click at [232, 111] on input "schijnen ... naaien" at bounding box center [230, 110] width 4 height 4
radio input "true"
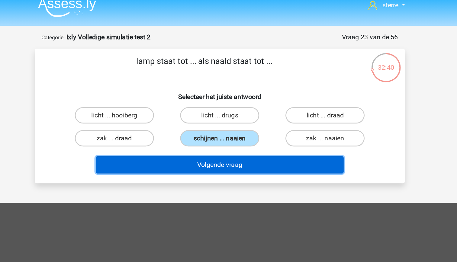
click at [251, 128] on button "Volgende vraag" at bounding box center [228, 128] width 183 height 13
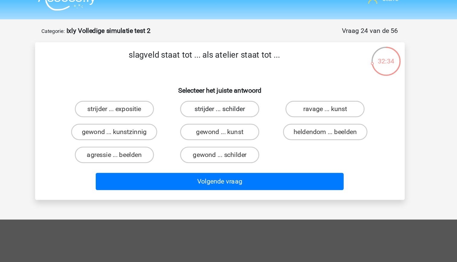
click at [244, 92] on label "strijder ... schilder" at bounding box center [228, 92] width 58 height 12
click at [232, 92] on input "strijder ... schilder" at bounding box center [230, 94] width 4 height 4
radio input "true"
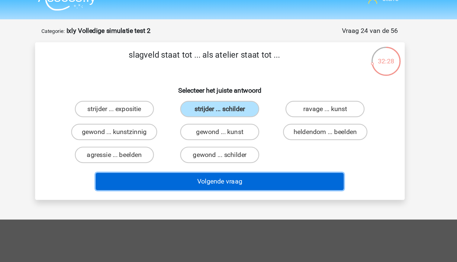
click at [277, 144] on button "Volgende vraag" at bounding box center [228, 145] width 183 height 13
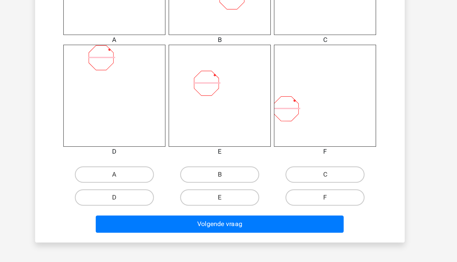
scroll to position [234, 0]
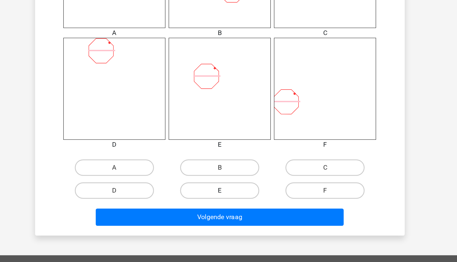
click at [249, 211] on label "E" at bounding box center [228, 209] width 58 height 12
click at [232, 211] on input "E" at bounding box center [230, 211] width 4 height 4
radio input "true"
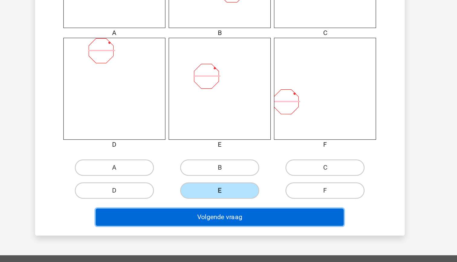
click at [262, 226] on button "Volgende vraag" at bounding box center [228, 229] width 183 height 13
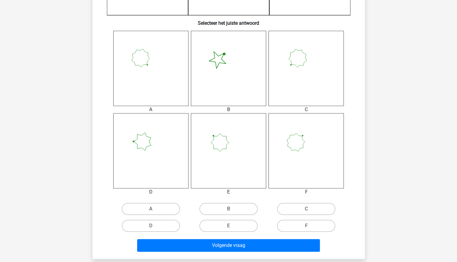
scroll to position [218, 0]
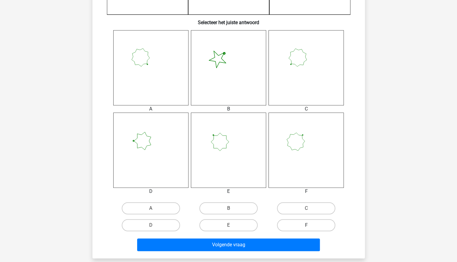
click at [303, 228] on label "F" at bounding box center [306, 225] width 58 height 12
click at [306, 228] on input "F" at bounding box center [308, 227] width 4 height 4
radio input "true"
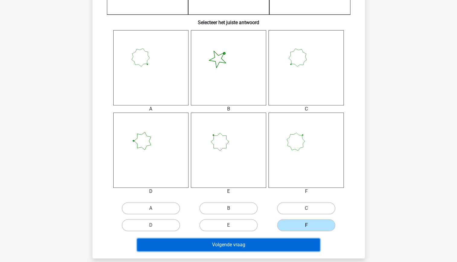
click at [293, 245] on button "Volgende vraag" at bounding box center [228, 245] width 183 height 13
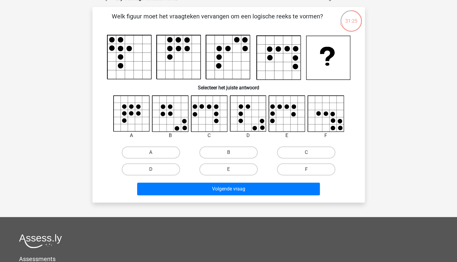
scroll to position [36, 0]
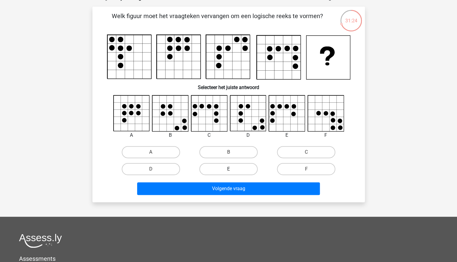
click at [238, 170] on label "E" at bounding box center [228, 169] width 58 height 12
click at [232, 170] on input "E" at bounding box center [230, 171] width 4 height 4
radio input "true"
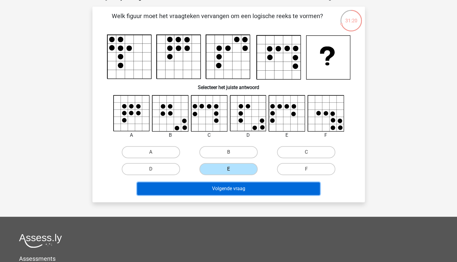
click at [259, 193] on button "Volgende vraag" at bounding box center [228, 189] width 183 height 13
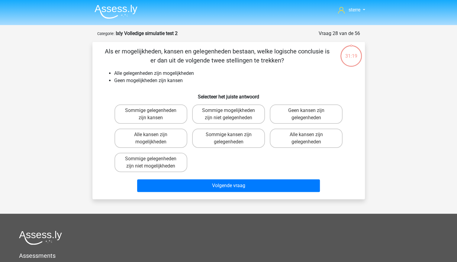
scroll to position [0, 0]
click at [303, 116] on label "Geen kansen zijn gelegenheden" at bounding box center [306, 114] width 73 height 19
click at [306, 115] on input "Geen kansen zijn gelegenheden" at bounding box center [308, 113] width 4 height 4
radio input "true"
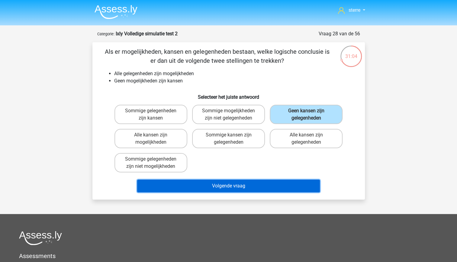
click at [255, 186] on button "Volgende vraag" at bounding box center [228, 186] width 183 height 13
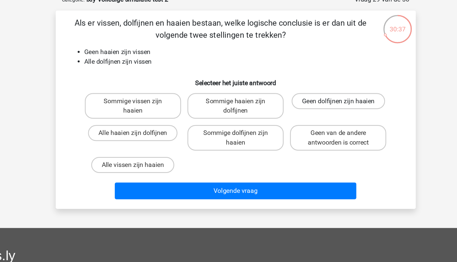
click at [294, 108] on label "Geen dolfijnen zijn haaien" at bounding box center [306, 111] width 71 height 12
click at [306, 111] on input "Geen dolfijnen zijn haaien" at bounding box center [308, 113] width 4 height 4
radio input "true"
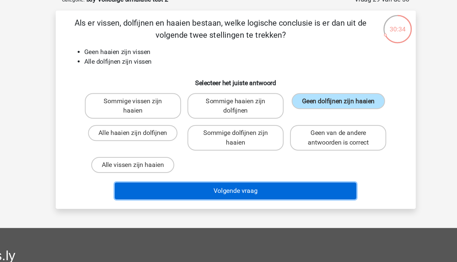
click at [255, 180] on button "Volgende vraag" at bounding box center [228, 179] width 183 height 13
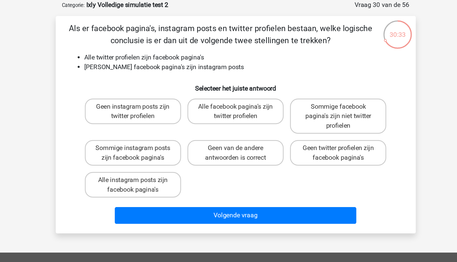
click at [190, 84] on li "[PERSON_NAME] facebook pagina's zijn instagram posts" at bounding box center [234, 80] width 241 height 7
click at [153, 75] on li "Alle twitter profielen zijn facebook pagina's" at bounding box center [234, 73] width 241 height 7
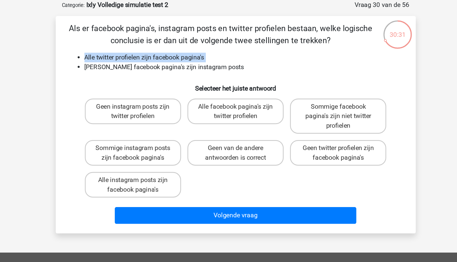
click at [153, 75] on li "Alle twitter profielen zijn facebook pagina's" at bounding box center [234, 73] width 241 height 7
drag, startPoint x: 153, startPoint y: 75, endPoint x: 154, endPoint y: 86, distance: 10.3
click at [154, 86] on div "Als er facebook pagina's, instagram posts en twitter profielen bestaan, welke l…" at bounding box center [229, 124] width 268 height 155
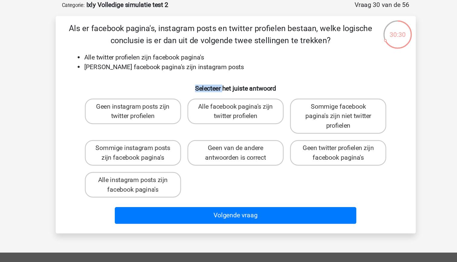
click at [154, 86] on div "Als er facebook pagina's, instagram posts en twitter profielen bestaan, welke l…" at bounding box center [229, 124] width 268 height 155
drag, startPoint x: 154, startPoint y: 86, endPoint x: 151, endPoint y: 98, distance: 12.6
click at [151, 98] on h6 "Selecteer het juiste antwoord" at bounding box center [228, 94] width 253 height 11
click at [144, 82] on li "[PERSON_NAME] facebook pagina's zijn instagram posts" at bounding box center [234, 80] width 241 height 7
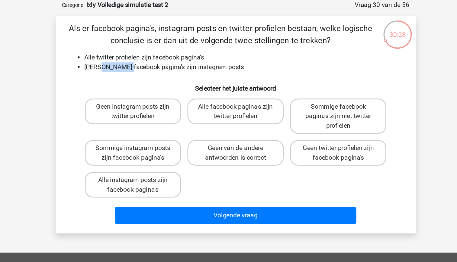
click at [144, 82] on li "[PERSON_NAME] facebook pagina's zijn instagram posts" at bounding box center [234, 80] width 241 height 7
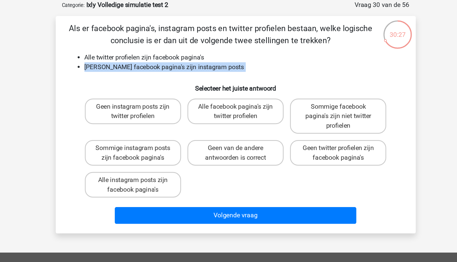
drag, startPoint x: 144, startPoint y: 82, endPoint x: 138, endPoint y: 92, distance: 11.5
click at [138, 92] on h6 "Selecteer het juiste antwoord" at bounding box center [228, 94] width 253 height 11
drag, startPoint x: 138, startPoint y: 92, endPoint x: 125, endPoint y: 96, distance: 14.3
click at [125, 96] on h6 "Selecteer het juiste antwoord" at bounding box center [228, 94] width 253 height 11
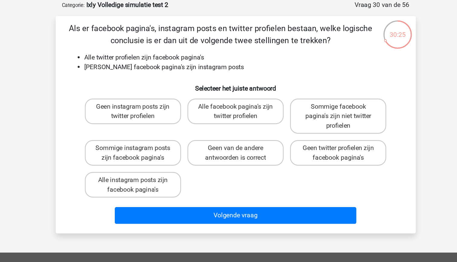
click at [260, 174] on div "Geen instagram posts zijn twitter profielen Alle facebook pagina's zijn twitter…" at bounding box center [228, 142] width 233 height 80
click at [173, 120] on label "Geen instagram posts zijn twitter profielen" at bounding box center [151, 114] width 73 height 19
click at [155, 115] on input "Geen instagram posts zijn twitter profielen" at bounding box center [153, 113] width 4 height 4
radio input "true"
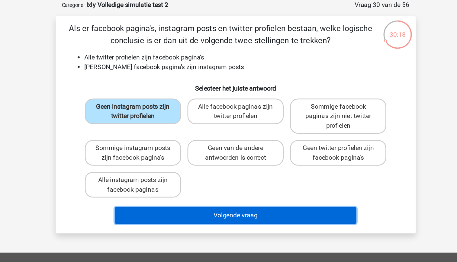
click at [227, 196] on button "Volgende vraag" at bounding box center [228, 193] width 183 height 13
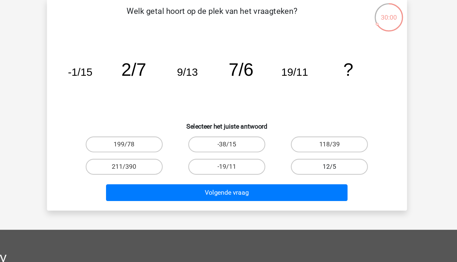
click at [300, 170] on label "12/5" at bounding box center [306, 170] width 58 height 12
click at [306, 170] on input "12/5" at bounding box center [308, 172] width 4 height 4
radio input "true"
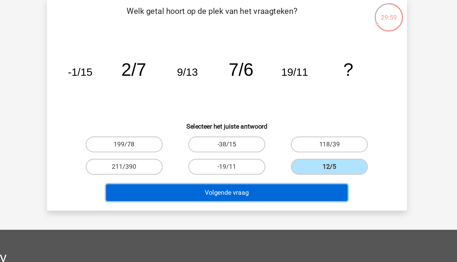
click at [290, 185] on button "Volgende vraag" at bounding box center [228, 189] width 183 height 13
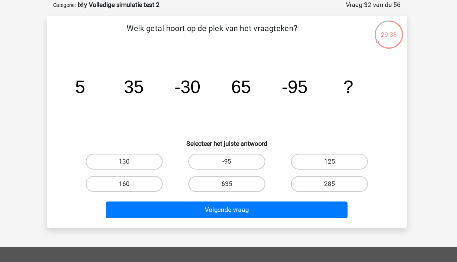
click at [161, 172] on label "160" at bounding box center [151, 170] width 58 height 12
click at [155, 172] on input "160" at bounding box center [153, 172] width 4 height 4
radio input "true"
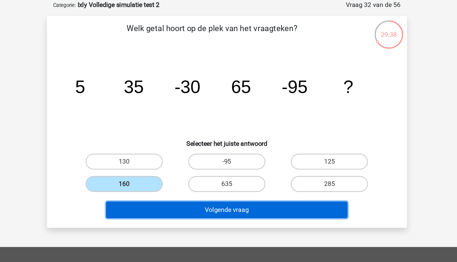
click at [217, 187] on button "Volgende vraag" at bounding box center [228, 189] width 183 height 13
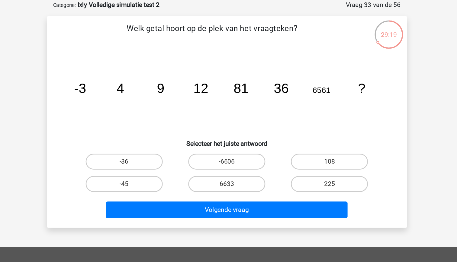
click at [244, 101] on tspan "81" at bounding box center [239, 97] width 11 height 11
drag, startPoint x: 244, startPoint y: 101, endPoint x: 236, endPoint y: 112, distance: 13.7
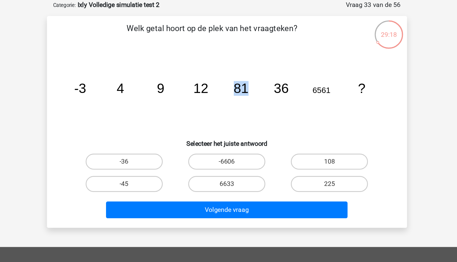
click at [236, 112] on icon "image/svg+xml -3 4 9 12 81 36 6561 ?" at bounding box center [229, 100] width 244 height 61
click at [219, 103] on icon "image/svg+xml -3 4 9 12 81 36 6561 ?" at bounding box center [229, 100] width 244 height 61
click at [245, 97] on icon "image/svg+xml -3 4 9 12 81 36 6561 ?" at bounding box center [229, 100] width 244 height 61
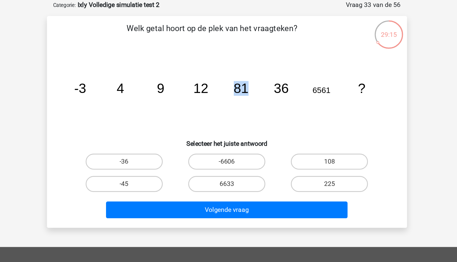
drag, startPoint x: 245, startPoint y: 97, endPoint x: 227, endPoint y: 104, distance: 19.6
click at [227, 104] on icon "image/svg+xml -3 4 9 12 81 36 6561 ?" at bounding box center [229, 100] width 244 height 61
click at [239, 152] on label "-6606" at bounding box center [228, 153] width 58 height 12
click at [232, 153] on input "-6606" at bounding box center [230, 155] width 4 height 4
radio input "true"
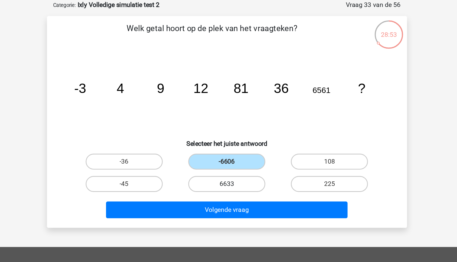
click at [239, 168] on label "6633" at bounding box center [228, 170] width 58 height 12
click at [232, 170] on input "6633" at bounding box center [230, 172] width 4 height 4
radio input "true"
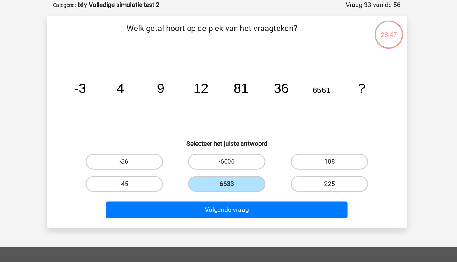
click at [297, 169] on label "225" at bounding box center [306, 170] width 58 height 12
click at [306, 170] on input "225" at bounding box center [308, 172] width 4 height 4
radio input "true"
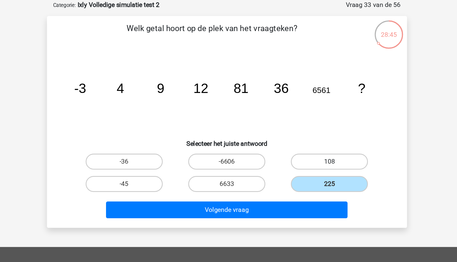
click at [302, 154] on label "108" at bounding box center [306, 153] width 58 height 12
click at [306, 154] on input "108" at bounding box center [308, 155] width 4 height 4
radio input "true"
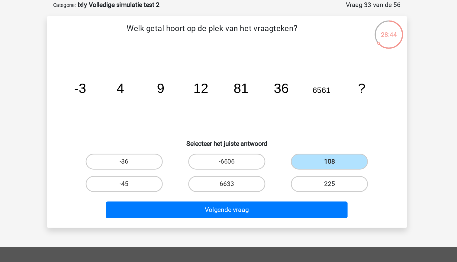
click at [301, 173] on label "225" at bounding box center [306, 170] width 58 height 12
click at [306, 173] on input "225" at bounding box center [308, 172] width 4 height 4
radio input "true"
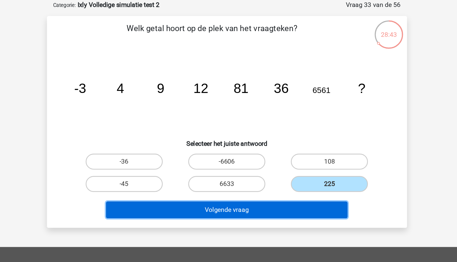
click at [297, 190] on button "Volgende vraag" at bounding box center [228, 189] width 183 height 13
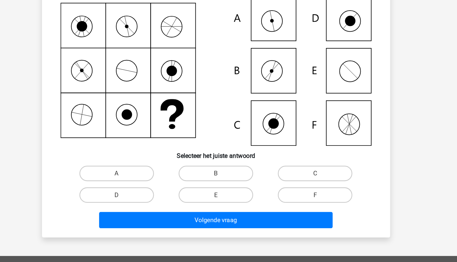
scroll to position [17, 0]
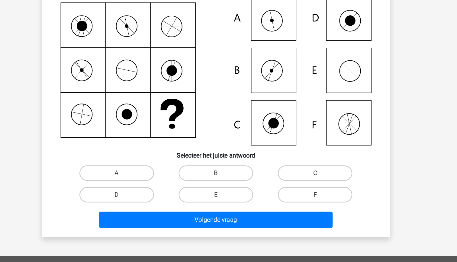
click at [159, 195] on label "A" at bounding box center [151, 192] width 58 height 12
click at [155, 195] on input "A" at bounding box center [153, 195] width 4 height 4
radio input "true"
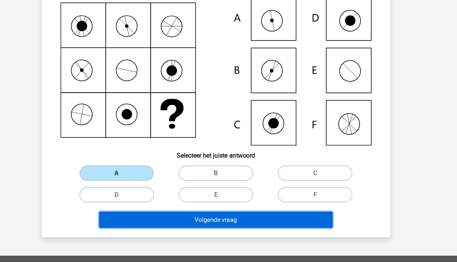
click at [219, 232] on button "Volgende vraag" at bounding box center [228, 229] width 183 height 13
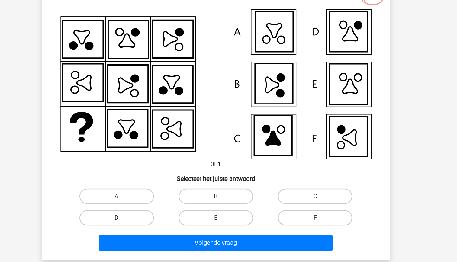
click at [158, 217] on label "D" at bounding box center [151, 217] width 58 height 12
click at [155, 217] on input "D" at bounding box center [153, 219] width 4 height 4
radio input "true"
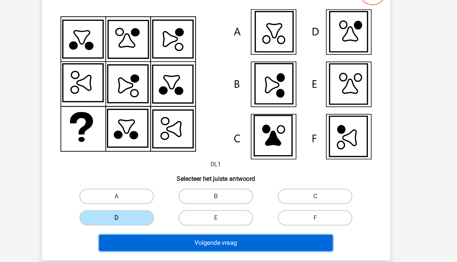
click at [215, 238] on button "Volgende vraag" at bounding box center [228, 236] width 183 height 13
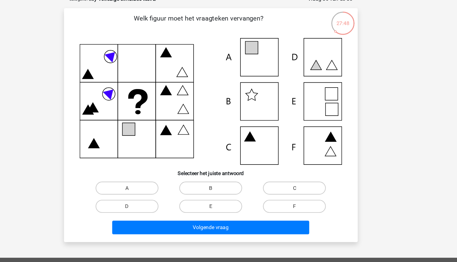
scroll to position [16, 0]
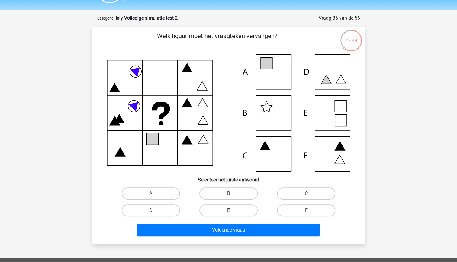
click at [164, 194] on label "A" at bounding box center [151, 194] width 58 height 12
click at [155, 194] on input "A" at bounding box center [153, 196] width 4 height 4
radio input "true"
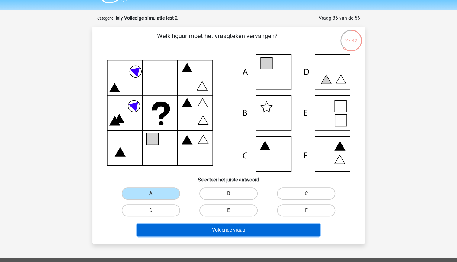
click at [233, 230] on button "Volgende vraag" at bounding box center [228, 230] width 183 height 13
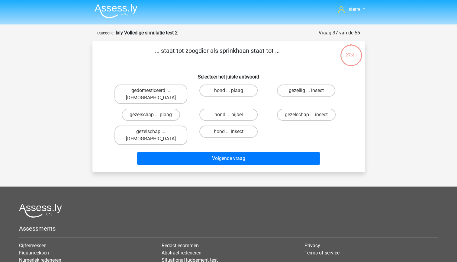
scroll to position [1, 0]
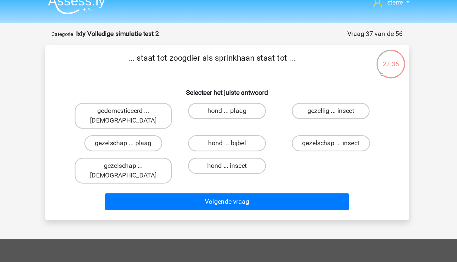
click at [243, 128] on label "hond ... insect" at bounding box center [228, 132] width 58 height 12
click at [232, 132] on input "hond ... insect" at bounding box center [230, 134] width 4 height 4
radio input "true"
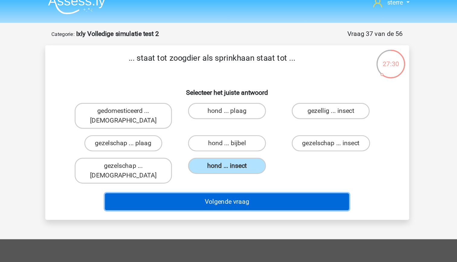
click at [253, 153] on button "Volgende vraag" at bounding box center [228, 159] width 183 height 13
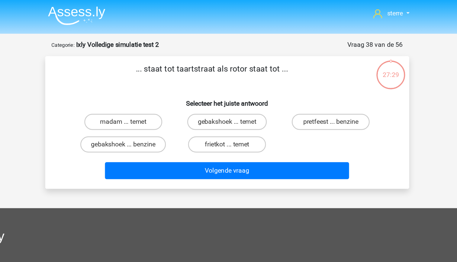
scroll to position [0, 0]
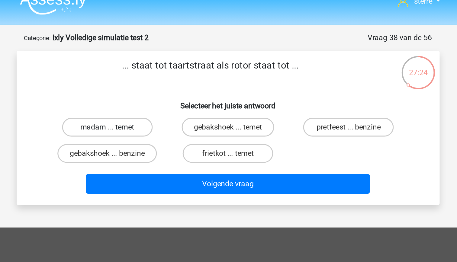
click at [170, 95] on label "madam ... temet" at bounding box center [151, 92] width 58 height 12
click at [155, 95] on input "madam ... temet" at bounding box center [153, 94] width 4 height 4
radio input "true"
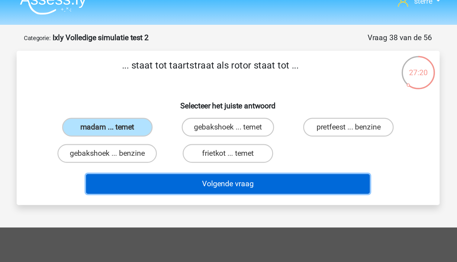
click at [245, 131] on button "Volgende vraag" at bounding box center [228, 128] width 183 height 13
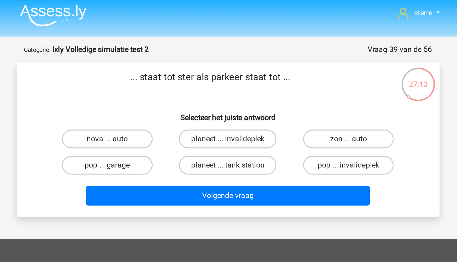
click at [167, 111] on label "pop ... garage" at bounding box center [151, 108] width 58 height 12
click at [155, 111] on input "pop ... garage" at bounding box center [153, 110] width 4 height 4
radio input "true"
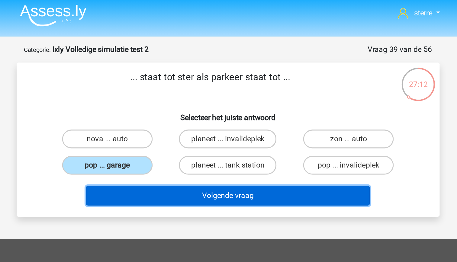
click at [242, 131] on button "Volgende vraag" at bounding box center [228, 128] width 183 height 13
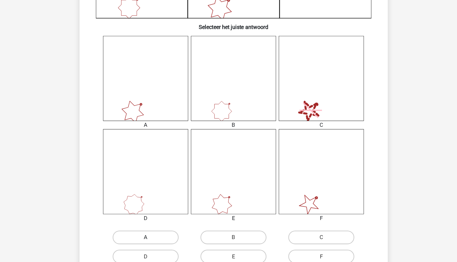
scroll to position [221, 0]
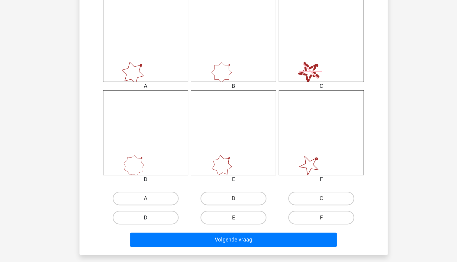
click at [162, 224] on label "D" at bounding box center [151, 223] width 58 height 12
click at [155, 224] on input "D" at bounding box center [153, 225] width 4 height 4
radio input "true"
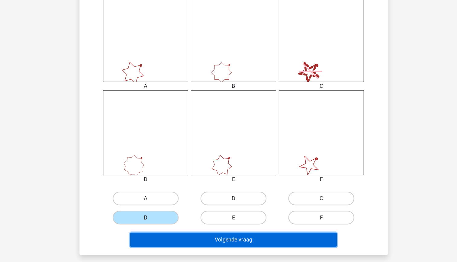
click at [205, 240] on button "Volgende vraag" at bounding box center [228, 242] width 183 height 13
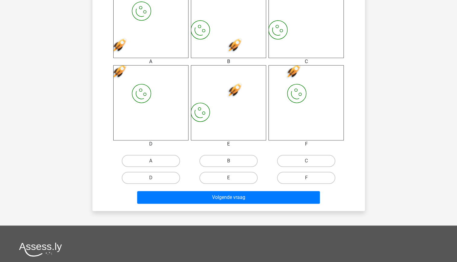
scroll to position [267, 0]
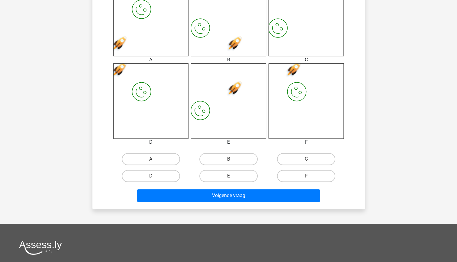
click at [307, 177] on input "F" at bounding box center [308, 178] width 4 height 4
radio input "true"
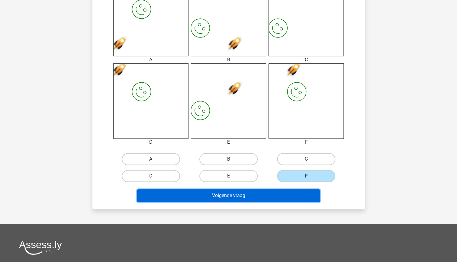
click at [287, 199] on button "Volgende vraag" at bounding box center [228, 195] width 183 height 13
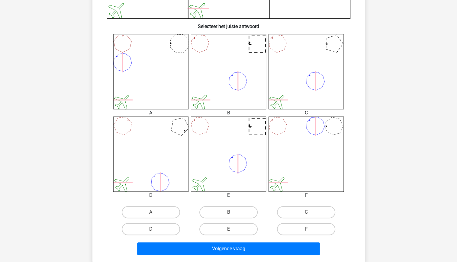
scroll to position [215, 0]
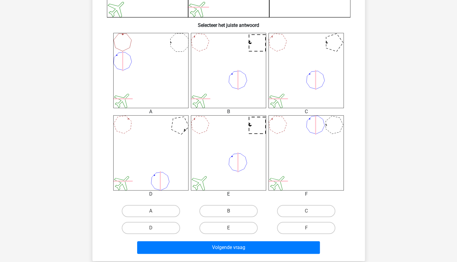
click at [232, 212] on input "B" at bounding box center [230, 213] width 4 height 4
radio input "true"
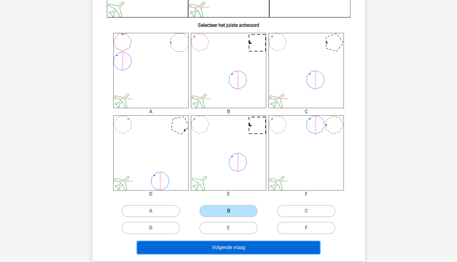
click at [241, 244] on button "Volgende vraag" at bounding box center [228, 247] width 183 height 13
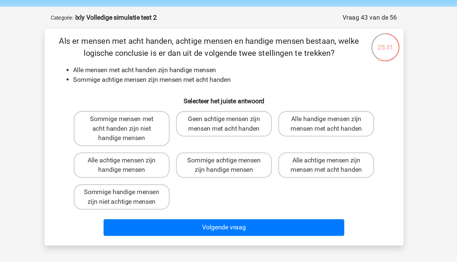
scroll to position [8, 0]
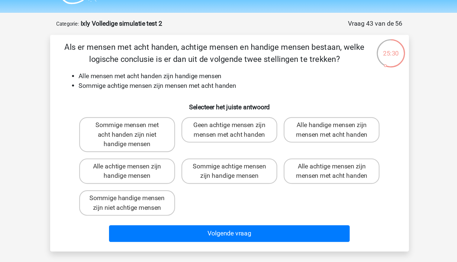
click at [208, 62] on li "Alle mensen met acht handen zijn handige mensen" at bounding box center [234, 65] width 241 height 7
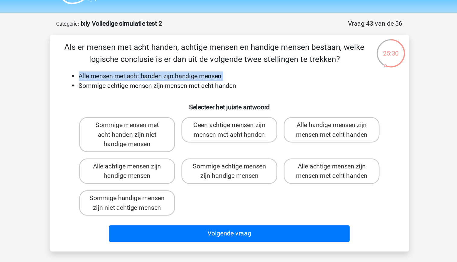
click at [208, 62] on li "Alle mensen met acht handen zijn handige mensen" at bounding box center [234, 65] width 241 height 7
drag, startPoint x: 208, startPoint y: 62, endPoint x: 204, endPoint y: 72, distance: 10.9
click at [204, 72] on li "Sommige achtige mensen zijn mensen met acht handen" at bounding box center [234, 72] width 241 height 7
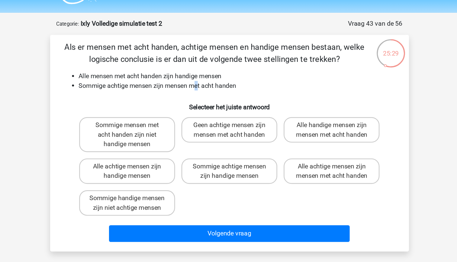
click at [204, 72] on li "Sommige achtige mensen zijn mensen met acht handen" at bounding box center [234, 72] width 241 height 7
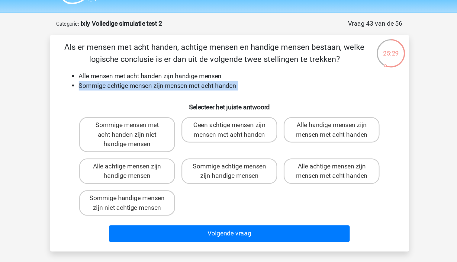
click at [204, 72] on li "Sommige achtige mensen zijn mensen met acht handen" at bounding box center [234, 72] width 241 height 7
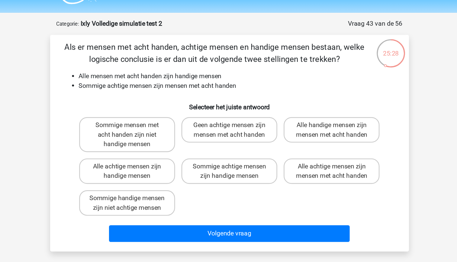
drag, startPoint x: 204, startPoint y: 72, endPoint x: 186, endPoint y: 60, distance: 21.3
click at [186, 60] on div "Als er mensen met acht handen, achtige mensen en handige mensen bestaan, welke …" at bounding box center [229, 116] width 268 height 155
click at [201, 70] on li "Sommige achtige mensen zijn mensen met acht handen" at bounding box center [234, 72] width 241 height 7
drag, startPoint x: 201, startPoint y: 70, endPoint x: 205, endPoint y: 77, distance: 8.0
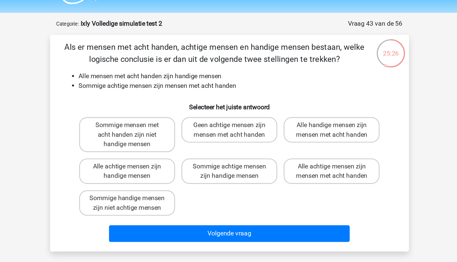
click at [205, 77] on div "Als er mensen met acht handen, achtige mensen en handige mensen bestaan, welke …" at bounding box center [229, 116] width 268 height 155
click at [205, 75] on li "Sommige achtige mensen zijn mensen met acht handen" at bounding box center [234, 72] width 241 height 7
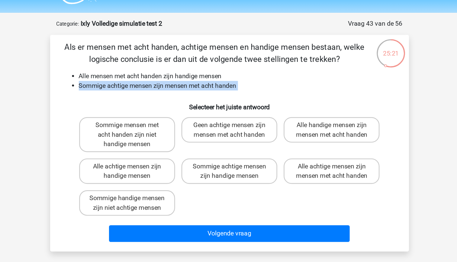
click at [205, 75] on li "Sommige achtige mensen zijn mensen met acht handen" at bounding box center [234, 72] width 241 height 7
drag, startPoint x: 205, startPoint y: 75, endPoint x: 187, endPoint y: 77, distance: 18.6
click at [187, 77] on div "Als er mensen met acht handen, achtige mensen en handige mensen bestaan, welke …" at bounding box center [229, 116] width 268 height 155
click at [165, 73] on li "Sommige achtige mensen zijn mensen met acht handen" at bounding box center [234, 72] width 241 height 7
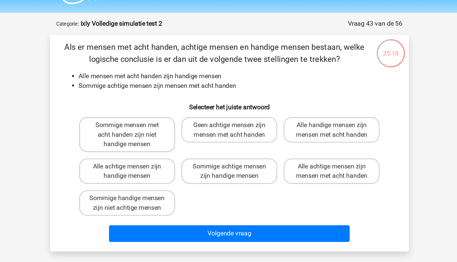
scroll to position [8, 0]
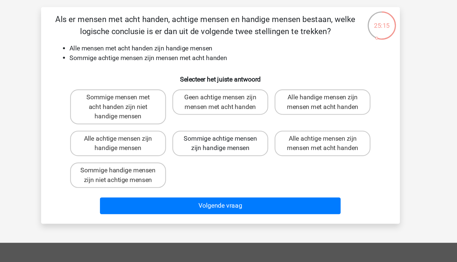
click at [233, 141] on label "Sommige achtige mensen zijn handige mensen" at bounding box center [228, 137] width 73 height 19
click at [232, 138] on input "Sommige achtige mensen zijn handige mensen" at bounding box center [230, 136] width 4 height 4
radio input "true"
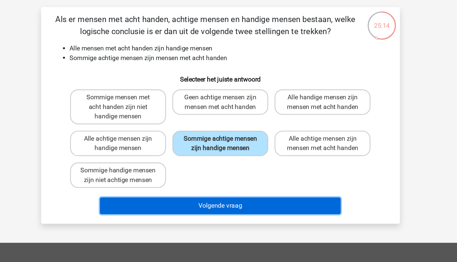
click at [253, 191] on button "Volgende vraag" at bounding box center [228, 185] width 183 height 13
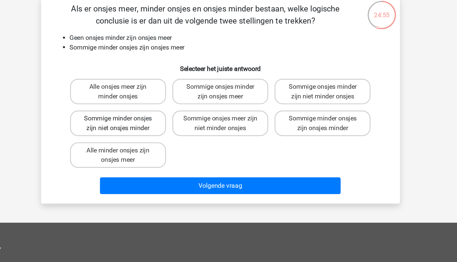
click at [176, 136] on label "Sommige minder onsjes zijn niet onsjes minder" at bounding box center [151, 130] width 73 height 19
click at [155, 131] on input "Sommige minder onsjes zijn niet onsjes minder" at bounding box center [153, 129] width 4 height 4
radio input "true"
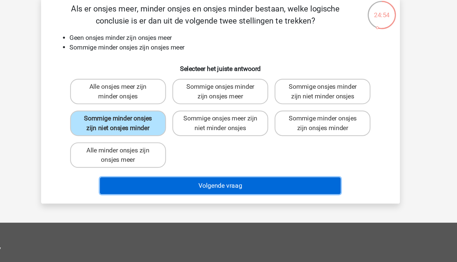
click at [244, 180] on button "Volgende vraag" at bounding box center [228, 177] width 183 height 13
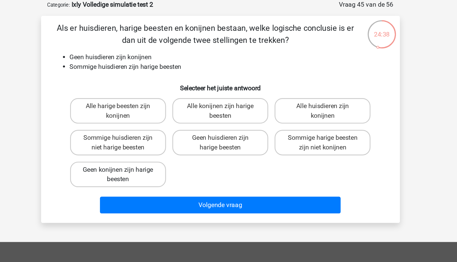
click at [142, 154] on label "Geen konijnen zijn harige beesten" at bounding box center [151, 154] width 73 height 19
click at [151, 154] on input "Geen konijnen zijn harige beesten" at bounding box center [153, 153] width 4 height 4
radio input "true"
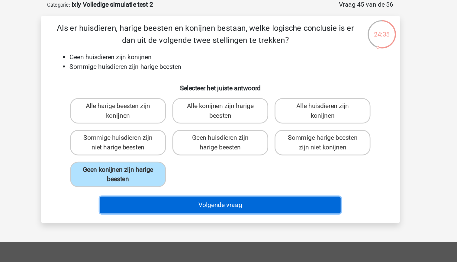
click at [209, 176] on button "Volgende vraag" at bounding box center [228, 177] width 183 height 13
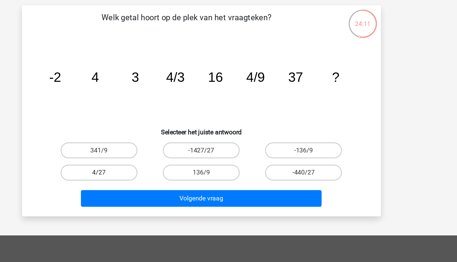
click at [164, 158] on label "4/27" at bounding box center [151, 161] width 58 height 12
click at [155, 161] on input "4/27" at bounding box center [153, 163] width 4 height 4
radio input "true"
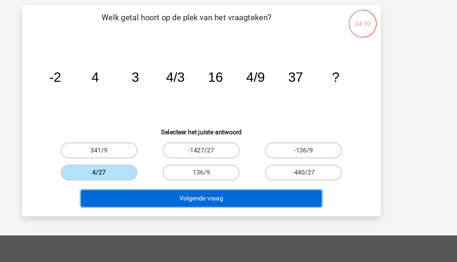
click at [221, 179] on button "Volgende vraag" at bounding box center [228, 180] width 183 height 13
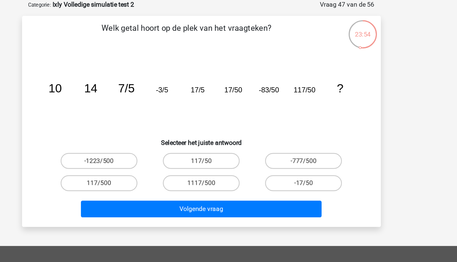
click at [258, 92] on tspan "17/50" at bounding box center [253, 90] width 14 height 6
drag, startPoint x: 258, startPoint y: 92, endPoint x: 263, endPoint y: 100, distance: 9.7
click at [263, 100] on icon "image/svg+xml 10 14 7/5 -3/5 17/5 17/50 -83/50 117/50 ?" at bounding box center [229, 92] width 244 height 61
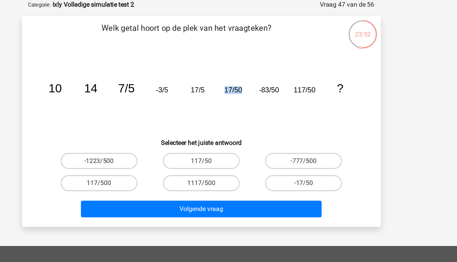
click at [239, 108] on icon "image/svg+xml 10 14 7/5 -3/5 17/5 17/50 -83/50 117/50 ?" at bounding box center [229, 92] width 244 height 61
click at [279, 91] on tspan "-83/50" at bounding box center [279, 90] width 15 height 6
drag, startPoint x: 279, startPoint y: 91, endPoint x: 284, endPoint y: 98, distance: 8.9
click at [284, 98] on icon "image/svg+xml 10 14 7/5 -3/5 17/5 17/50 -83/50 117/50 ?" at bounding box center [229, 92] width 244 height 61
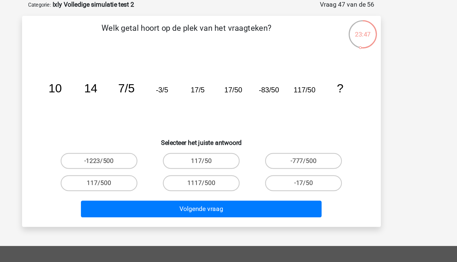
click at [312, 92] on tspan "117/50" at bounding box center [307, 90] width 17 height 6
drag, startPoint x: 312, startPoint y: 92, endPoint x: 300, endPoint y: 111, distance: 23.4
click at [300, 111] on icon "image/svg+xml 10 14 7/5 -3/5 17/5 17/50 -83/50 117/50 ?" at bounding box center [229, 92] width 244 height 61
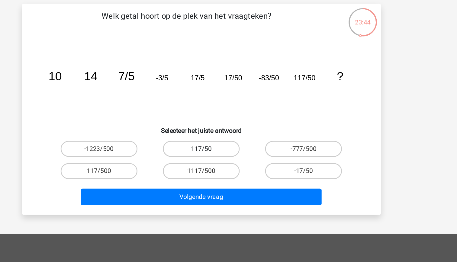
click at [241, 146] on label "117/50" at bounding box center [228, 144] width 58 height 12
click at [232, 146] on input "117/50" at bounding box center [230, 146] width 4 height 4
radio input "true"
click at [160, 159] on label "117/500" at bounding box center [151, 161] width 58 height 12
click at [155, 161] on input "117/500" at bounding box center [153, 163] width 4 height 4
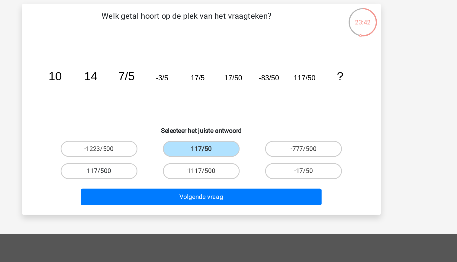
radio input "true"
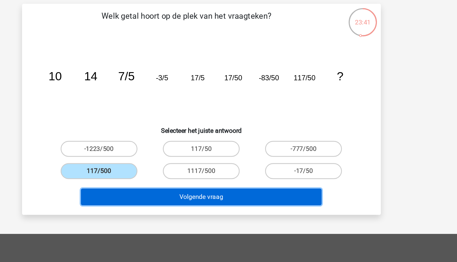
click at [219, 183] on button "Volgende vraag" at bounding box center [228, 180] width 183 height 13
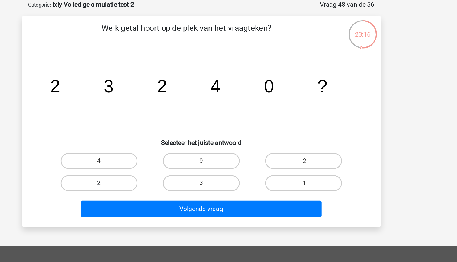
click at [168, 161] on label "2" at bounding box center [151, 161] width 58 height 12
click at [155, 161] on input "2" at bounding box center [153, 163] width 4 height 4
radio input "true"
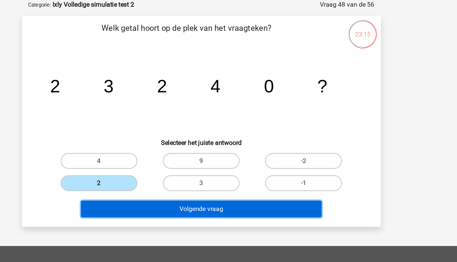
click at [232, 180] on button "Volgende vraag" at bounding box center [228, 180] width 183 height 13
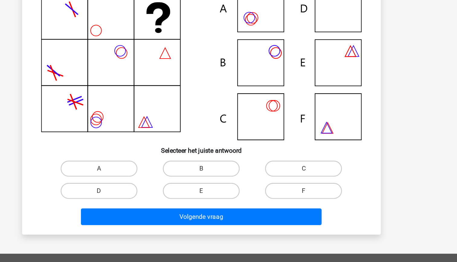
scroll to position [19, 0]
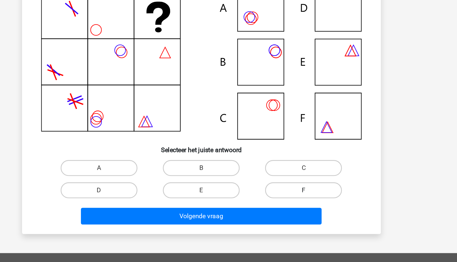
click at [304, 206] on label "F" at bounding box center [306, 208] width 58 height 12
click at [306, 208] on input "F" at bounding box center [308, 210] width 4 height 4
radio input "true"
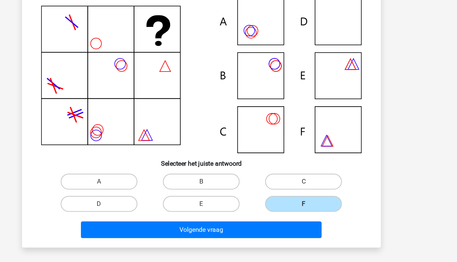
scroll to position [18, 0]
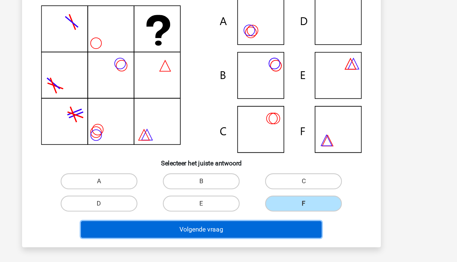
click at [267, 230] on button "Volgende vraag" at bounding box center [228, 227] width 183 height 13
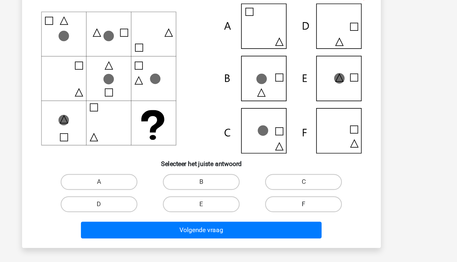
click at [313, 207] on label "F" at bounding box center [306, 204] width 58 height 12
click at [310, 207] on input "F" at bounding box center [308, 206] width 4 height 4
radio input "true"
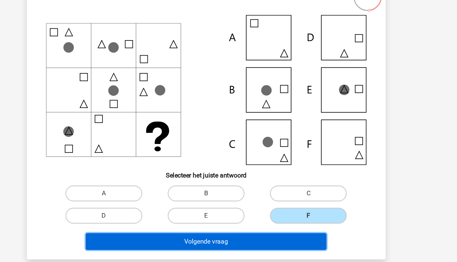
click at [276, 228] on button "Volgende vraag" at bounding box center [228, 224] width 183 height 13
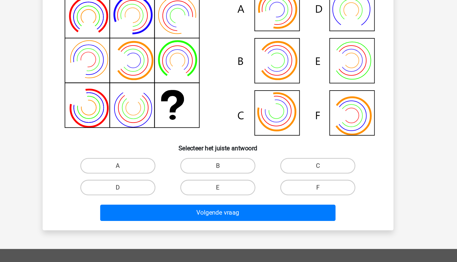
scroll to position [27, 0]
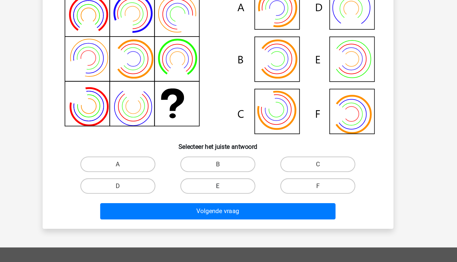
click at [239, 202] on label "E" at bounding box center [228, 203] width 58 height 12
click at [232, 203] on input "E" at bounding box center [230, 205] width 4 height 4
radio input "true"
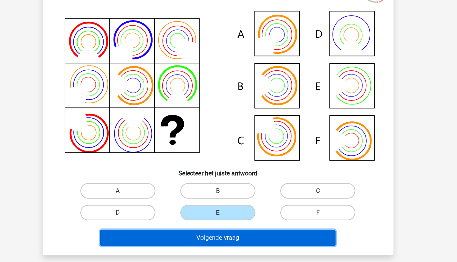
click at [252, 220] on button "Volgende vraag" at bounding box center [228, 222] width 183 height 13
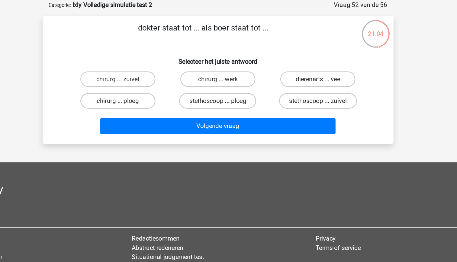
drag, startPoint x: 252, startPoint y: 219, endPoint x: 218, endPoint y: 144, distance: 82.9
click at [218, 144] on footer "Assessments Cijferreeksen Figuurreeksen Numeriek redeneren Abstracte matrices V…" at bounding box center [228, 209] width 457 height 160
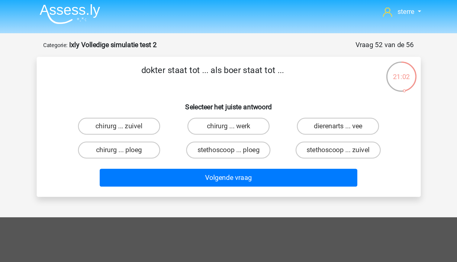
scroll to position [2, 0]
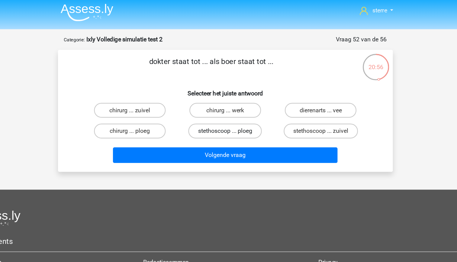
click at [228, 108] on label "stethoscoop ... ploeg" at bounding box center [229, 107] width 60 height 12
click at [228, 108] on input "stethoscoop ... ploeg" at bounding box center [230, 109] width 4 height 4
radio input "true"
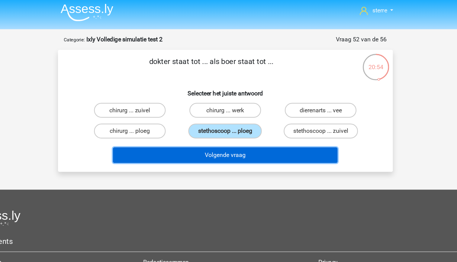
click at [238, 126] on button "Volgende vraag" at bounding box center [228, 126] width 183 height 13
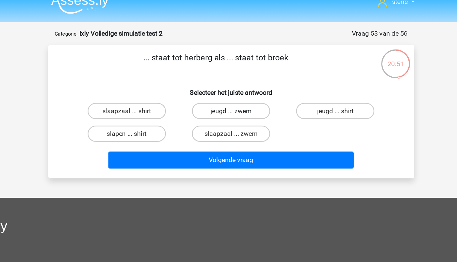
click at [239, 91] on label "jeugd ... zwem" at bounding box center [228, 90] width 58 height 12
click at [232, 91] on input "jeugd ... zwem" at bounding box center [230, 92] width 4 height 4
radio input "true"
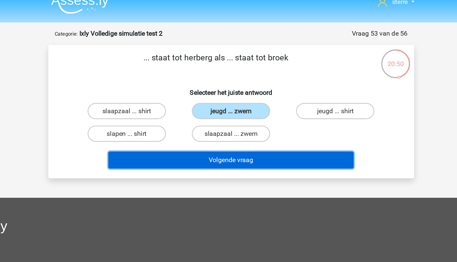
click at [261, 128] on button "Volgende vraag" at bounding box center [228, 126] width 183 height 13
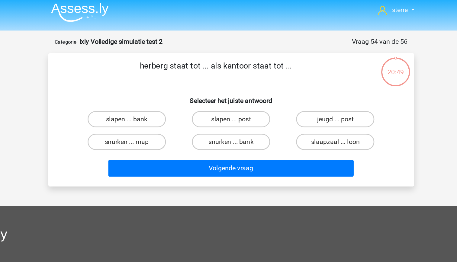
scroll to position [0, 0]
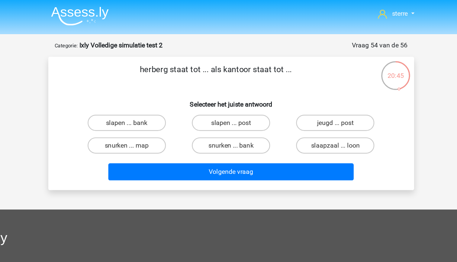
click at [296, 98] on div "jeugd ... post" at bounding box center [306, 91] width 78 height 17
click at [296, 94] on label "jeugd ... post" at bounding box center [306, 92] width 58 height 12
click at [306, 94] on input "jeugd ... post" at bounding box center [308, 94] width 4 height 4
radio input "true"
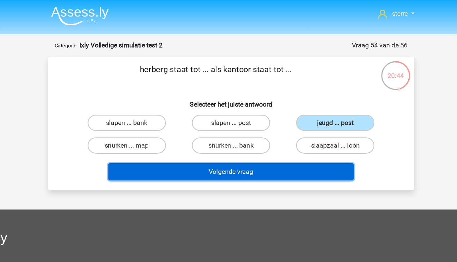
click at [279, 127] on button "Volgende vraag" at bounding box center [228, 128] width 183 height 13
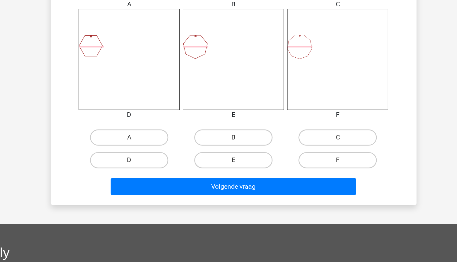
scroll to position [257, 0]
click at [218, 189] on label "E" at bounding box center [228, 186] width 58 height 12
click at [228, 189] on input "E" at bounding box center [230, 188] width 4 height 4
radio input "true"
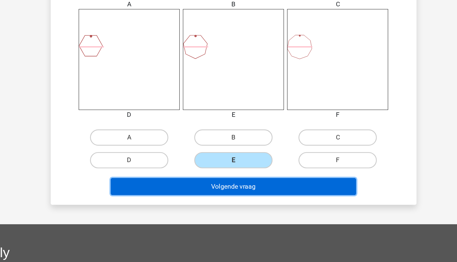
click at [224, 206] on button "Volgende vraag" at bounding box center [228, 205] width 183 height 13
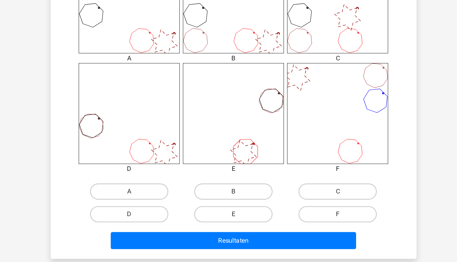
scroll to position [217, 0]
click at [161, 226] on label "D" at bounding box center [151, 226] width 58 height 12
click at [155, 226] on input "D" at bounding box center [153, 228] width 4 height 4
radio input "true"
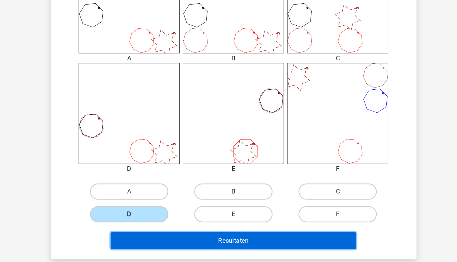
click at [232, 246] on button "Resultaten" at bounding box center [228, 246] width 183 height 13
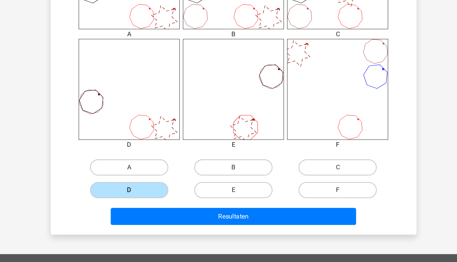
scroll to position [235, 0]
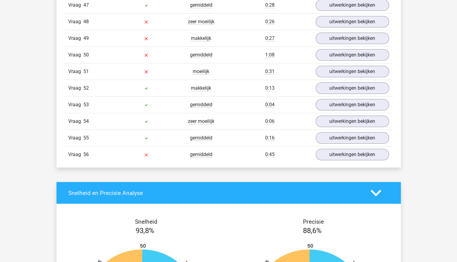
scroll to position [1331, 0]
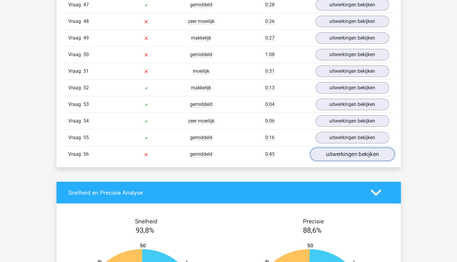
click at [341, 148] on link "uitwerkingen bekijken" at bounding box center [352, 154] width 84 height 13
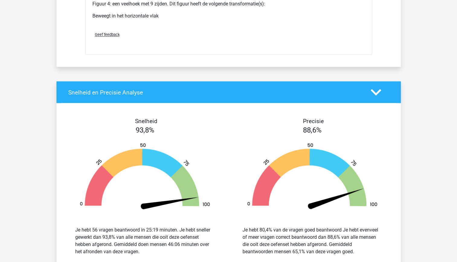
scroll to position [2008, 0]
